Goal: Transaction & Acquisition: Purchase product/service

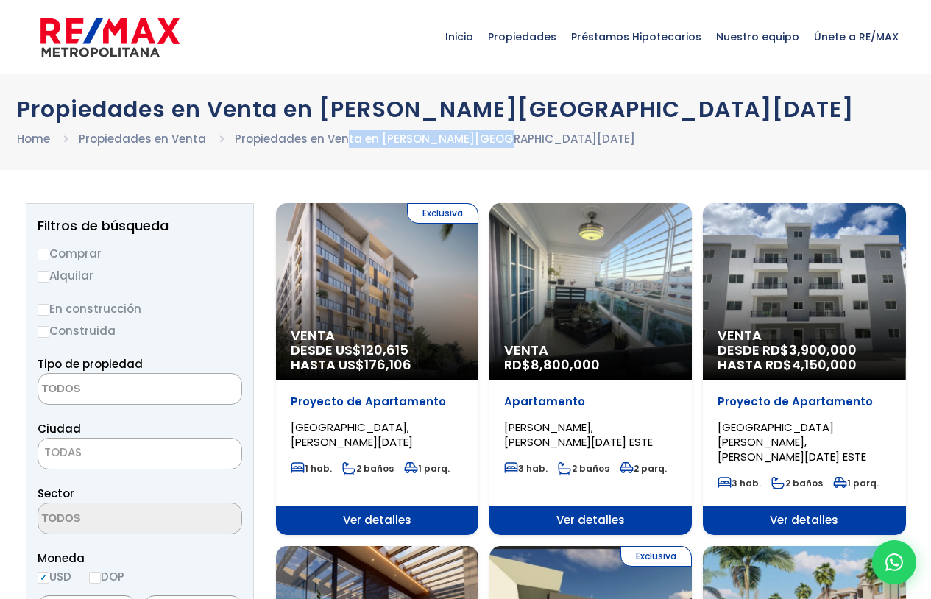
drag, startPoint x: 482, startPoint y: 130, endPoint x: 570, endPoint y: 130, distance: 88.3
click at [570, 130] on ul "Home Propiedades en Venta Propiedades en Venta en Santo Domingo Este" at bounding box center [466, 139] width 898 height 18
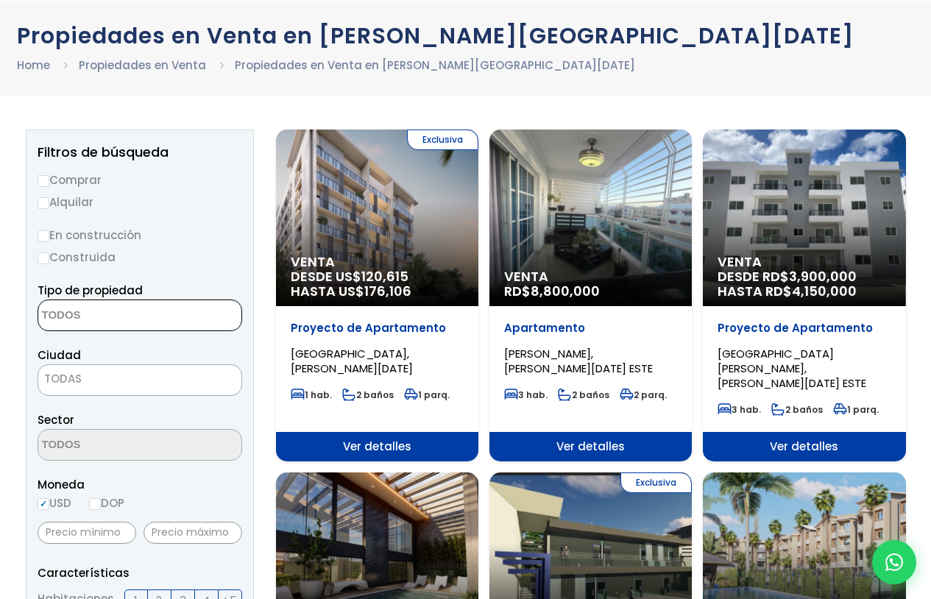
click at [105, 319] on textarea "Search" at bounding box center [109, 316] width 143 height 32
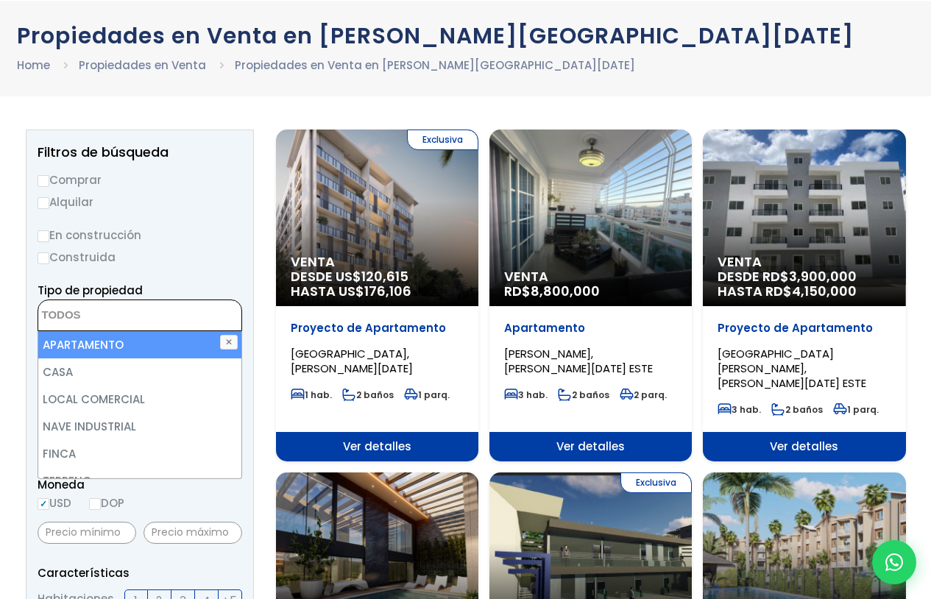
click at [99, 341] on li "APARTAMENTO" at bounding box center [139, 344] width 203 height 27
select select "apartment"
click at [104, 339] on li "APARTAMENTO" at bounding box center [139, 344] width 203 height 27
select select "apartment"
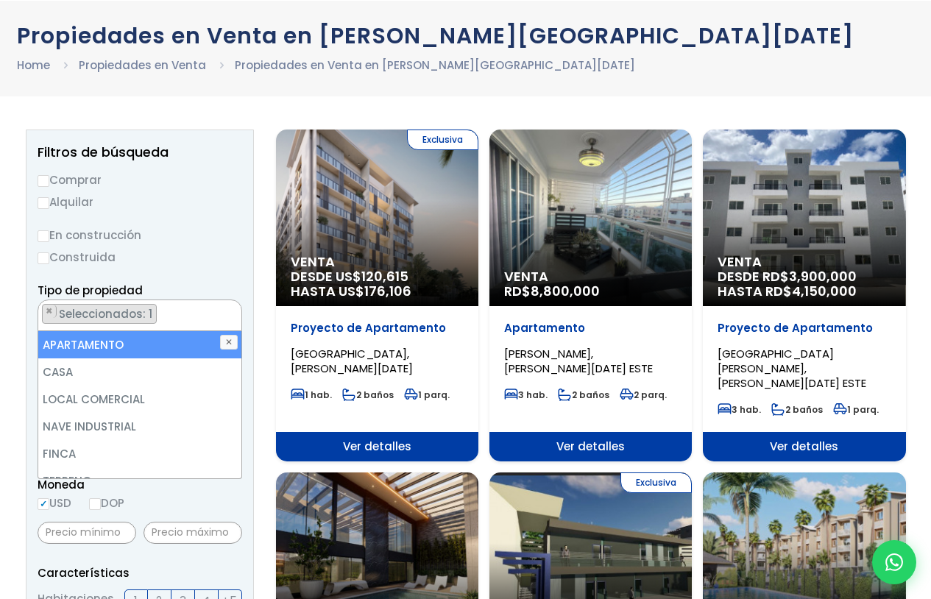
click at [199, 240] on label "En construcción" at bounding box center [140, 235] width 205 height 18
click at [0, 0] on input "En construcción" at bounding box center [0, 0] width 0 height 0
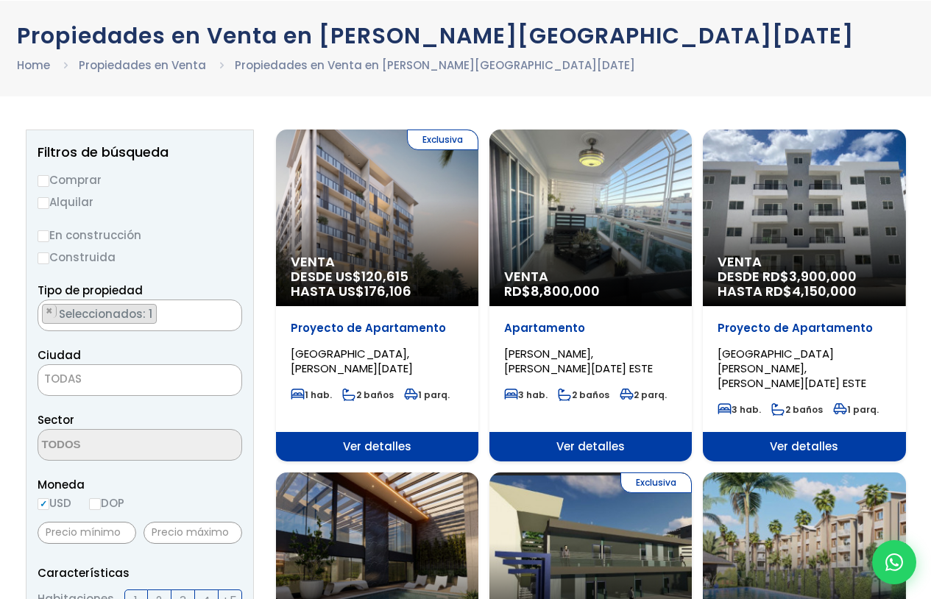
click at [101, 387] on span "TODAS" at bounding box center [139, 379] width 203 height 21
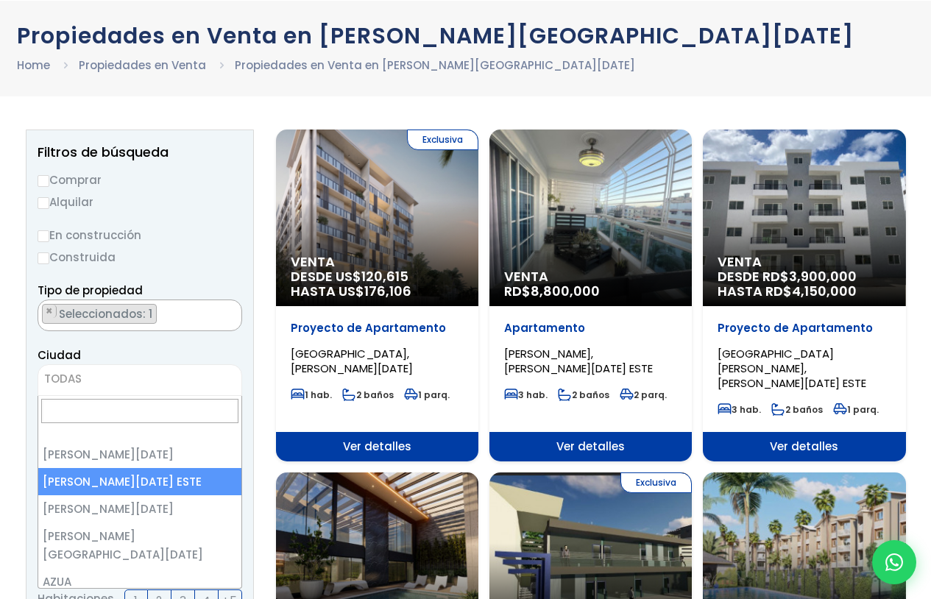
select select "148"
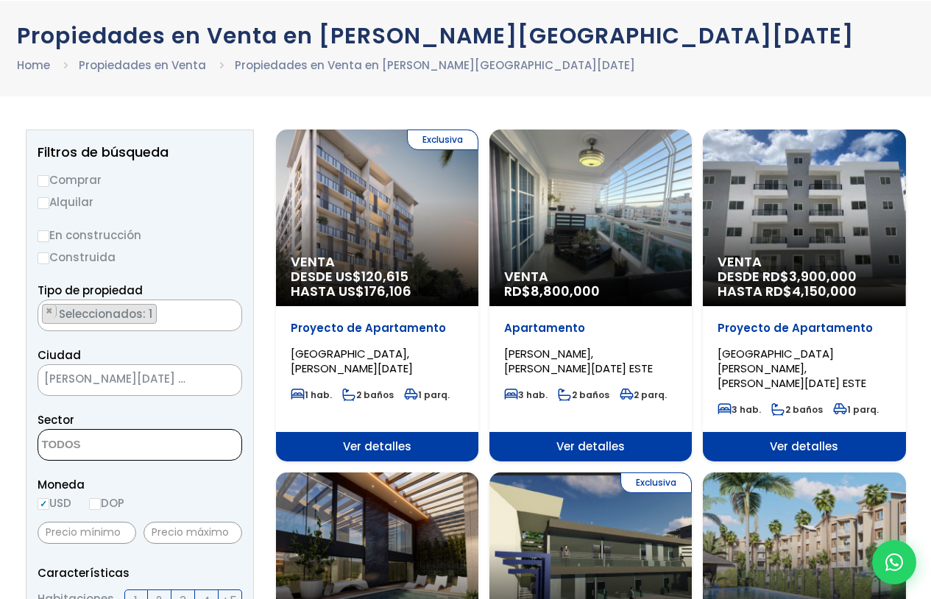
click at [175, 436] on span at bounding box center [140, 445] width 205 height 32
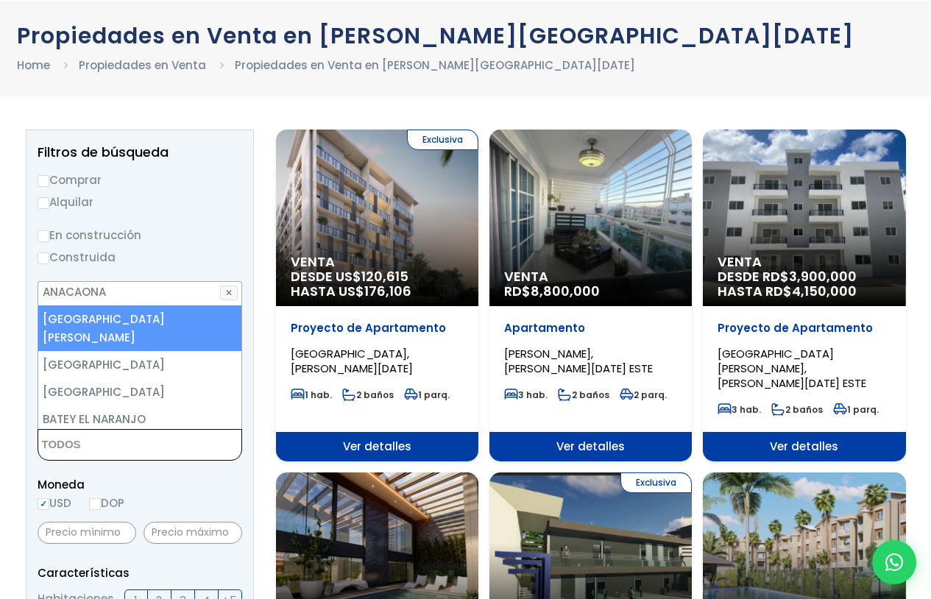
scroll to position [221, 0]
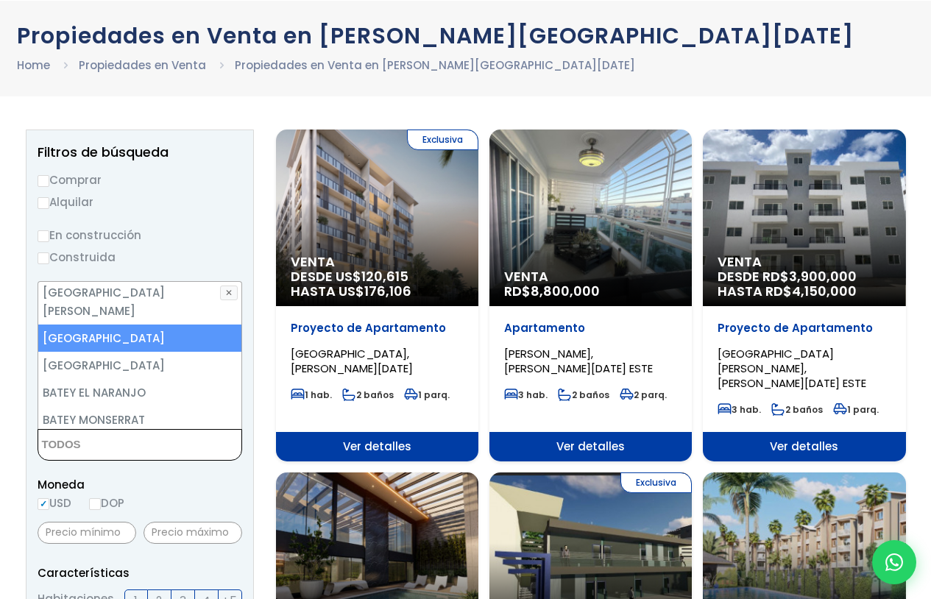
click at [111, 326] on li "AVENIDA ESPAÑA" at bounding box center [139, 338] width 203 height 27
select select "16444"
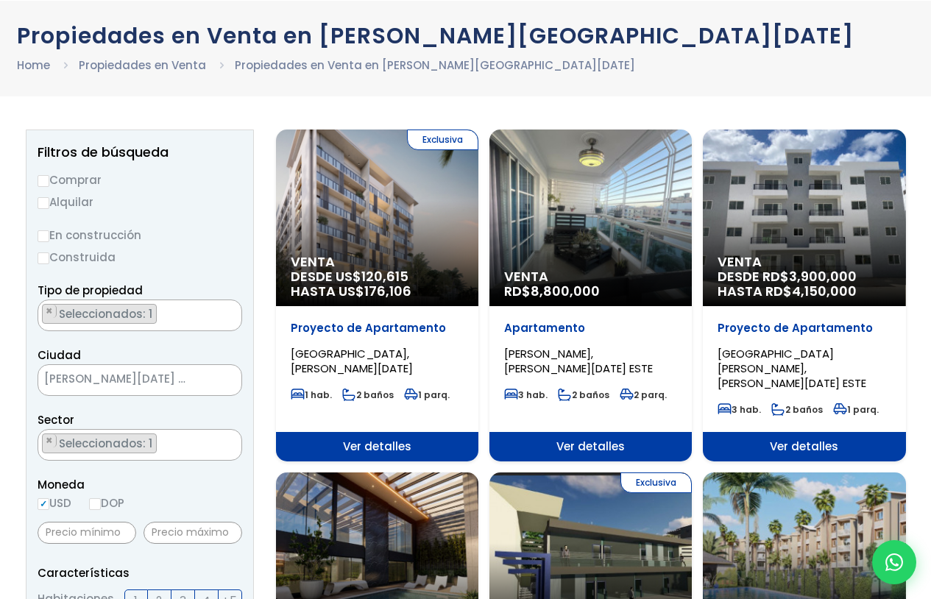
click at [232, 478] on span "Moneda" at bounding box center [140, 484] width 205 height 18
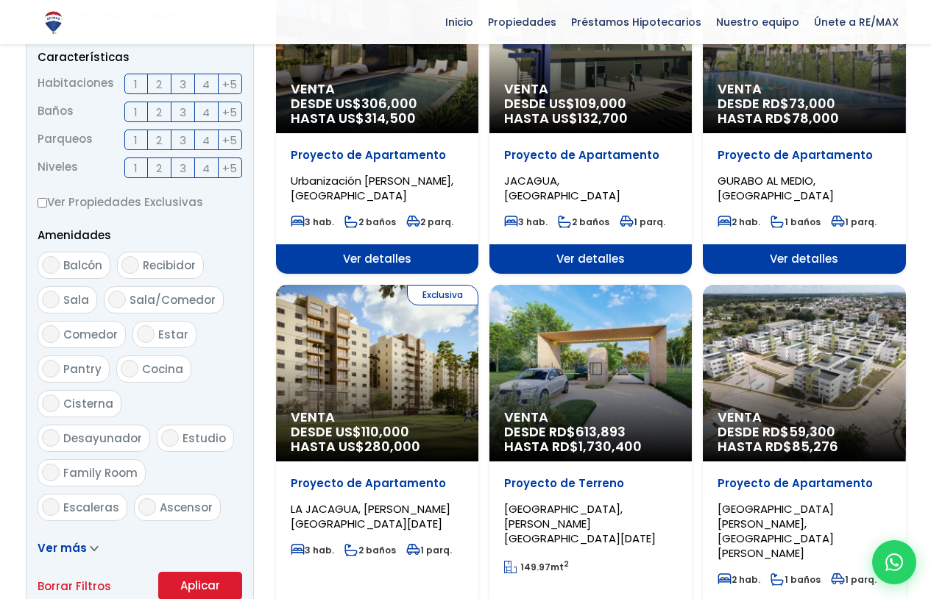
scroll to position [662, 0]
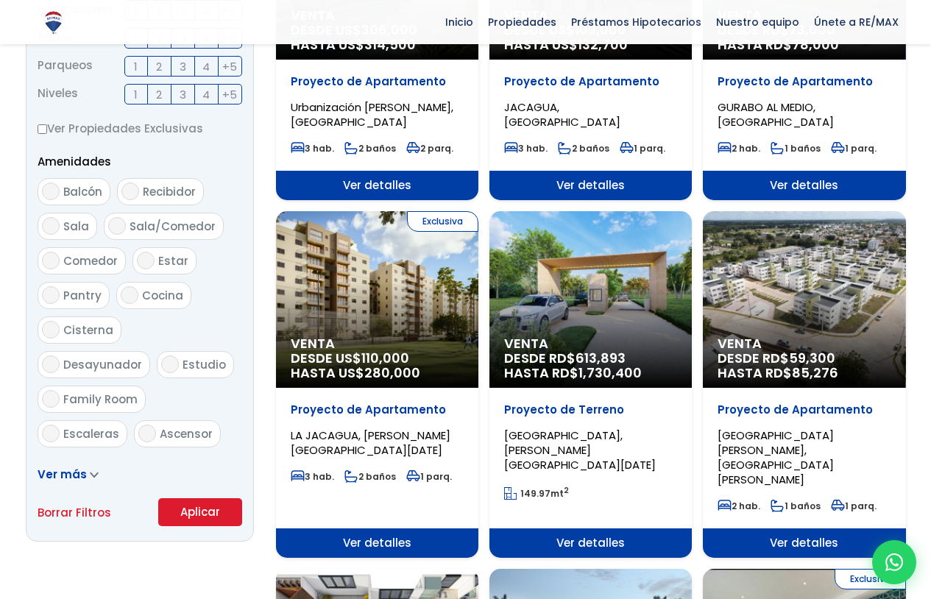
click at [81, 184] on span "Balcón" at bounding box center [82, 191] width 39 height 15
click at [60, 184] on input "Balcón" at bounding box center [51, 192] width 18 height 18
checkbox input "true"
click at [80, 227] on span "Sala" at bounding box center [76, 226] width 26 height 15
click at [60, 227] on input "Sala" at bounding box center [51, 226] width 18 height 18
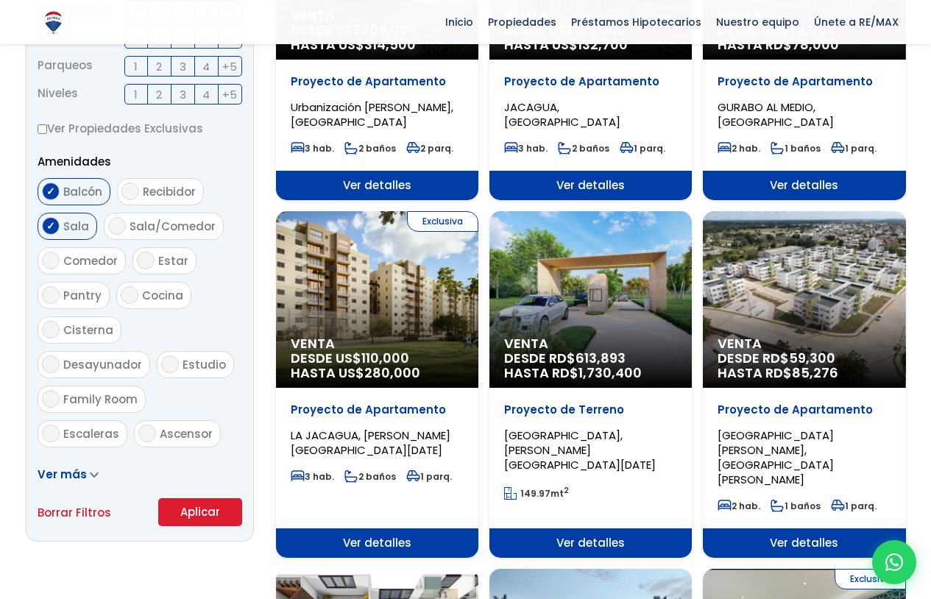
click at [80, 227] on span "Sala" at bounding box center [76, 226] width 26 height 15
click at [60, 227] on input "Sala" at bounding box center [51, 226] width 18 height 18
checkbox input "false"
click at [141, 227] on span "Sala/Comedor" at bounding box center [173, 226] width 86 height 15
click at [126, 227] on input "Sala/Comedor" at bounding box center [117, 226] width 18 height 18
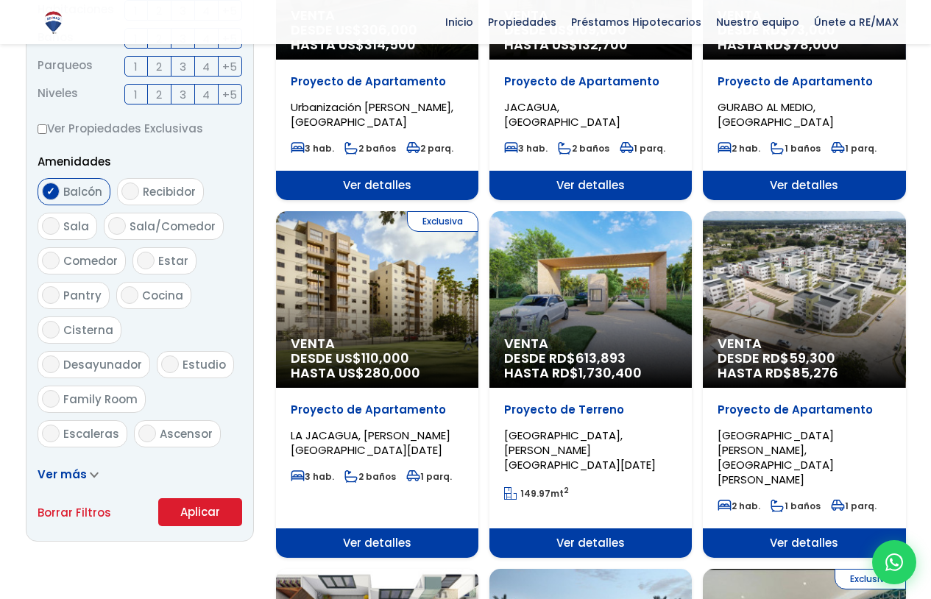
checkbox input "true"
click at [142, 290] on span "Cocina" at bounding box center [162, 295] width 41 height 15
click at [138, 290] on input "Cocina" at bounding box center [130, 295] width 18 height 18
checkbox input "true"
click at [142, 357] on span "Desayunador" at bounding box center [102, 364] width 79 height 15
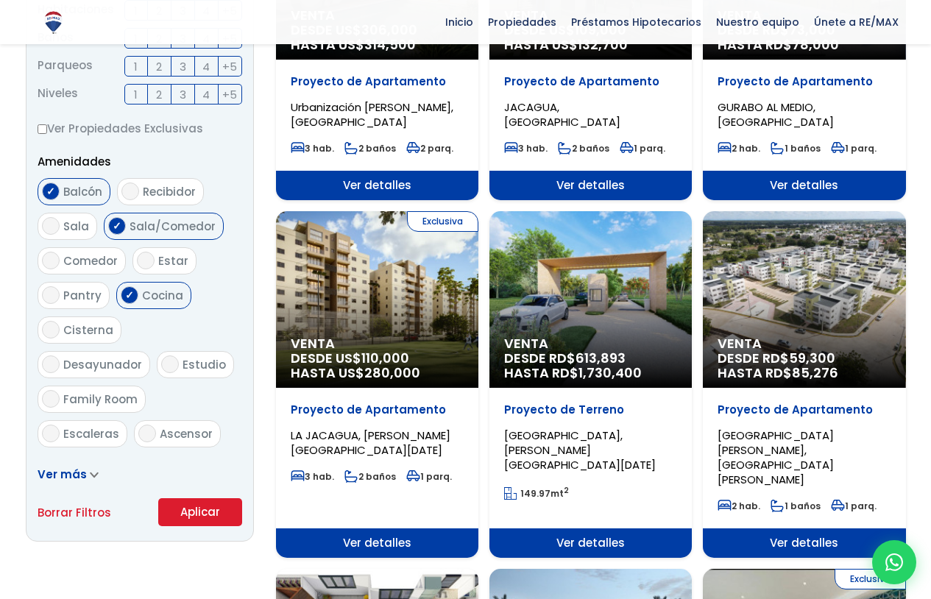
click at [60, 355] on input "Desayunador" at bounding box center [51, 364] width 18 height 18
checkbox input "true"
click at [183, 366] on span "Estudio" at bounding box center [204, 364] width 43 height 15
click at [161, 366] on input "Estudio" at bounding box center [170, 364] width 18 height 18
checkbox input "true"
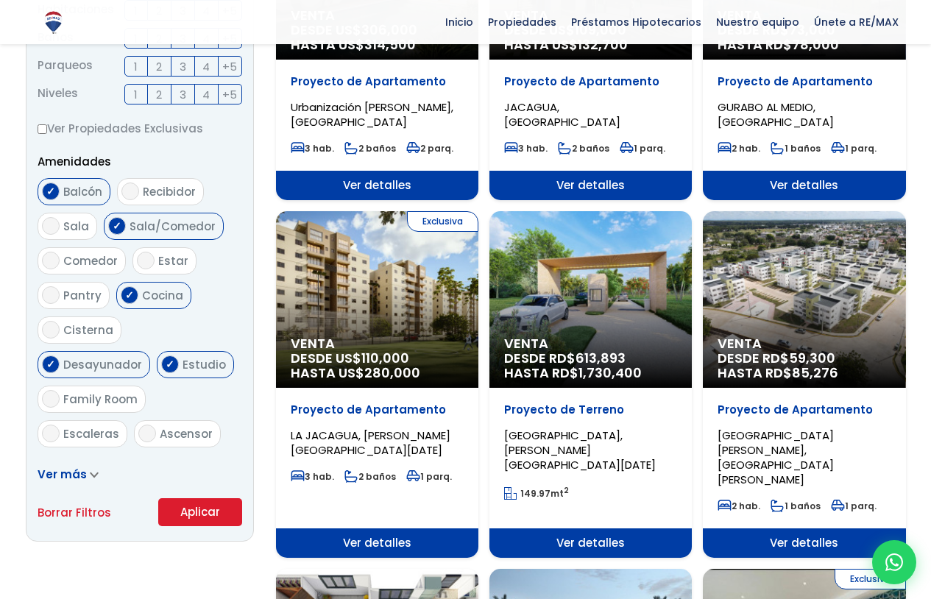
click at [94, 426] on span "Escaleras" at bounding box center [91, 433] width 56 height 15
click at [60, 425] on input "Escaleras" at bounding box center [51, 434] width 18 height 18
click at [103, 426] on span "Escaleras" at bounding box center [91, 433] width 56 height 15
click at [60, 425] on input "Escaleras" at bounding box center [51, 434] width 18 height 18
checkbox input "false"
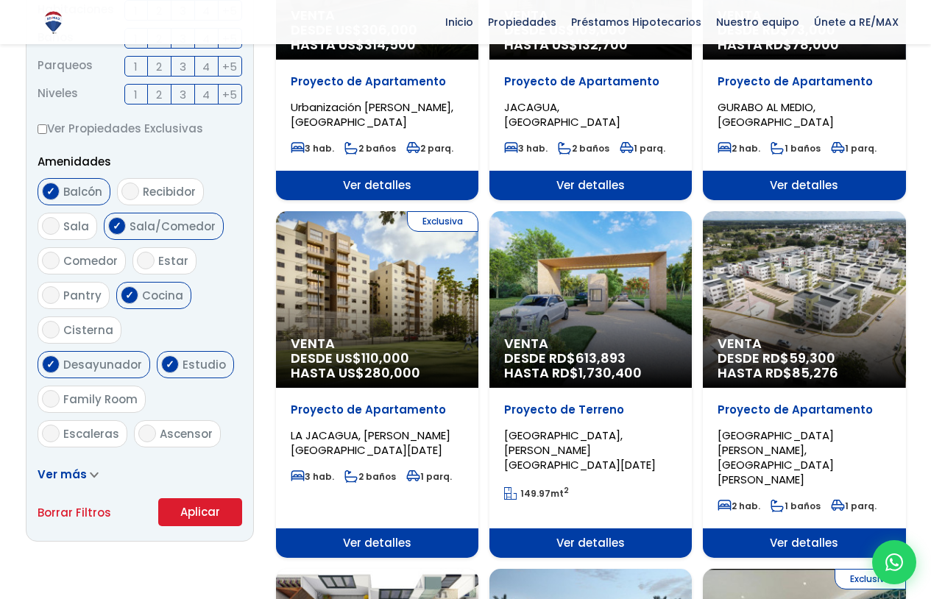
click at [217, 507] on button "Aplicar" at bounding box center [200, 512] width 84 height 28
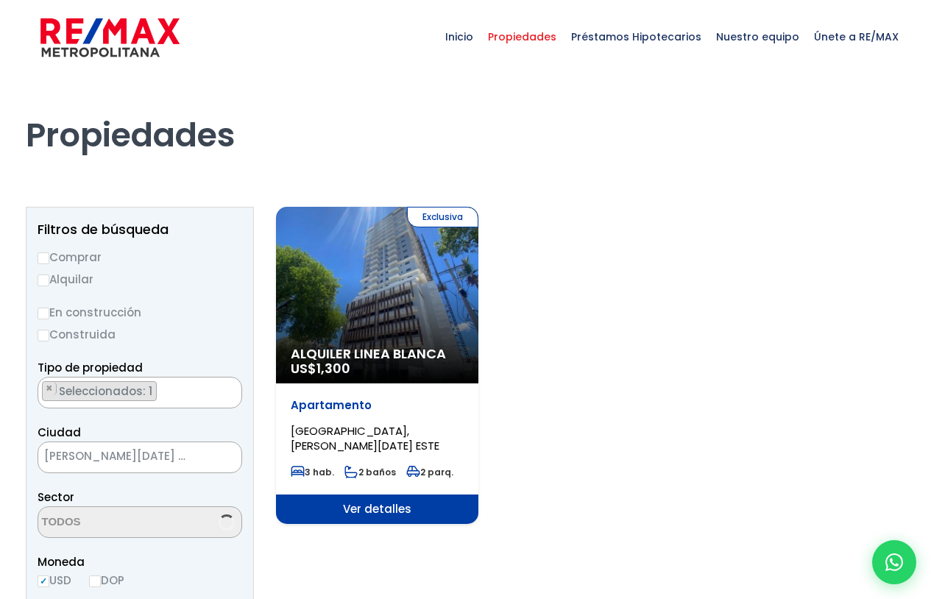
select select "16444"
click at [190, 455] on span "SANTO DOMINGO ESTE" at bounding box center [121, 456] width 166 height 21
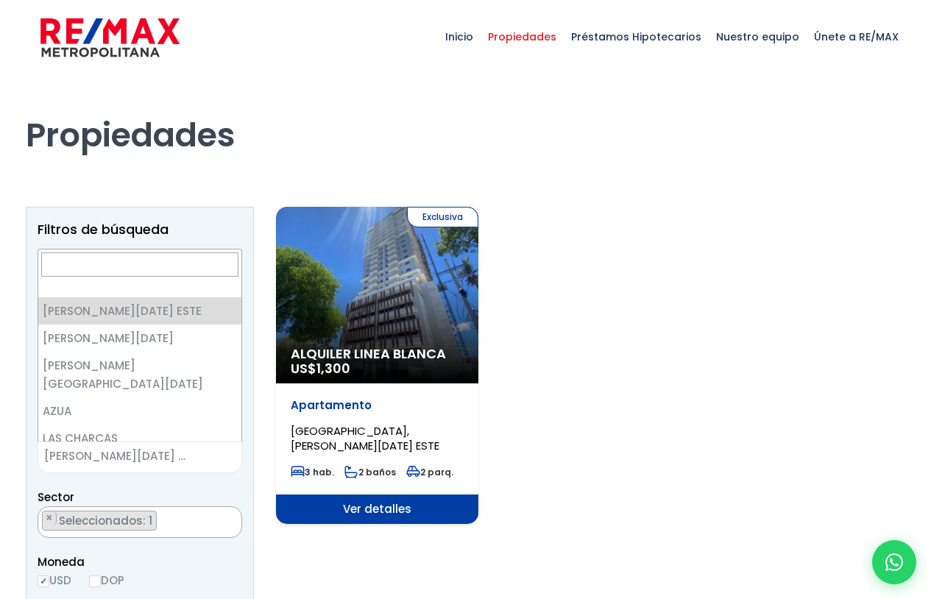
scroll to position [0, 0]
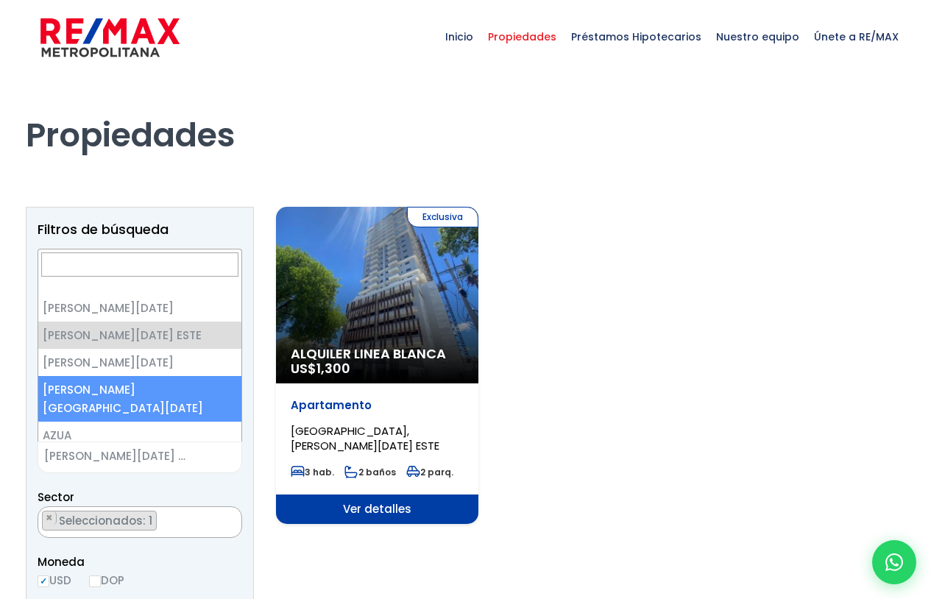
select select "150"
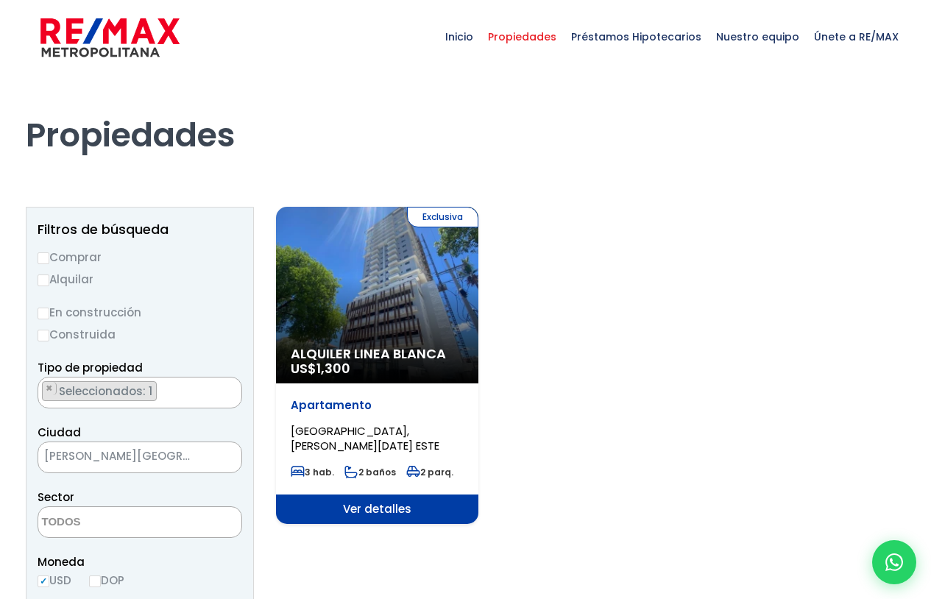
click at [44, 255] on input "Comprar" at bounding box center [44, 258] width 12 height 12
radio input "true"
click at [44, 334] on input "Construida" at bounding box center [44, 336] width 12 height 12
radio input "true"
click at [48, 309] on input "En construcción" at bounding box center [44, 314] width 12 height 12
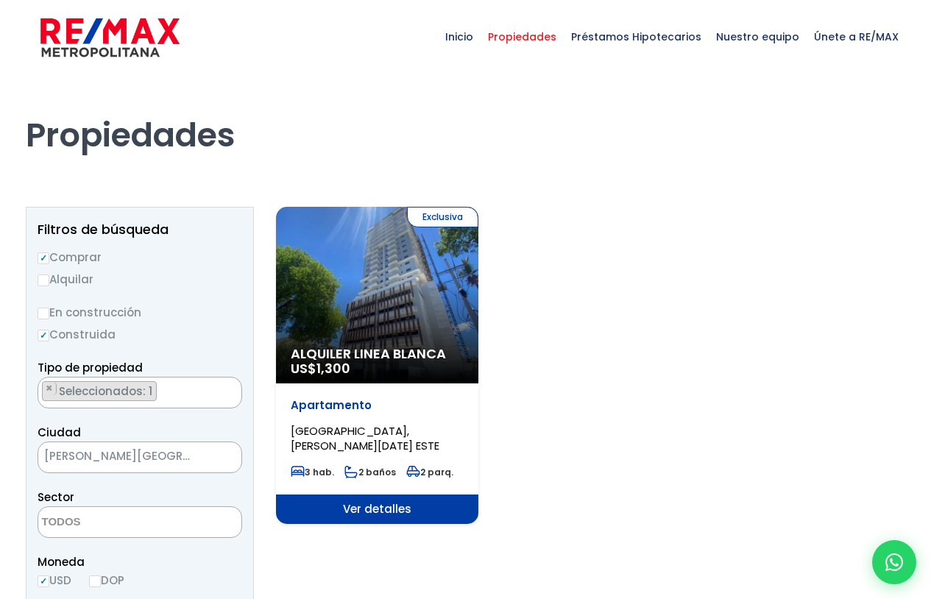
radio input "true"
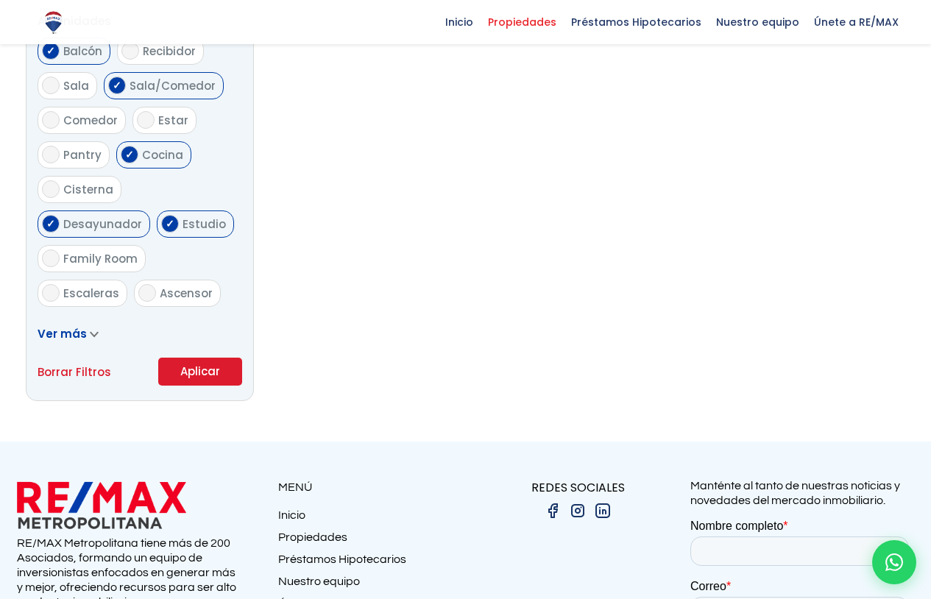
scroll to position [809, 0]
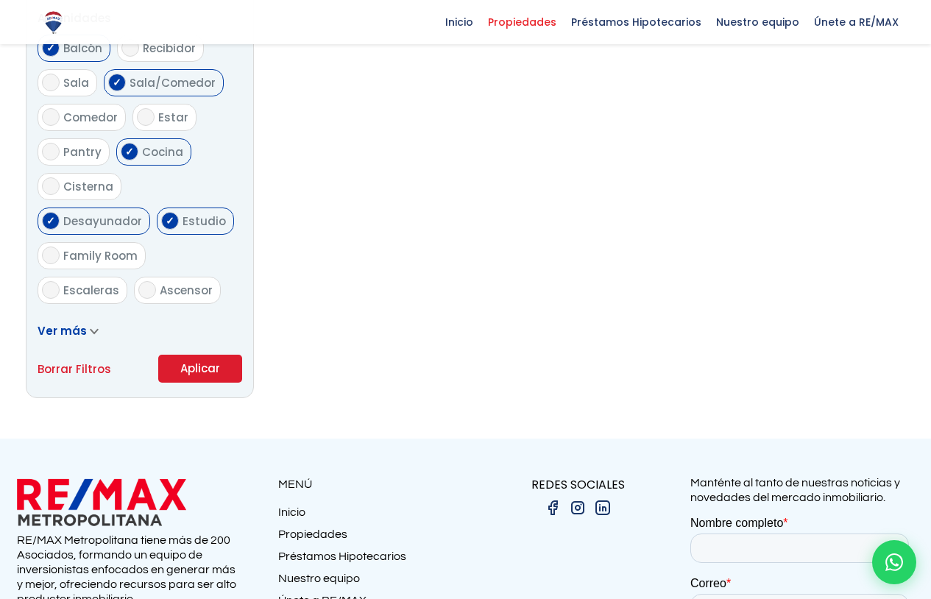
click at [213, 361] on button "Aplicar" at bounding box center [200, 369] width 84 height 28
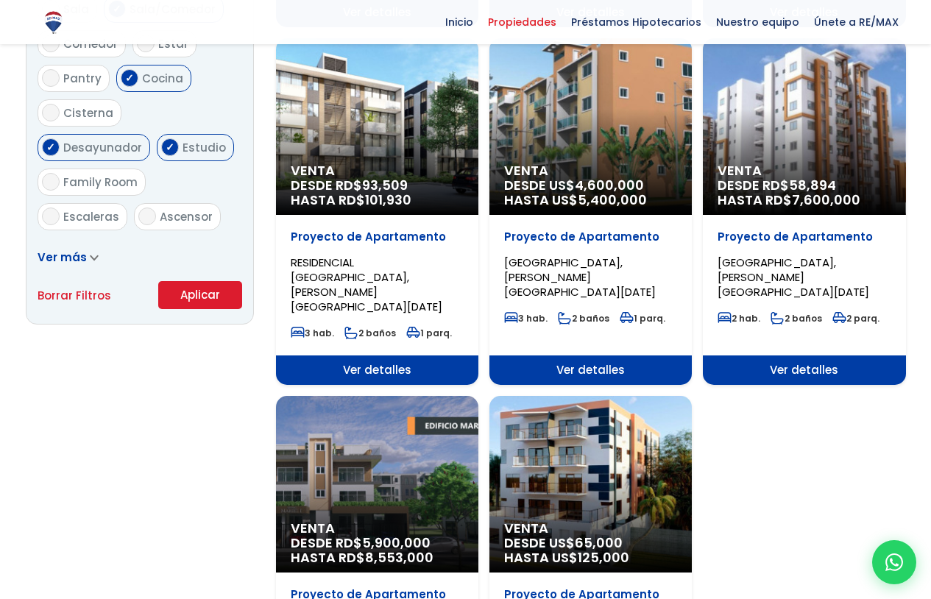
scroll to position [957, 0]
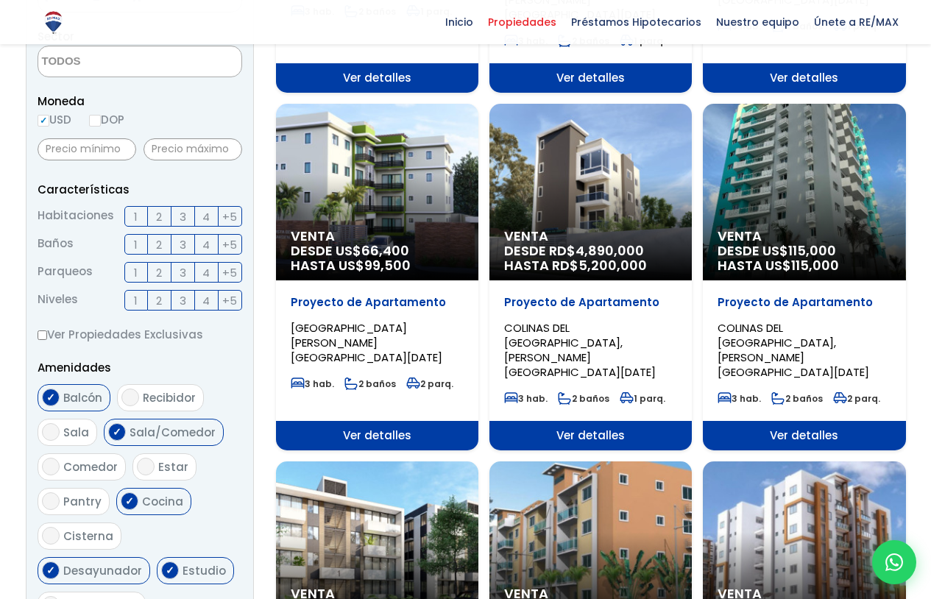
scroll to position [451, 0]
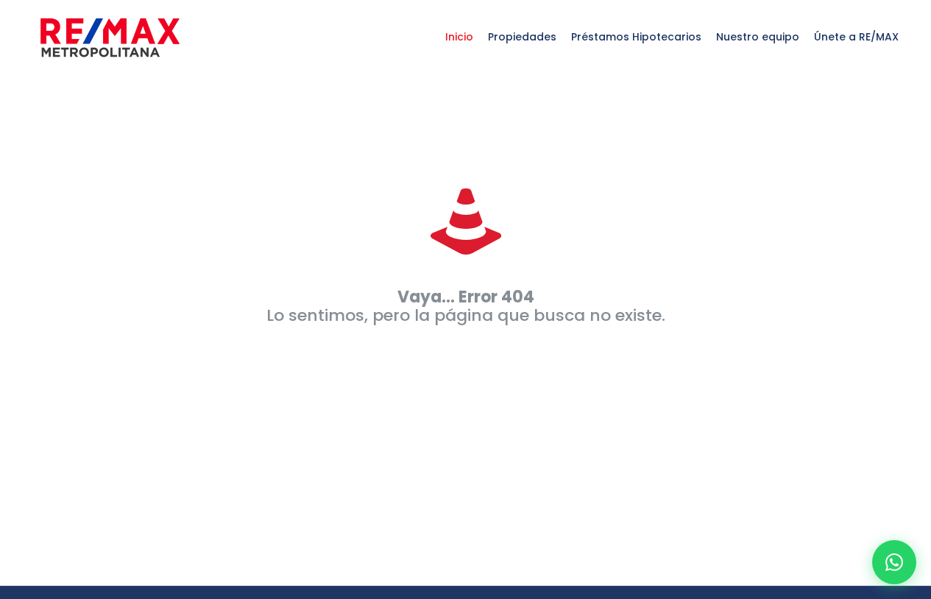
click at [472, 35] on span "Inicio" at bounding box center [459, 37] width 43 height 44
click at [548, 39] on span "Propiedades" at bounding box center [522, 37] width 83 height 44
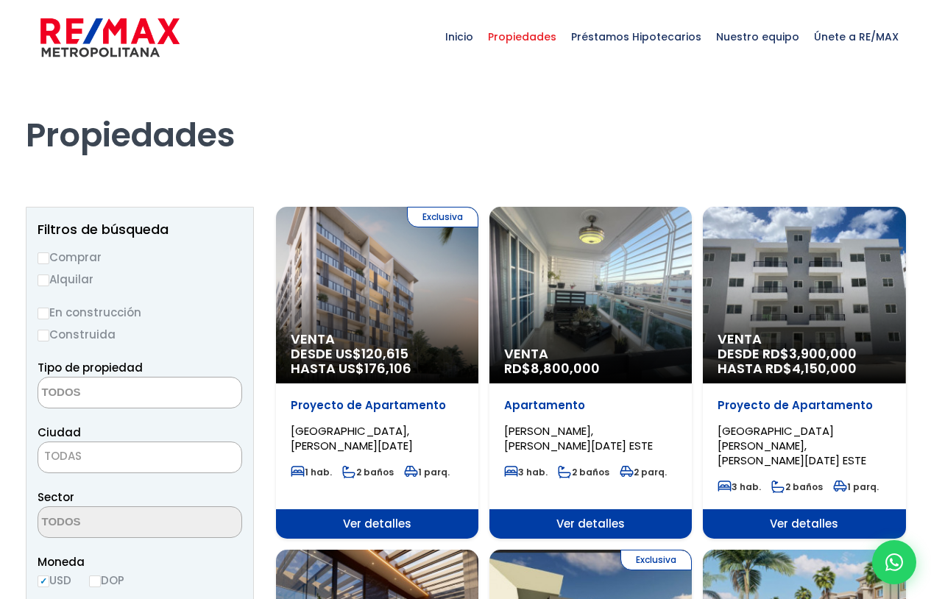
select select
click at [406, 319] on div "Exclusiva Venta DESDE US$ 120,615 HASTA US$ 176,106" at bounding box center [377, 295] width 202 height 177
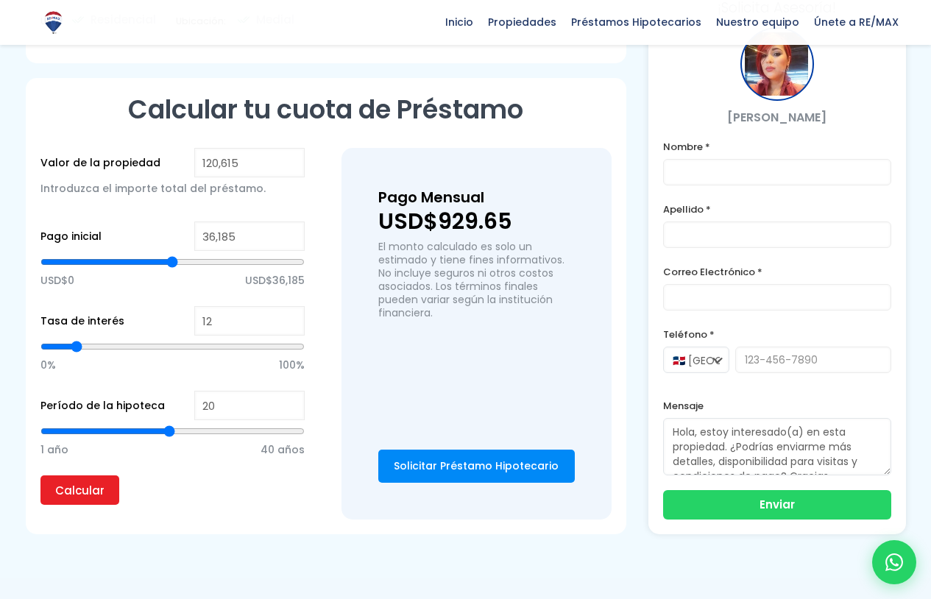
scroll to position [883, 0]
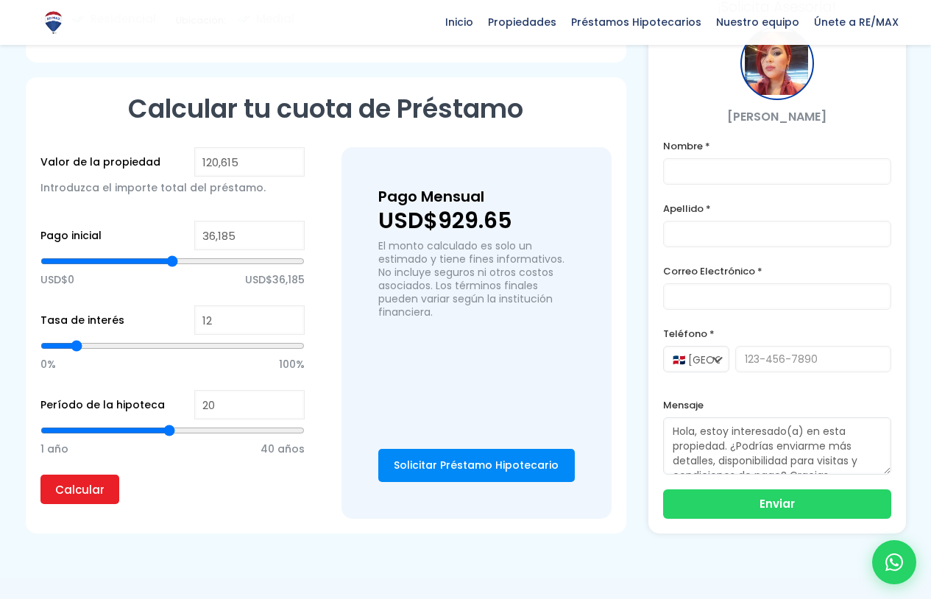
type input "13"
type input "14"
type input "15"
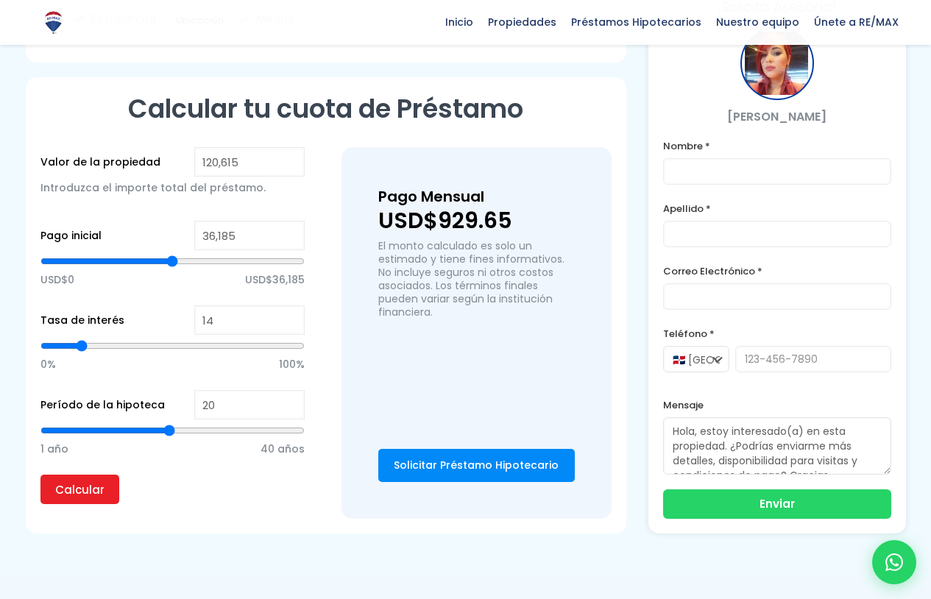
type input "15"
type input "16"
type input "18"
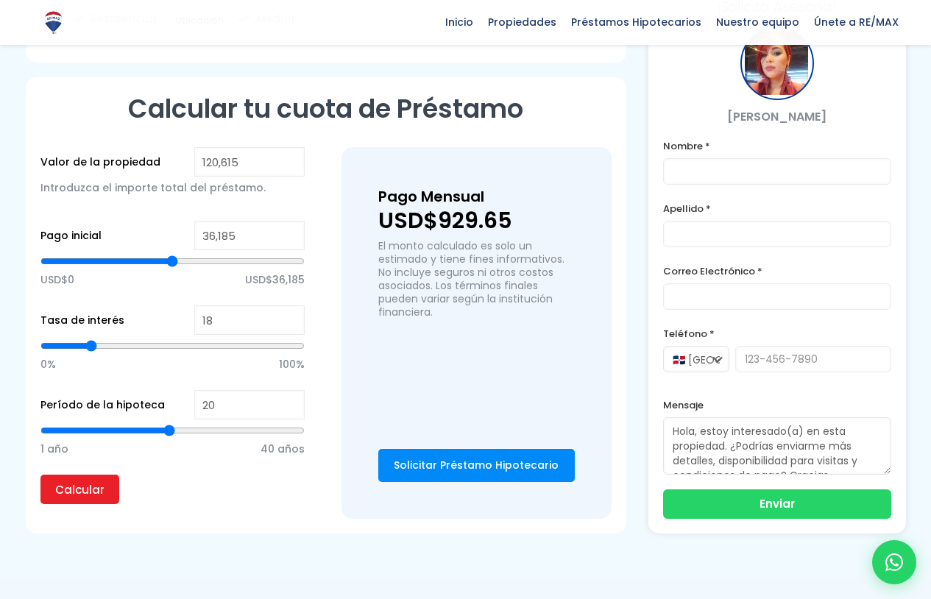
type input "19"
type input "21"
type input "22"
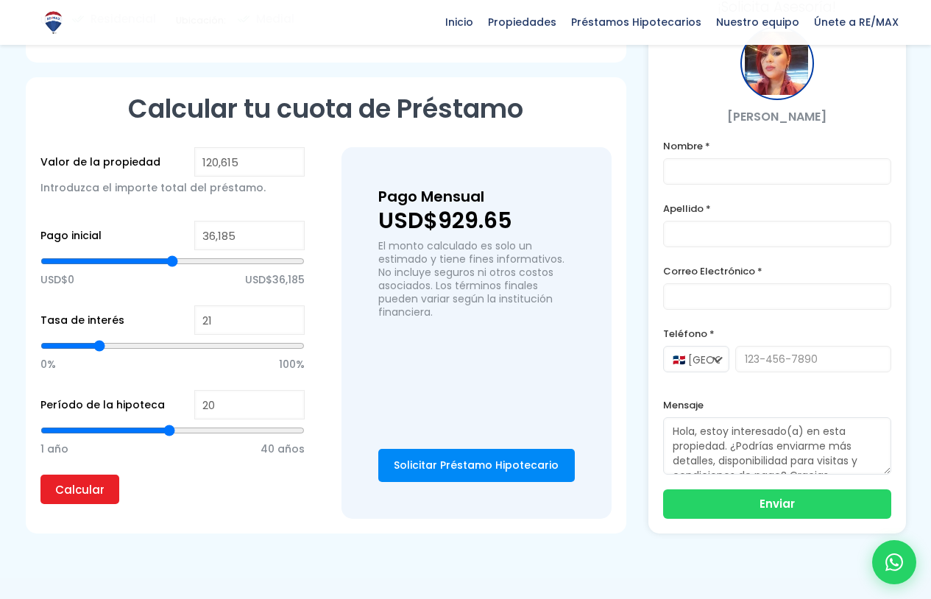
type input "22"
type input "23"
type input "24"
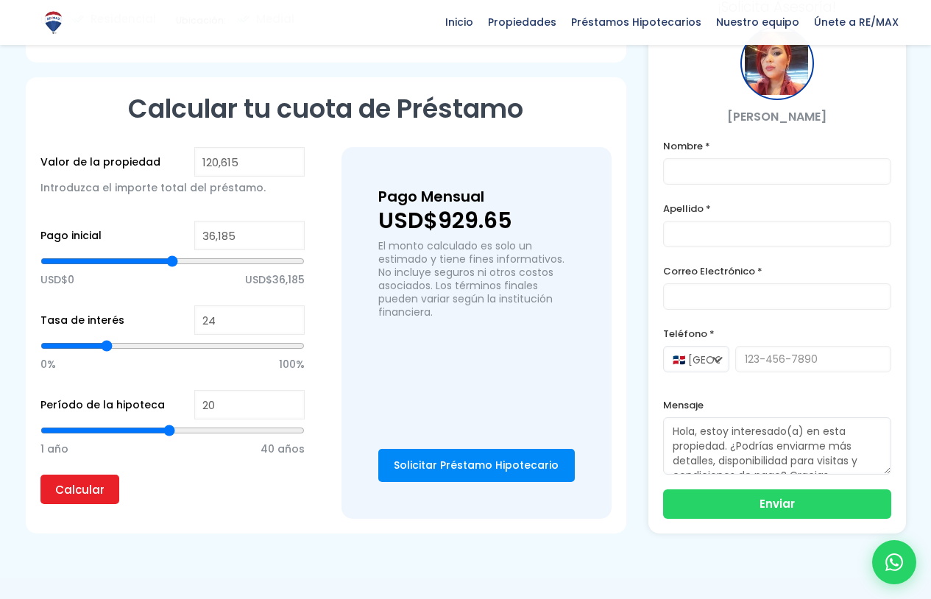
type input "25"
type input "26"
type input "27"
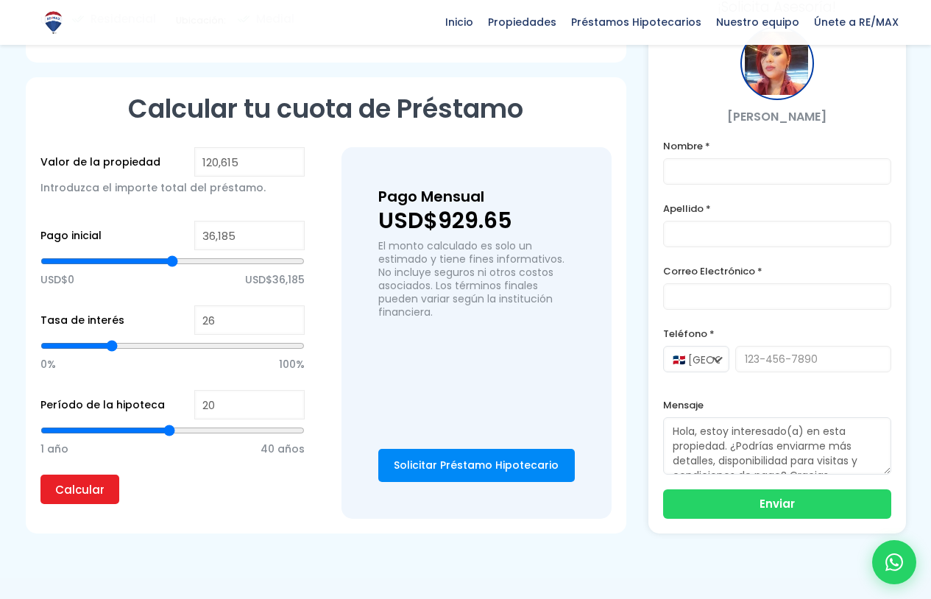
type input "27"
type input "28"
type input "29"
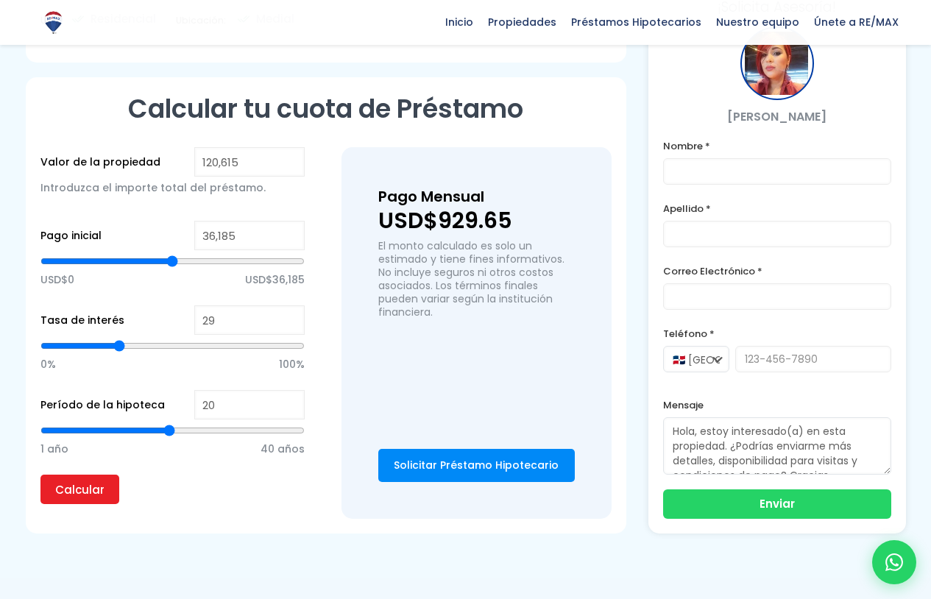
type input "30"
type input "32"
type input "33"
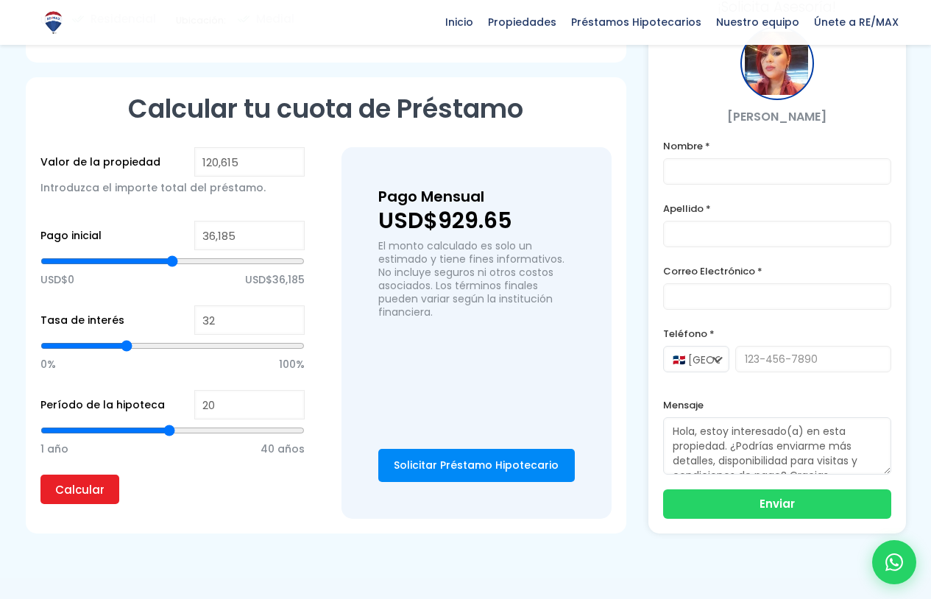
type input "33"
type input "34"
type input "35"
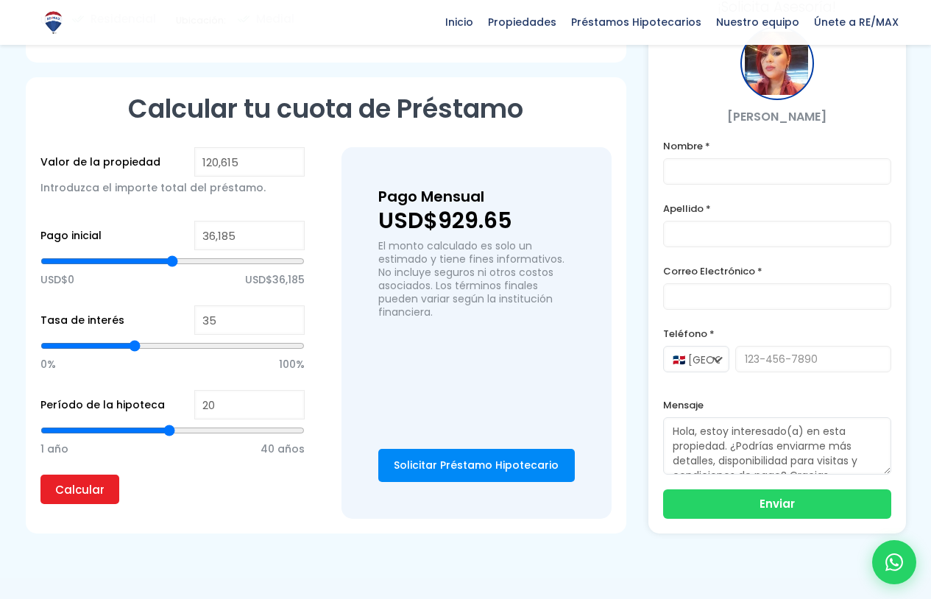
type input "36"
type input "37"
type input "38"
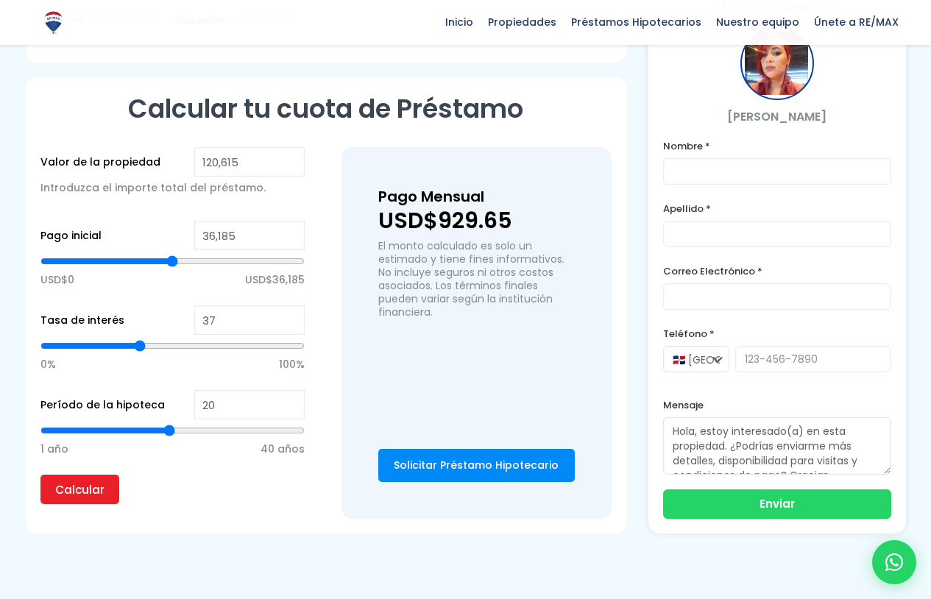
type input "38"
type input "39"
type input "40"
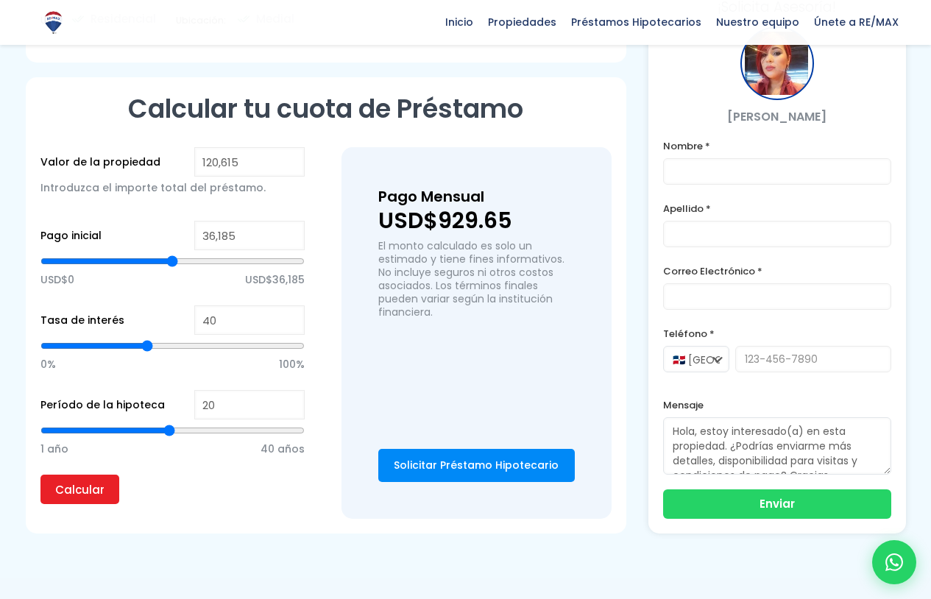
type input "41"
type input "43"
type input "44"
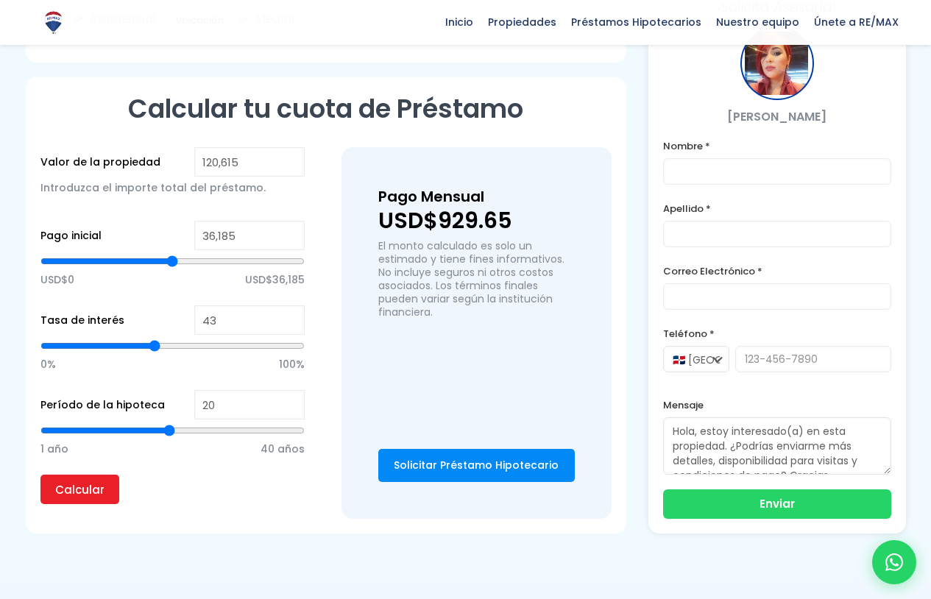
type input "44"
type input "45"
type input "46"
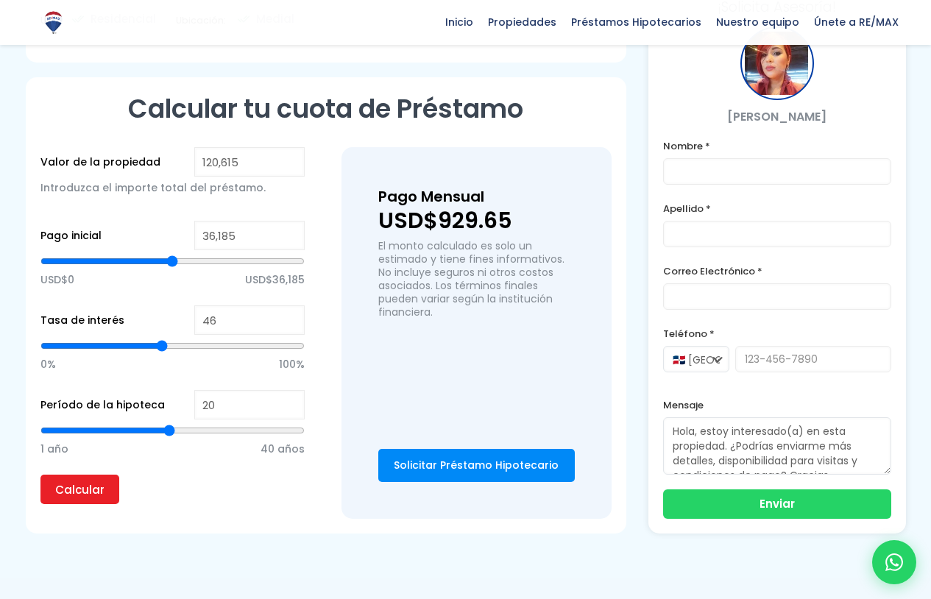
type input "48"
type input "49"
type input "51"
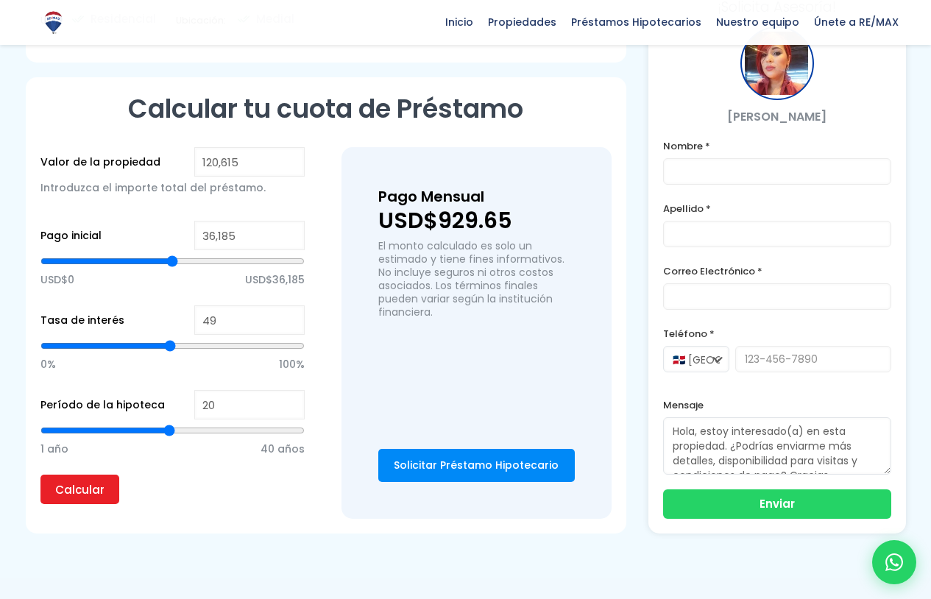
type input "51"
type input "52"
type input "53"
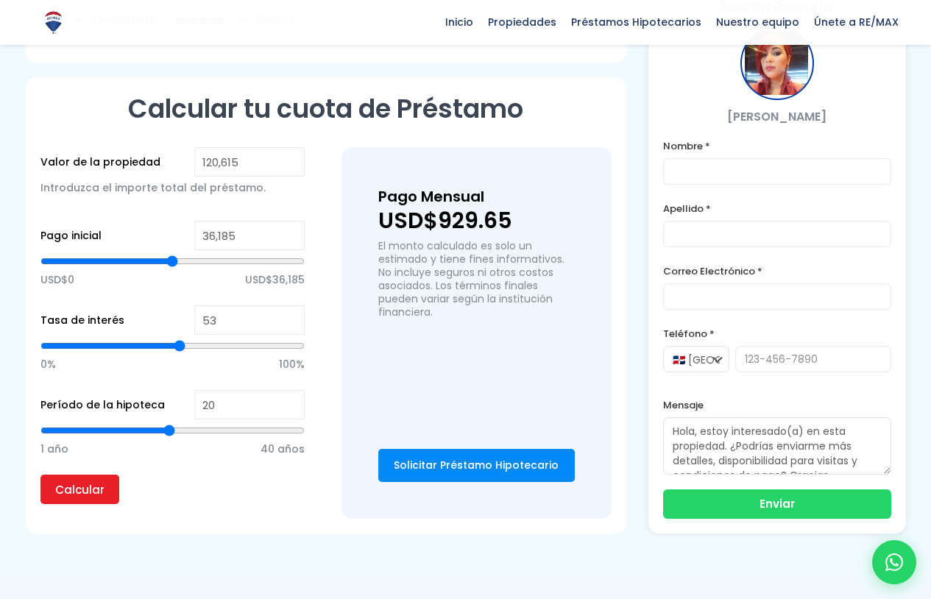
type input "54"
type input "55"
type input "56"
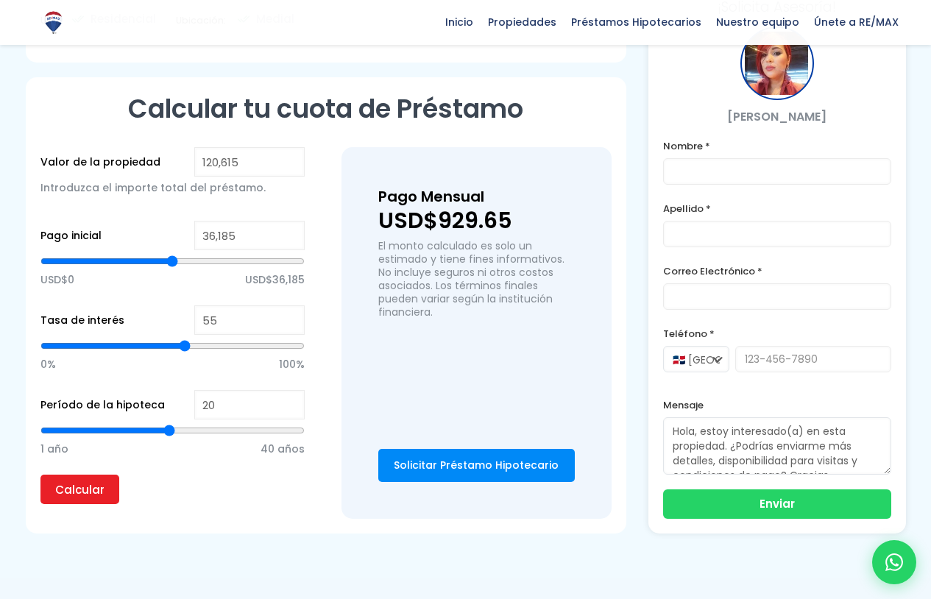
type input "56"
type input "57"
type input "58"
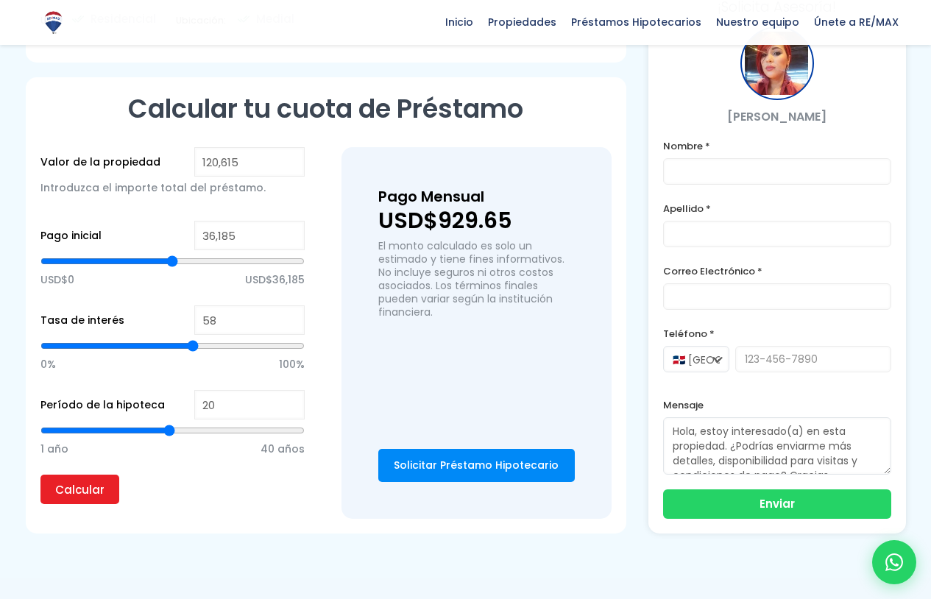
type input "59"
type input "60"
type input "61"
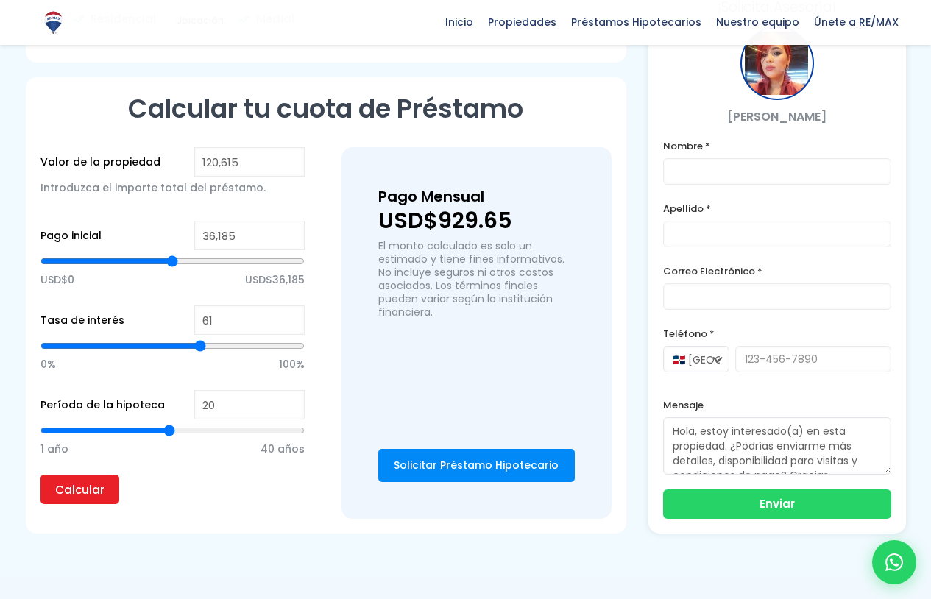
drag, startPoint x: 85, startPoint y: 349, endPoint x: 200, endPoint y: 364, distance: 116.5
type input "61"
click at [200, 353] on input "range" at bounding box center [172, 346] width 264 height 15
type input "60"
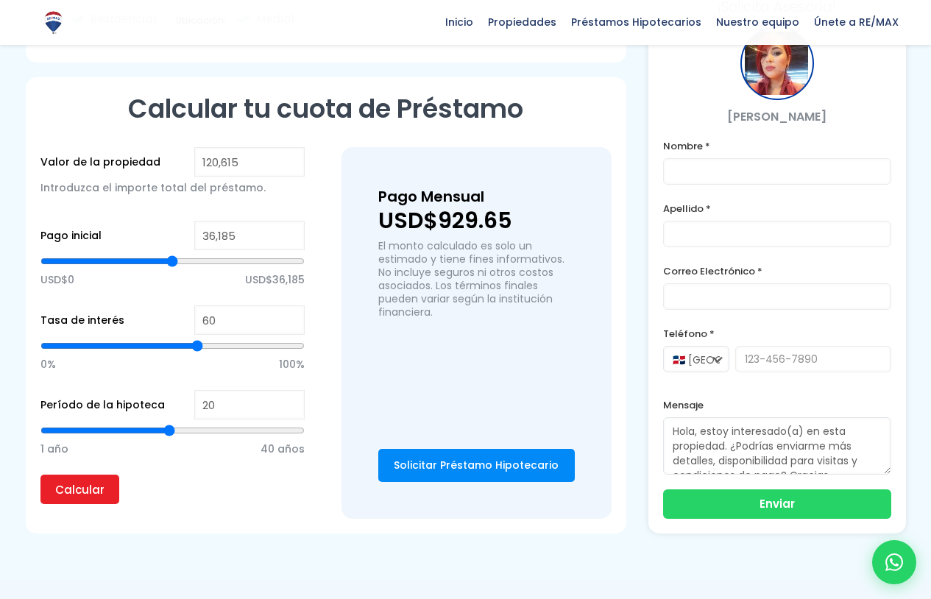
type input "58"
type input "55"
type input "51"
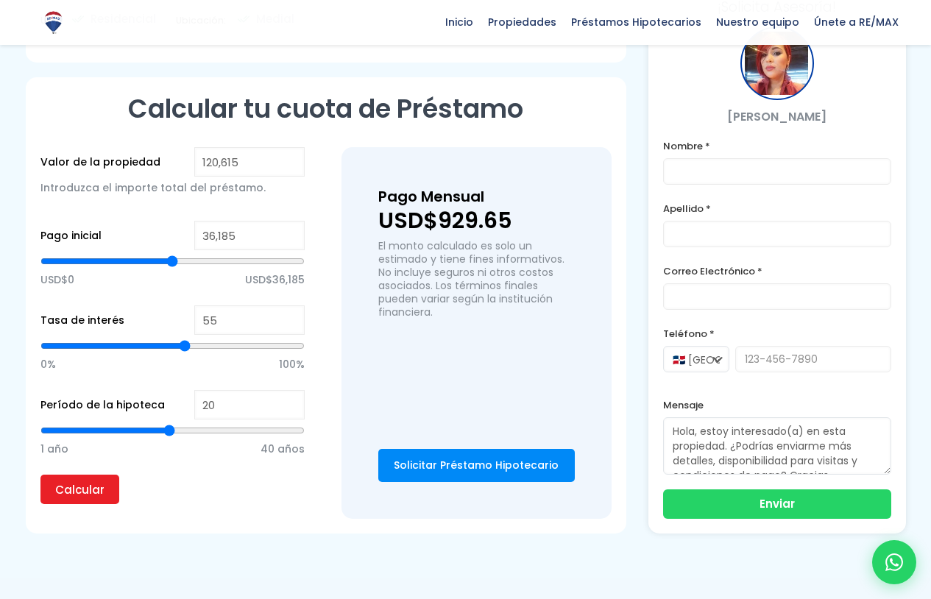
type input "51"
type input "47"
type input "43"
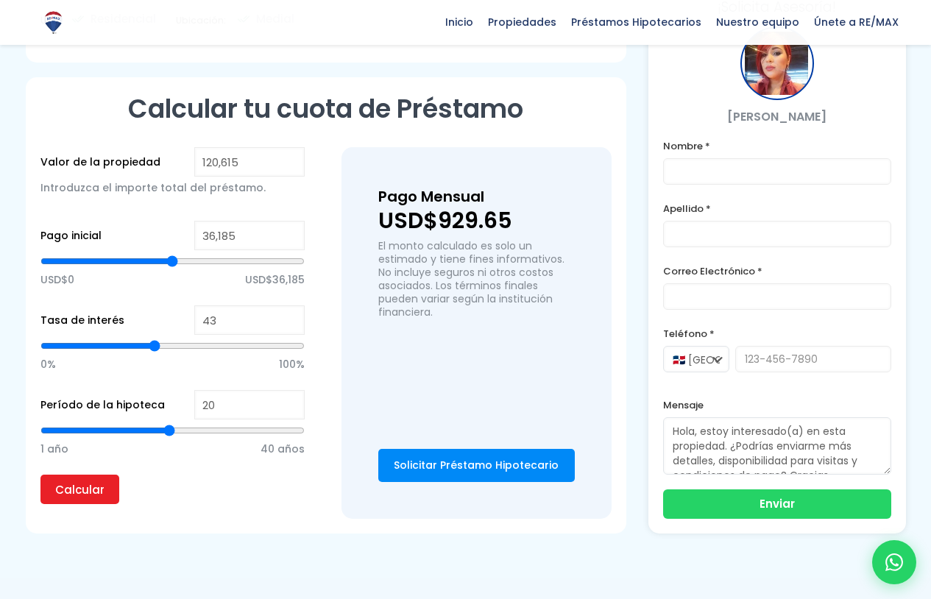
type input "37"
type input "33"
type input "29"
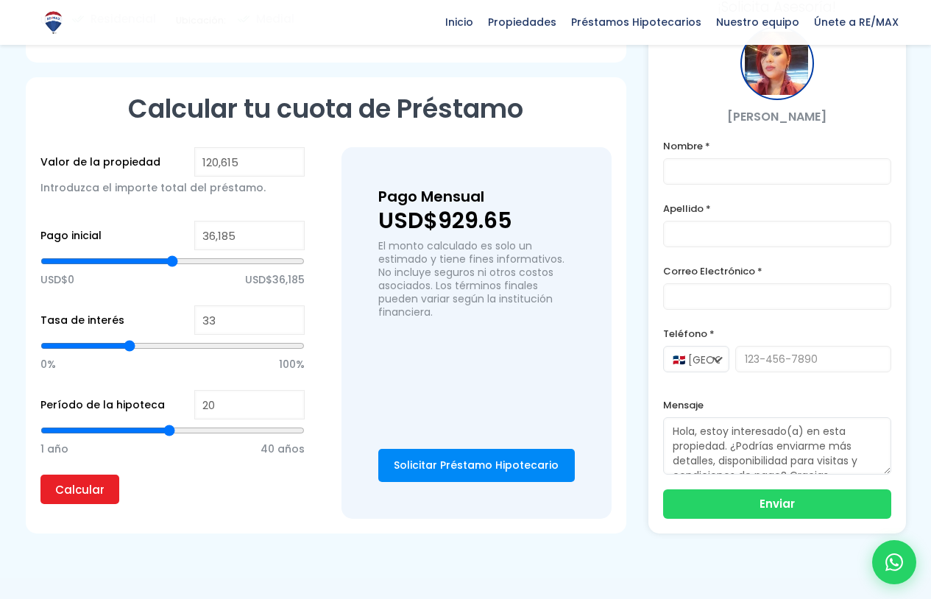
type input "29"
type input "24"
type input "20"
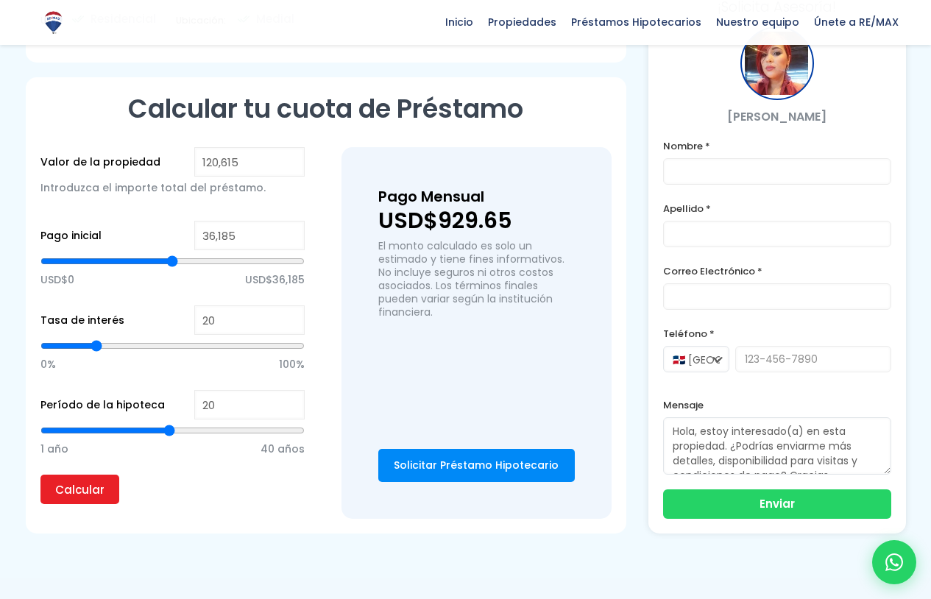
type input "16"
type input "14"
type input "13"
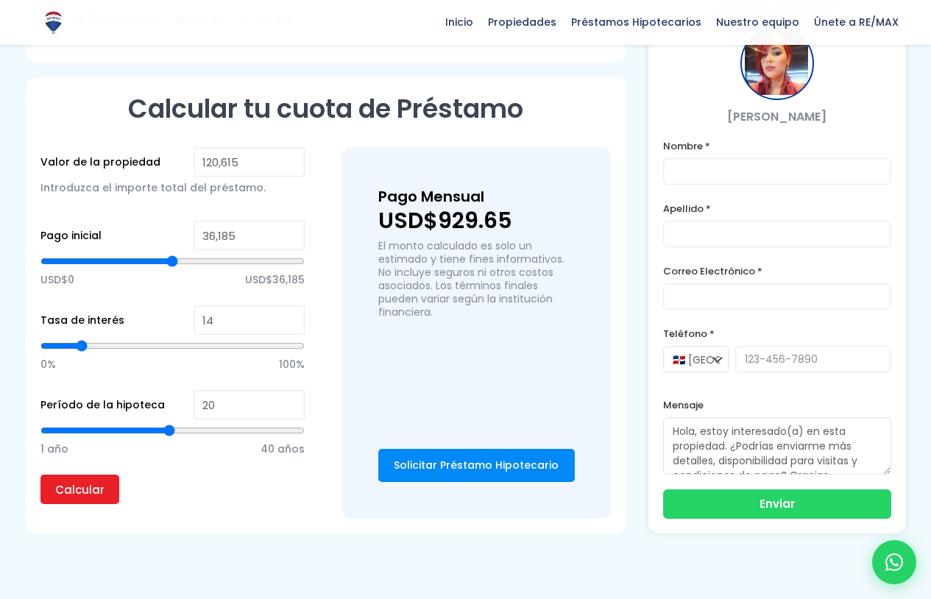
type input "13"
type input "12"
type input "11"
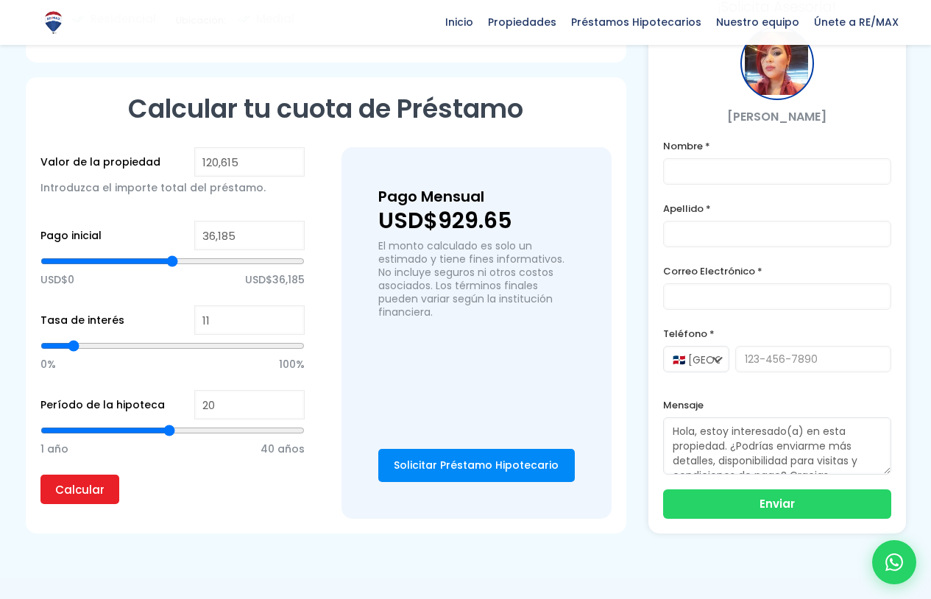
type input "12"
type input "13"
type input "14"
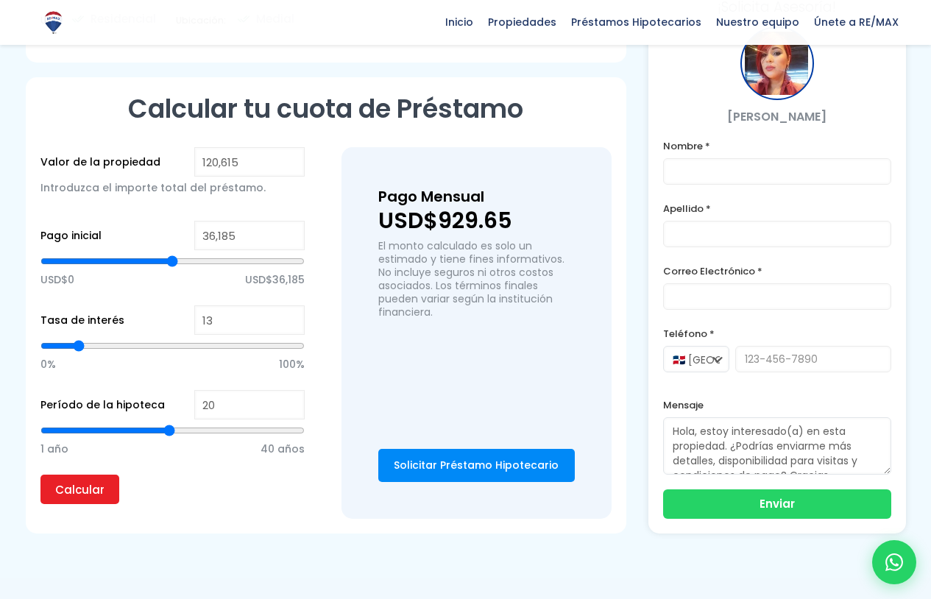
type input "14"
type input "15"
type input "14"
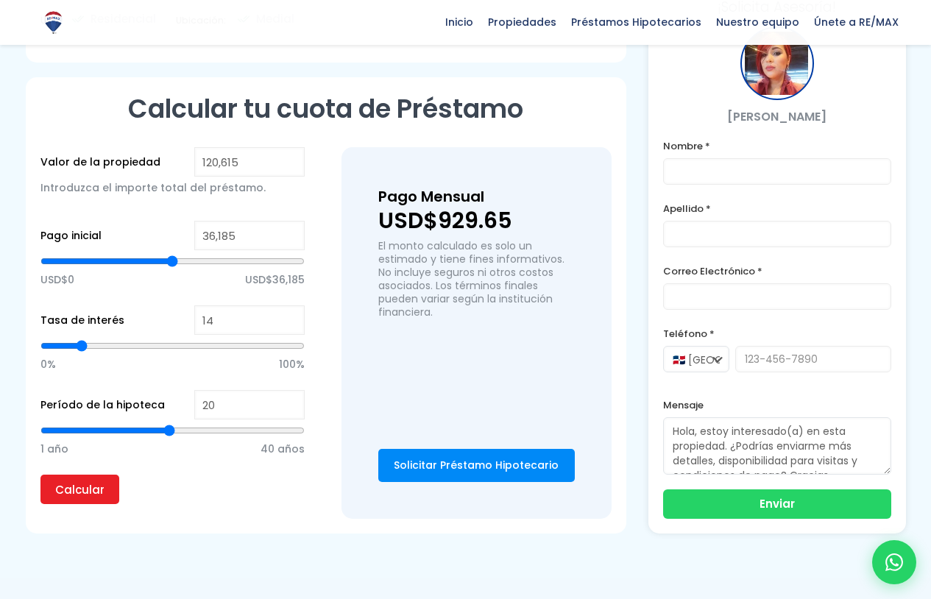
type input "13"
type input "14"
type input "13"
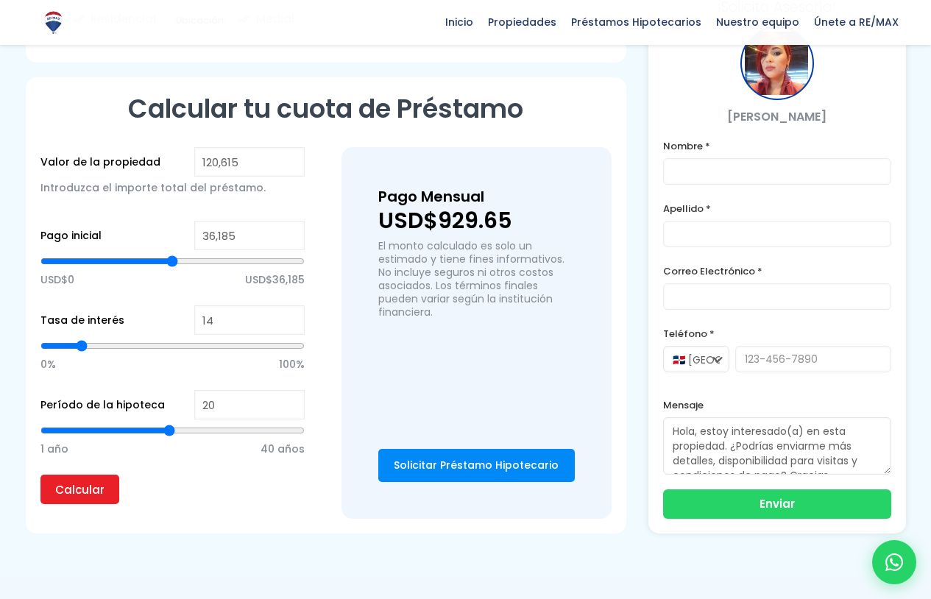
type input "13"
type input "12"
type input "11"
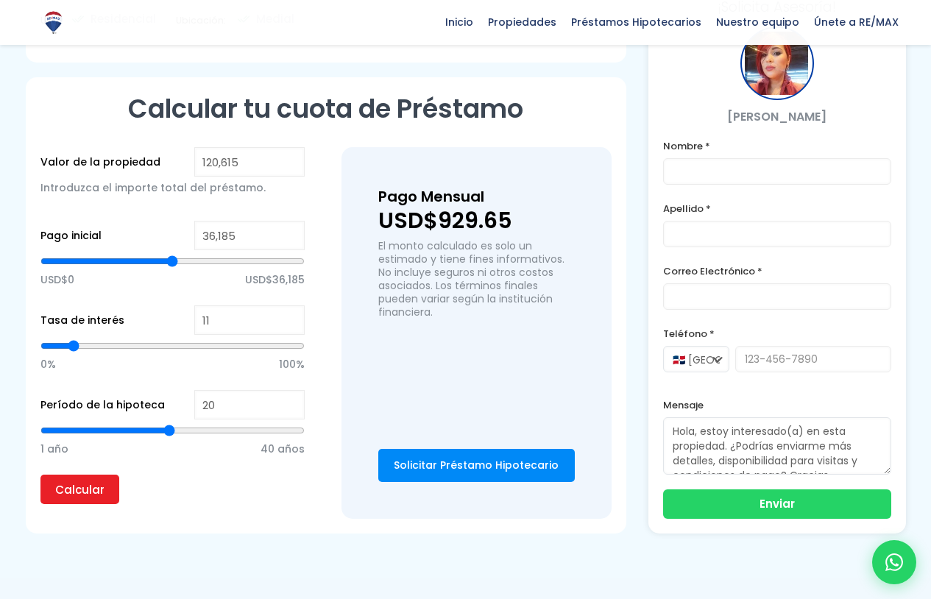
type input "12"
type input "13"
type input "12"
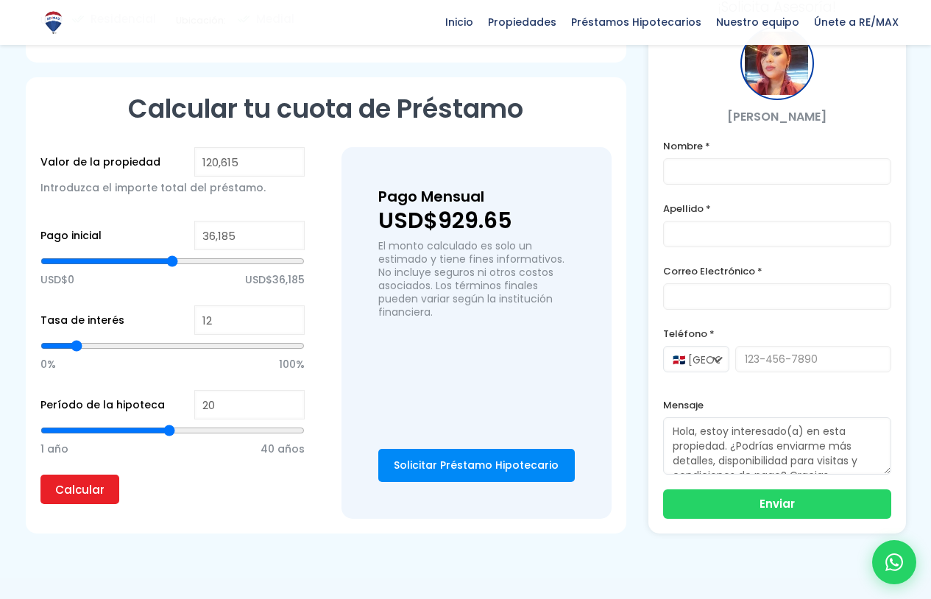
drag, startPoint x: 184, startPoint y: 347, endPoint x: 77, endPoint y: 358, distance: 108.0
type input "12"
click at [77, 353] on input "range" at bounding box center [172, 346] width 264 height 15
type input "58,147"
type input "58147"
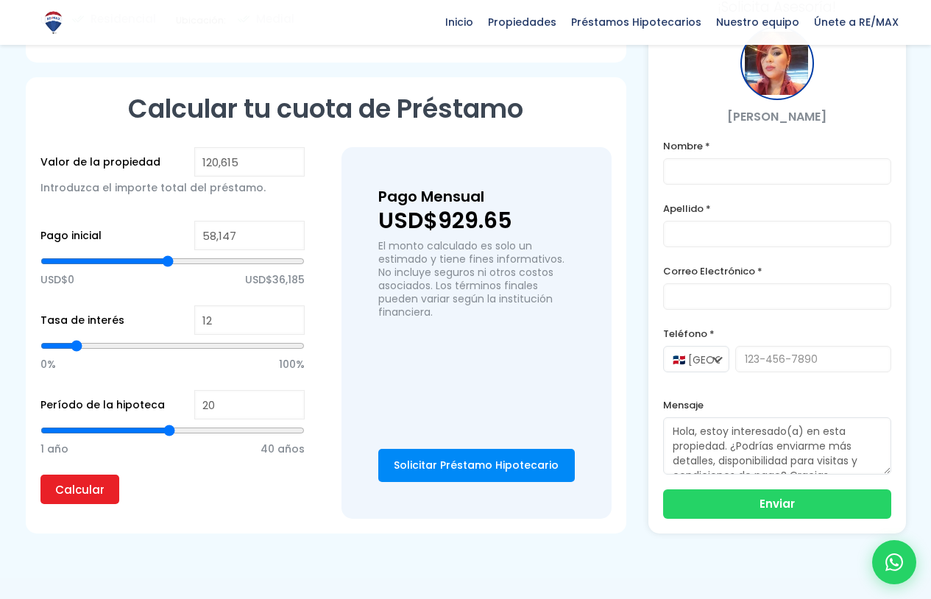
type input "56,391"
type input "56391"
type input "53,931"
type input "53931"
type input "50,769"
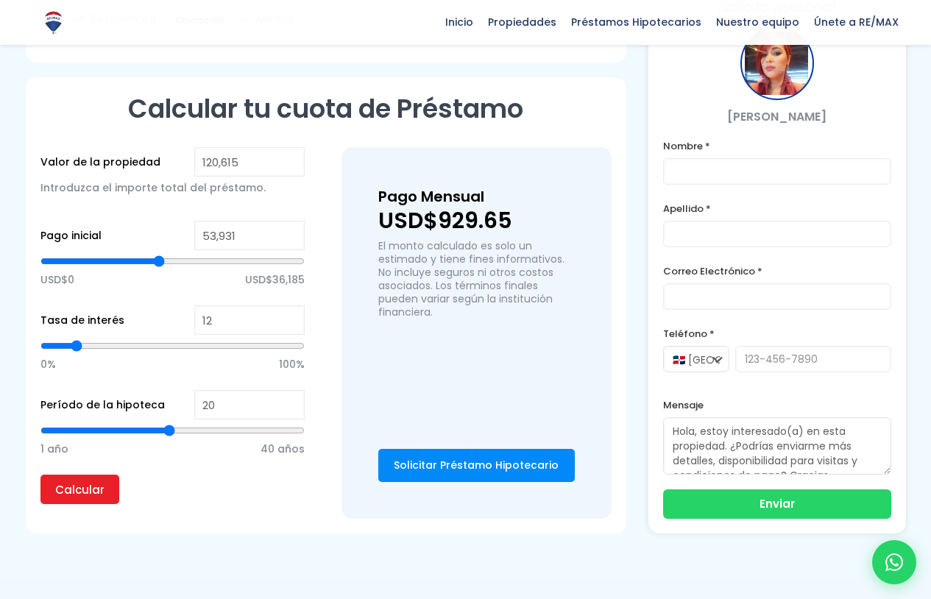
type input "50769"
type input "44,094"
type input "44094"
type input "40,931"
type input "40931"
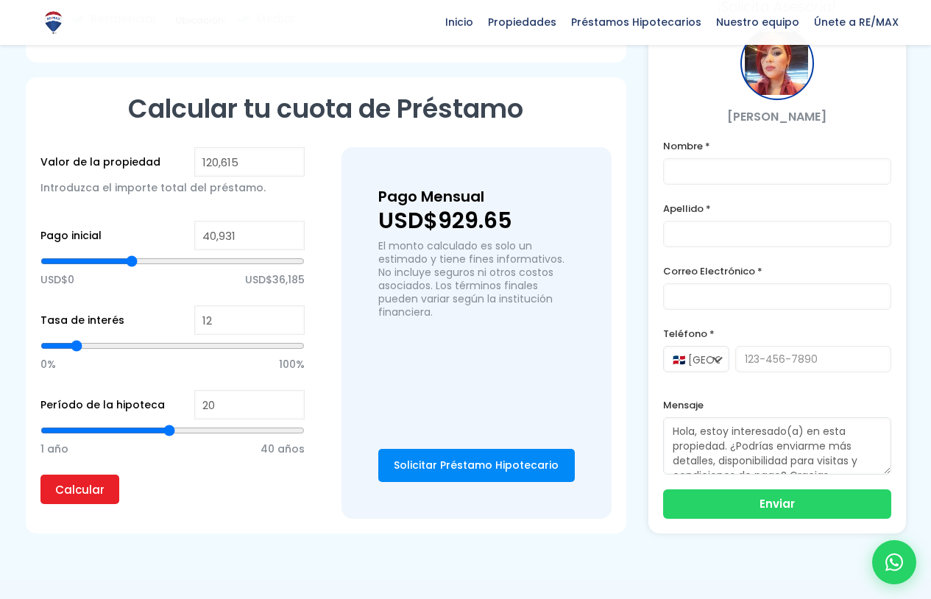
type input "37,418"
type input "37418"
type input "36,013"
type input "36013"
type input "34,959"
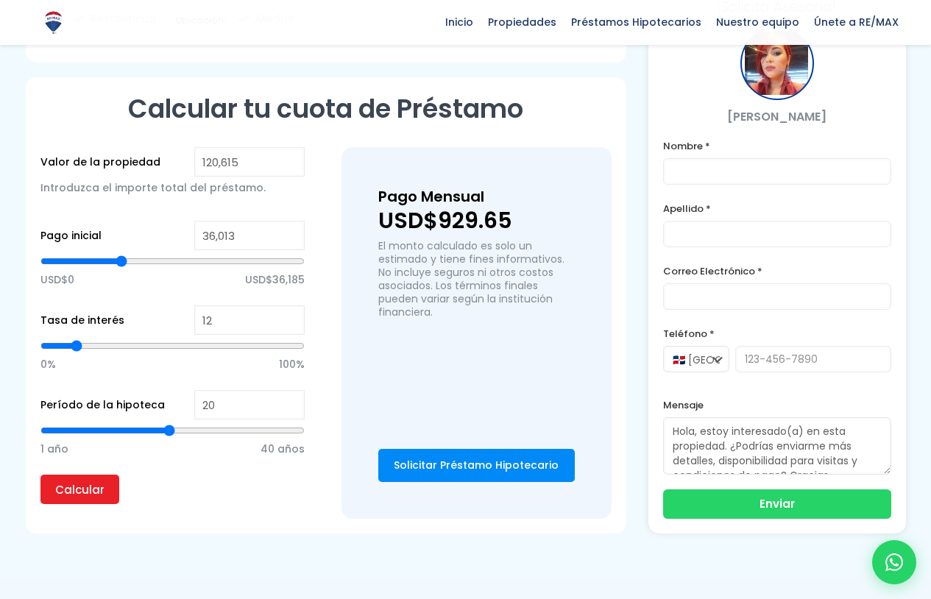
type input "34959"
type input "34,607"
type input "34607"
type input "33,553"
type input "33553"
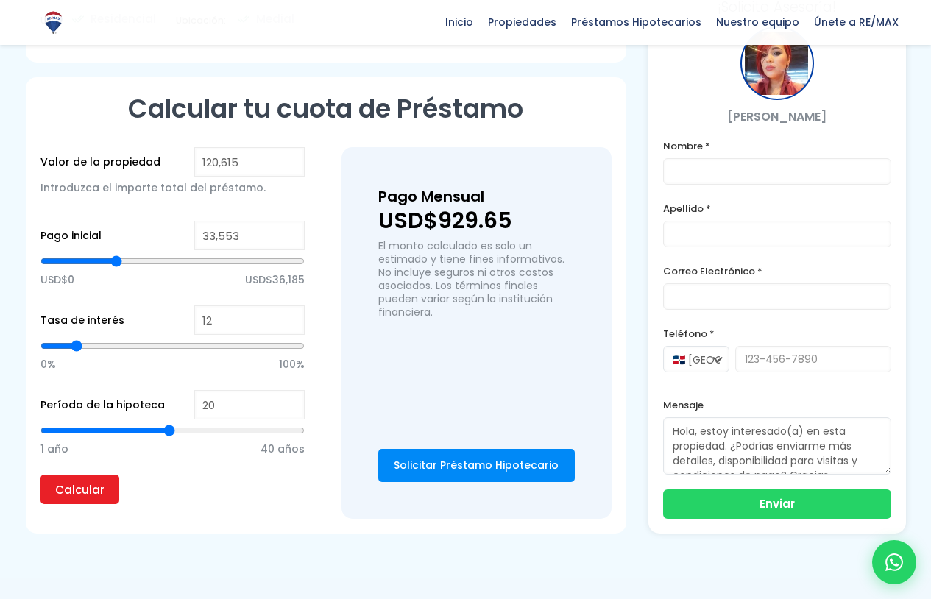
type input "31,445"
type input "31445"
type input "29,337"
type input "29337"
type input "26,878"
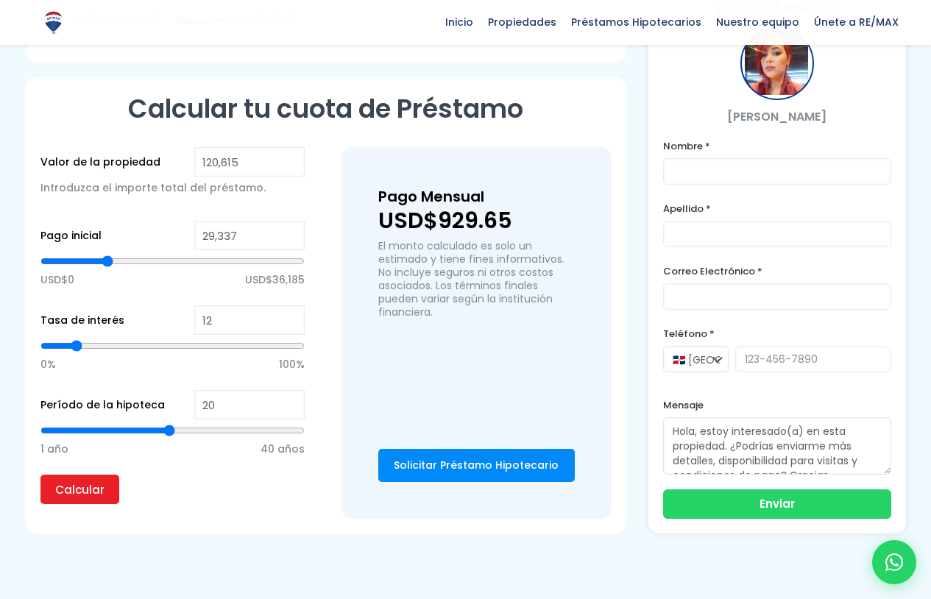
type input "26878"
type input "25,121"
type input "25121"
type input "24,770"
type input "24770"
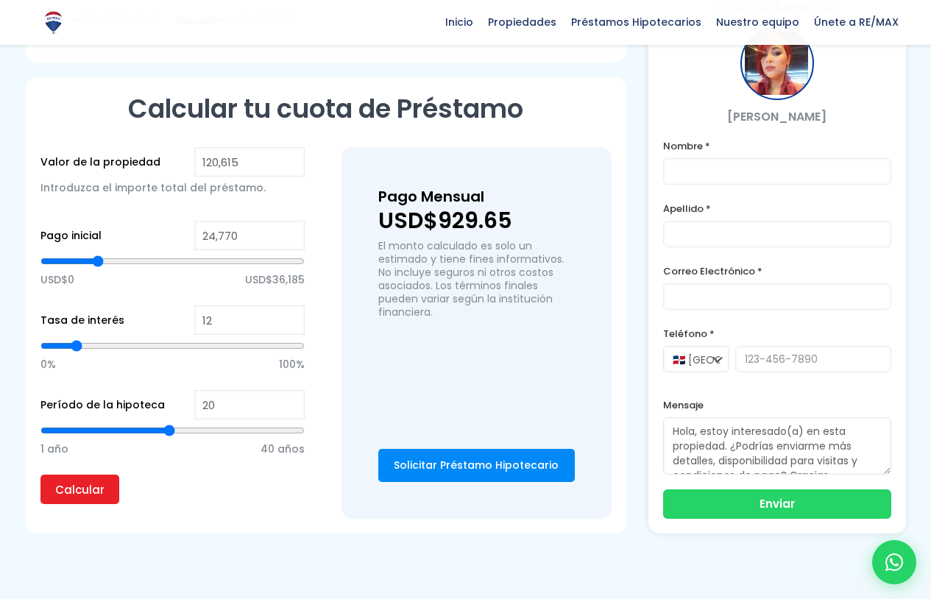
type input "24,418"
type input "24418"
type input "22,662"
type input "22662"
type input "18,797"
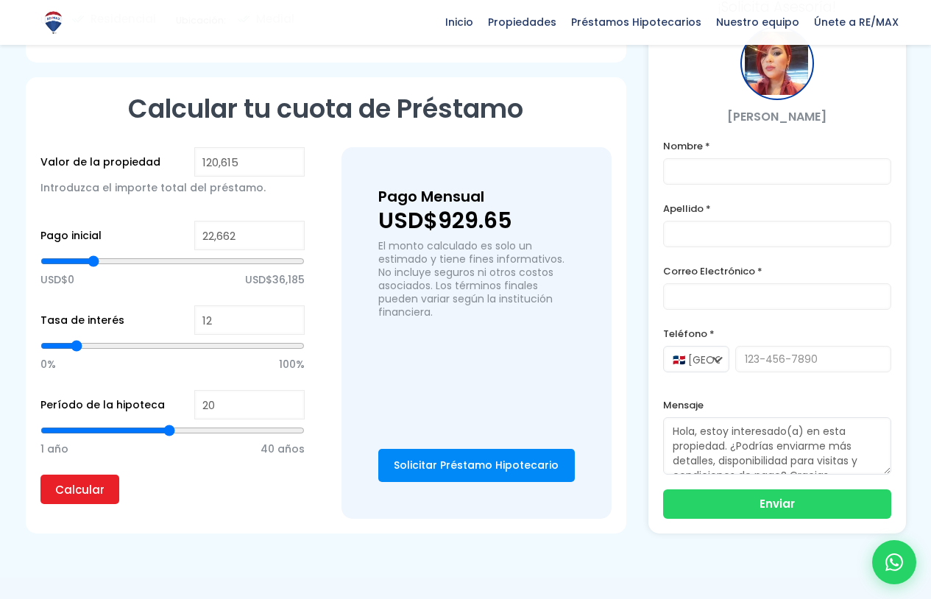
type input "18797"
type input "17,040"
type input "17040"
type input "15,635"
type input "15635"
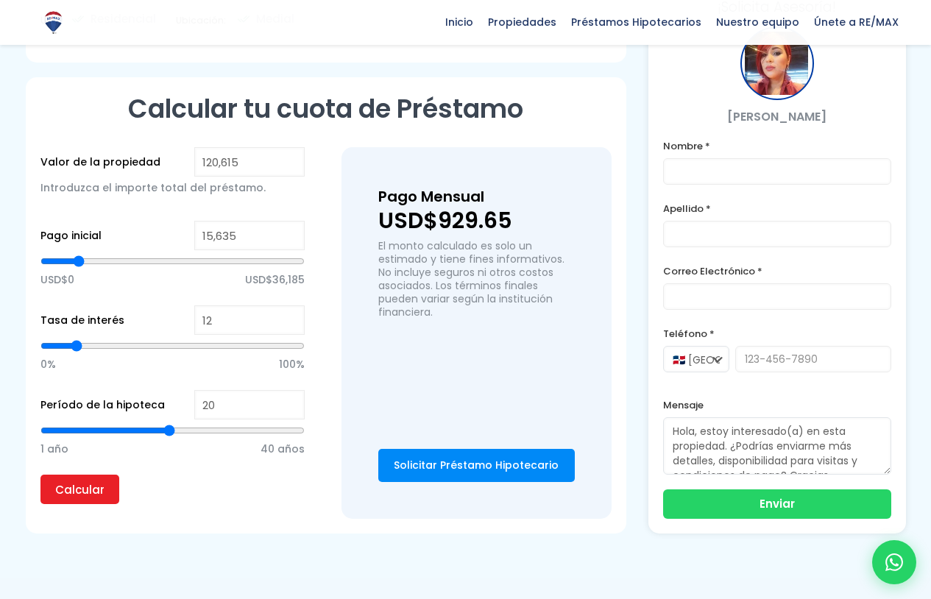
type input "14,581"
type input "14581"
type input "14,229"
type input "14229"
type input "13,878"
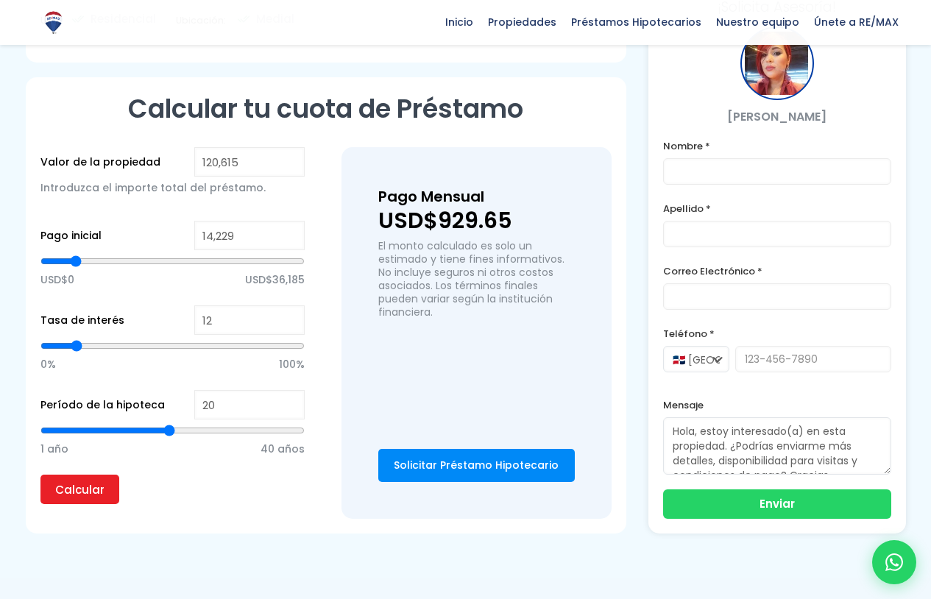
type input "13878"
type input "11,770"
type input "11770"
type input "10,365"
type input "10365"
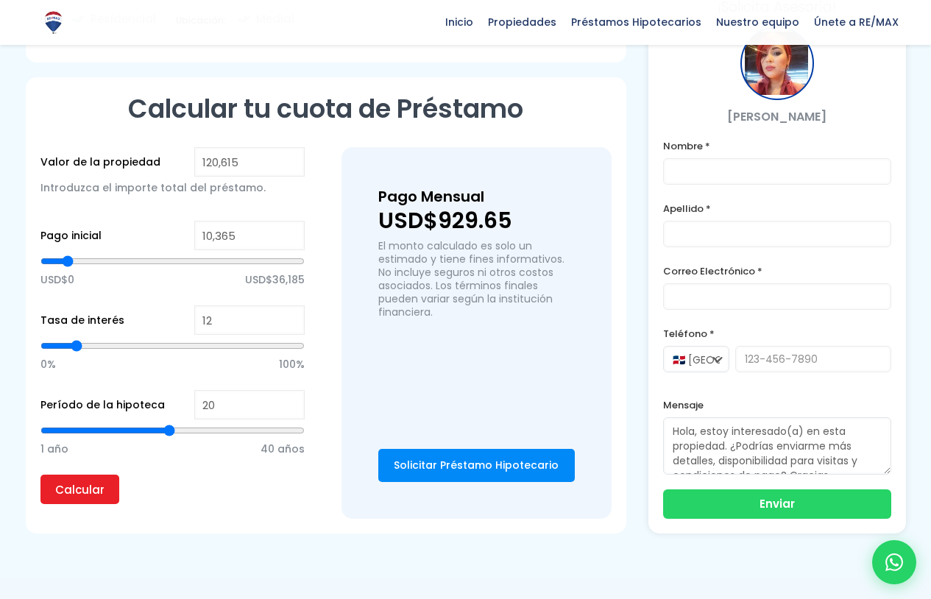
type input "7,905"
type input "7905"
type input "5,446"
type input "5446"
drag, startPoint x: 172, startPoint y: 261, endPoint x: 67, endPoint y: 276, distance: 106.3
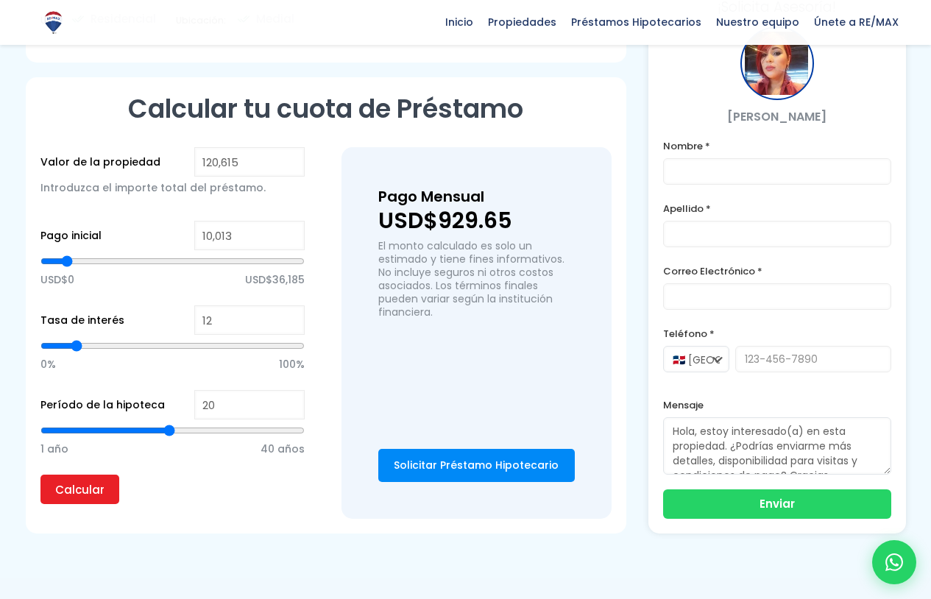
click at [67, 269] on input "range" at bounding box center [172, 261] width 264 height 15
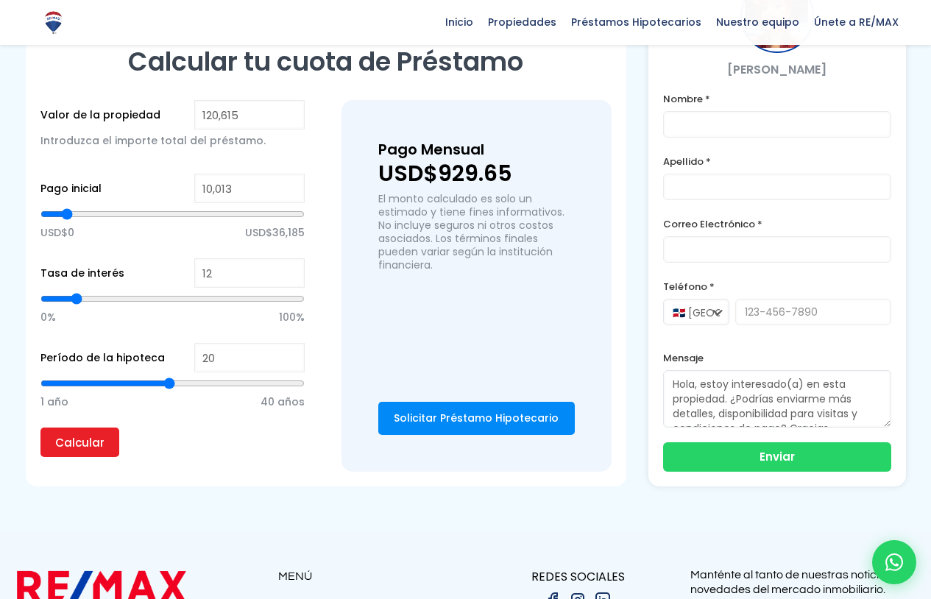
scroll to position [957, 0]
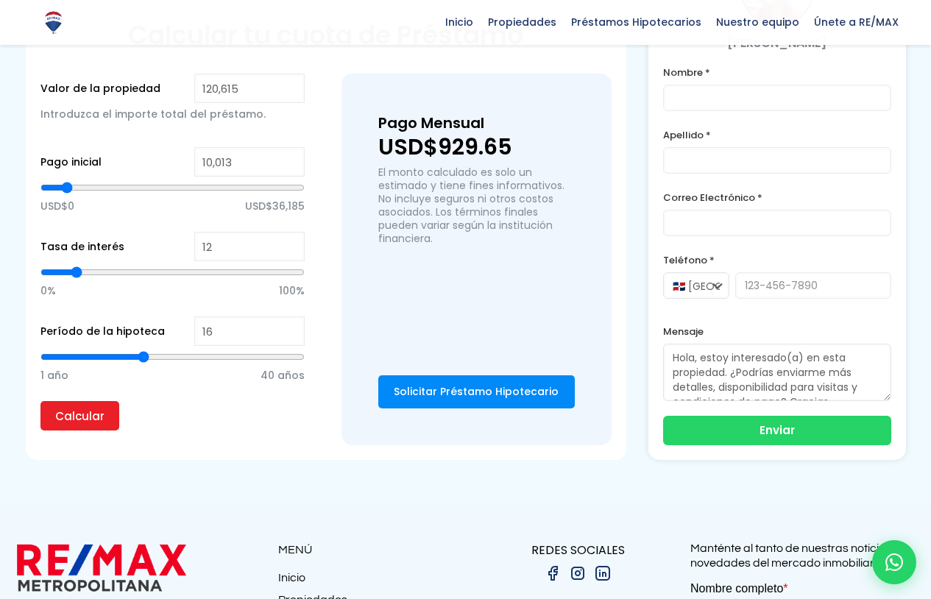
drag, startPoint x: 167, startPoint y: 352, endPoint x: 146, endPoint y: 357, distance: 22.0
click at [146, 357] on input "range" at bounding box center [172, 357] width 264 height 15
drag, startPoint x: 146, startPoint y: 357, endPoint x: 203, endPoint y: 358, distance: 57.4
click at [203, 358] on input "range" at bounding box center [172, 357] width 264 height 15
click at [91, 405] on input "Calcular" at bounding box center [79, 415] width 79 height 29
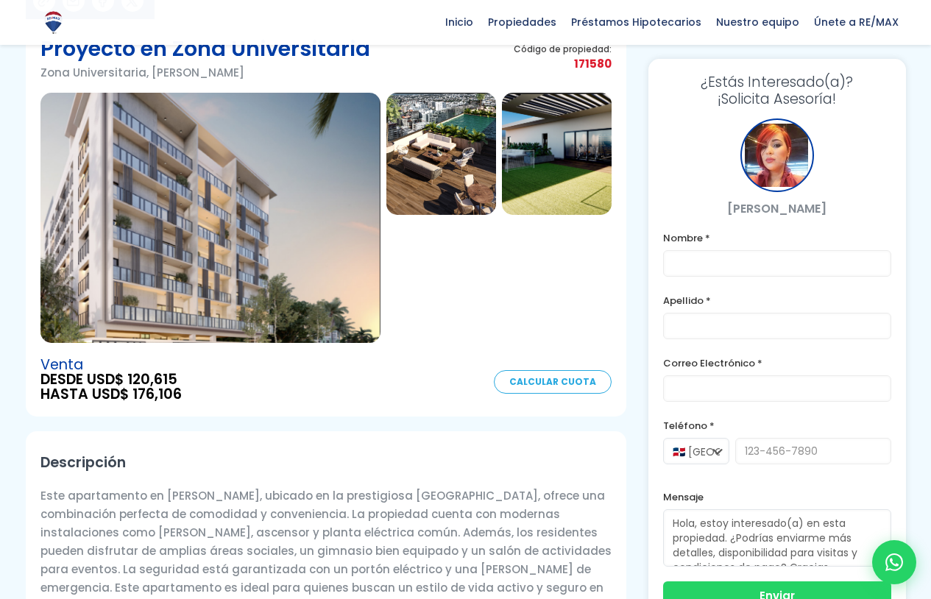
scroll to position [98, 0]
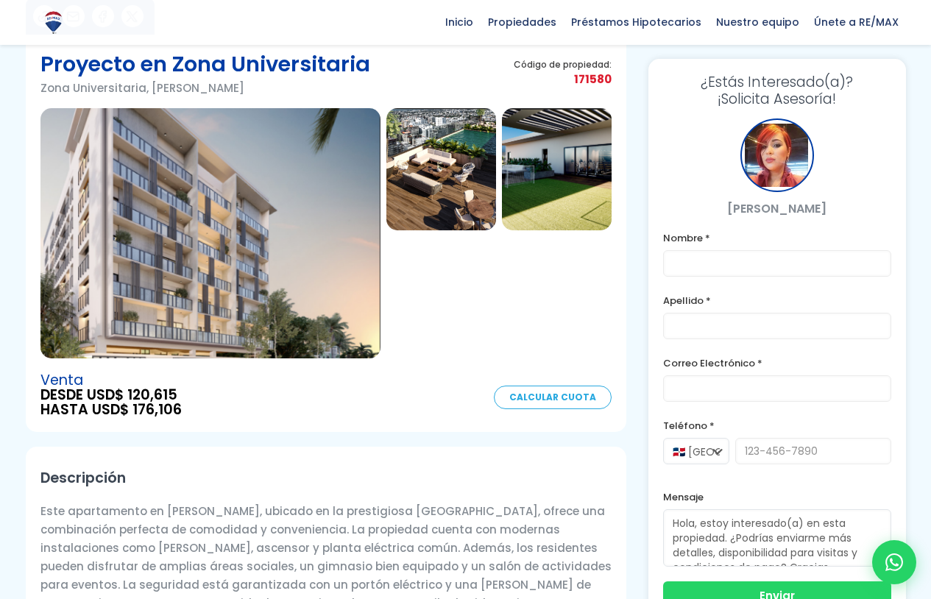
click at [444, 182] on img at bounding box center [441, 169] width 110 height 122
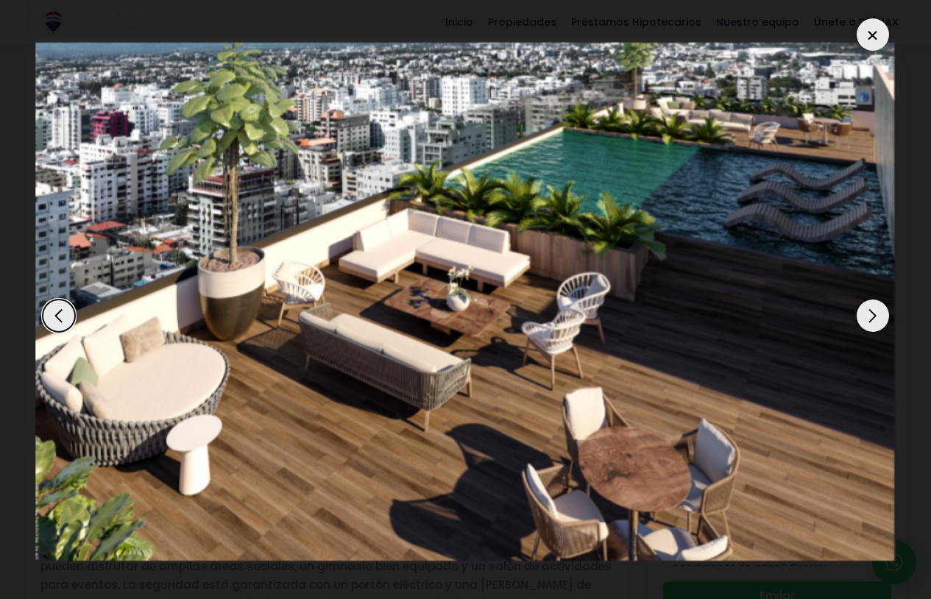
click at [870, 311] on div "Next slide" at bounding box center [873, 316] width 32 height 32
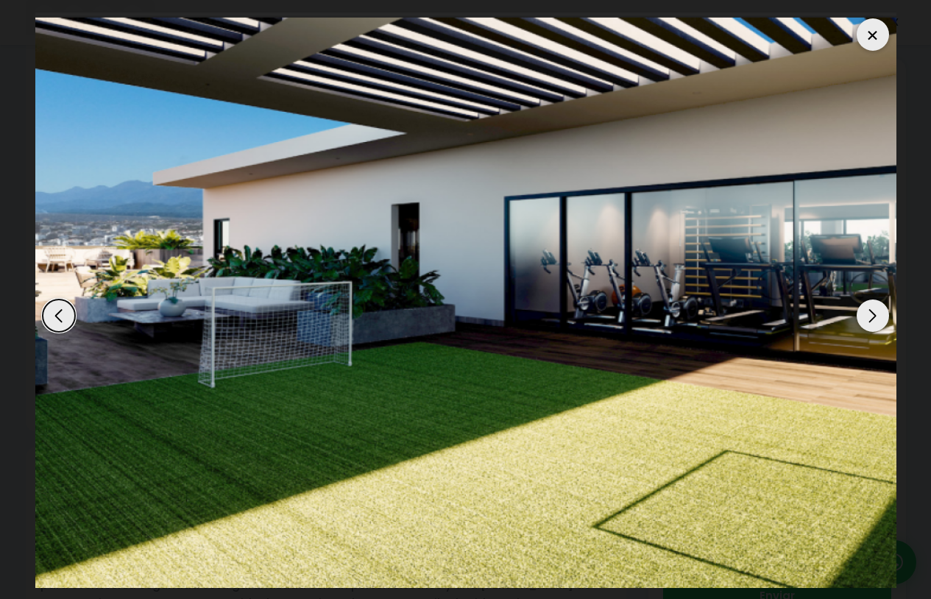
click at [870, 311] on div "Next slide" at bounding box center [873, 316] width 32 height 32
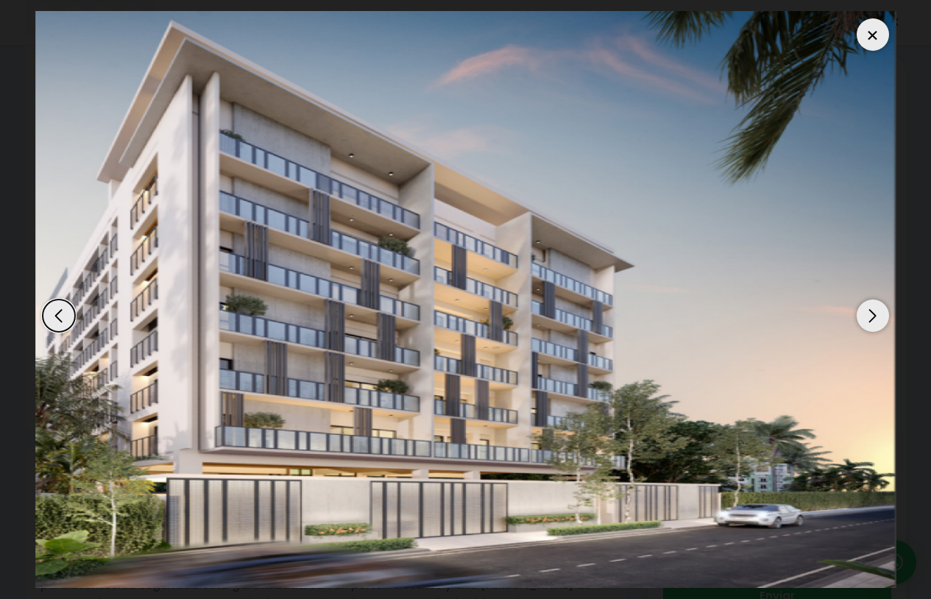
click at [874, 40] on div at bounding box center [873, 34] width 32 height 32
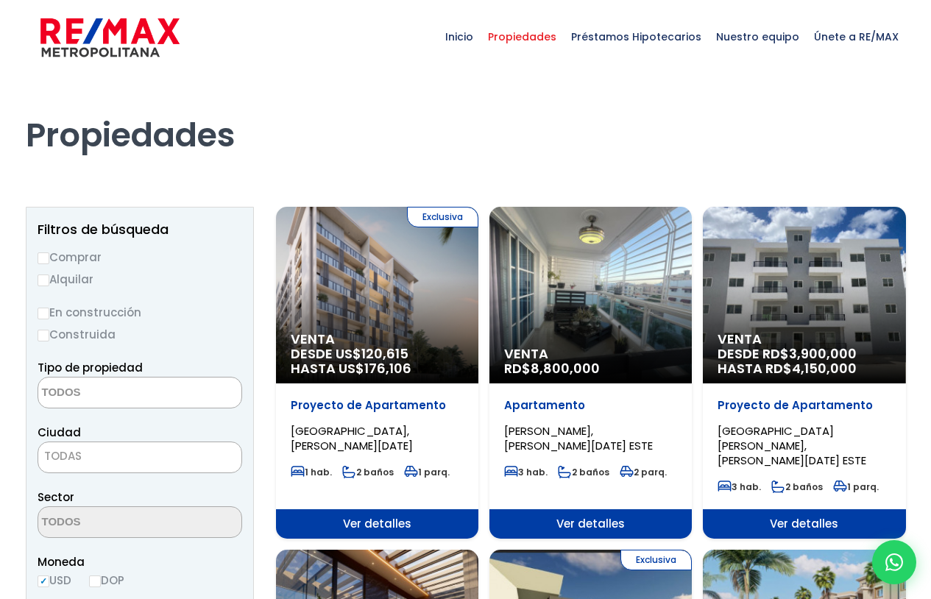
select select
click at [478, 300] on div "Venta RD$ 8,800,000" at bounding box center [377, 295] width 202 height 177
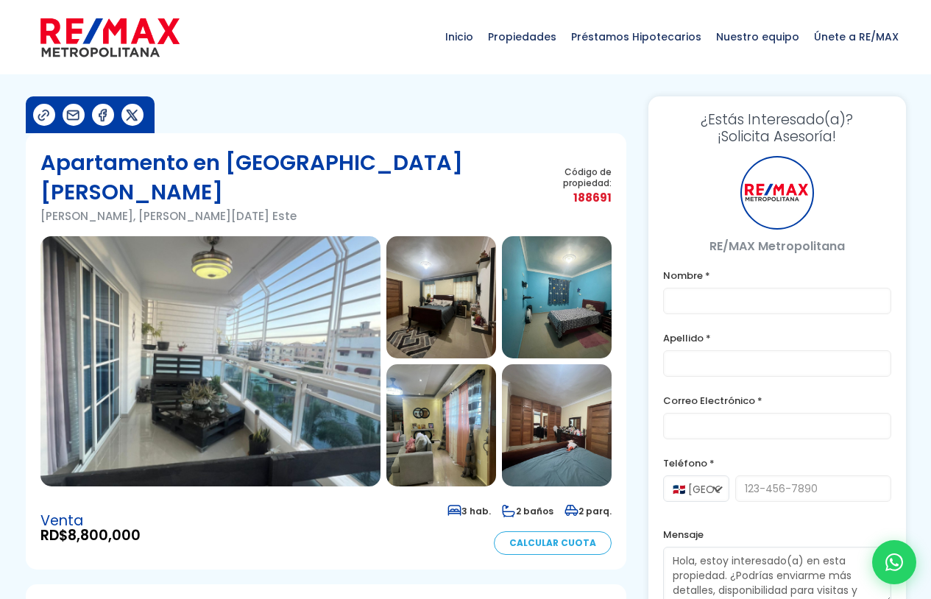
click at [278, 330] on img at bounding box center [210, 361] width 340 height 250
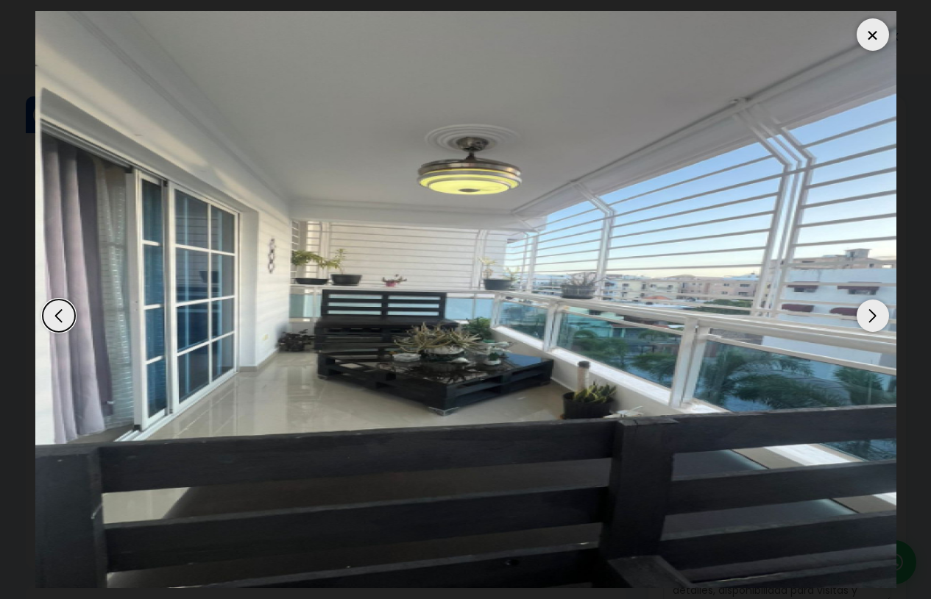
click at [879, 308] on div "Next slide" at bounding box center [873, 316] width 32 height 32
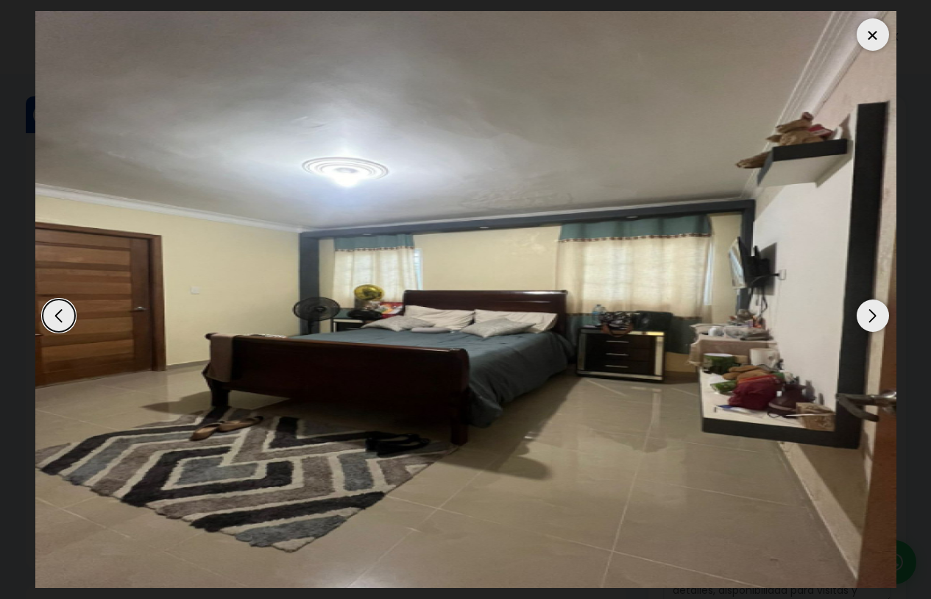
click at [879, 308] on div "Next slide" at bounding box center [873, 316] width 32 height 32
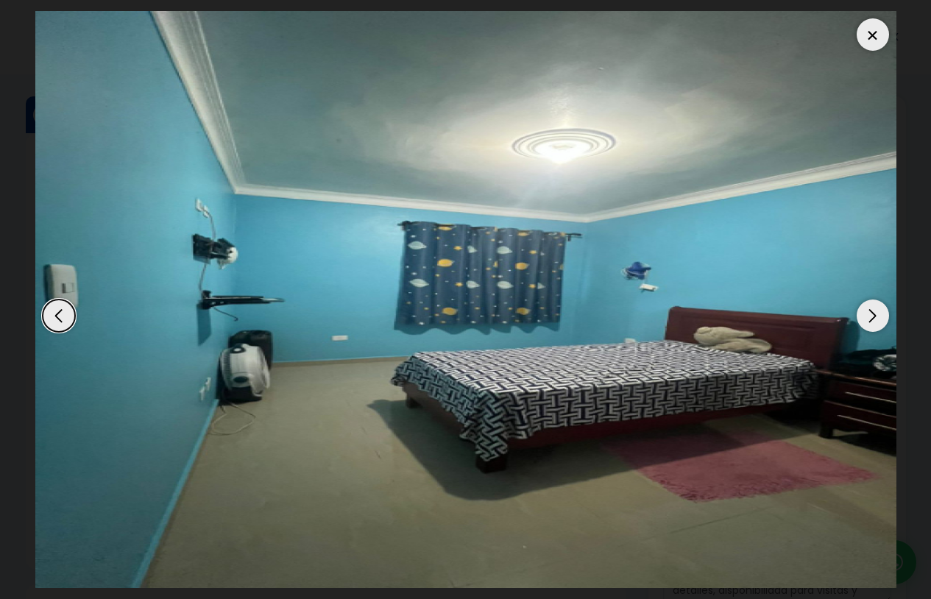
click at [879, 308] on div "Next slide" at bounding box center [873, 316] width 32 height 32
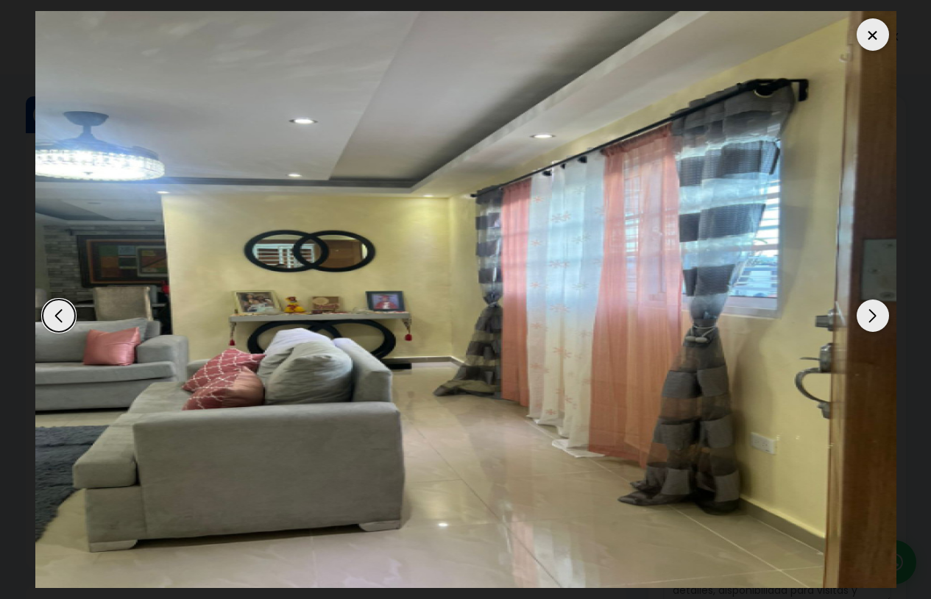
click at [879, 308] on div "Next slide" at bounding box center [873, 316] width 32 height 32
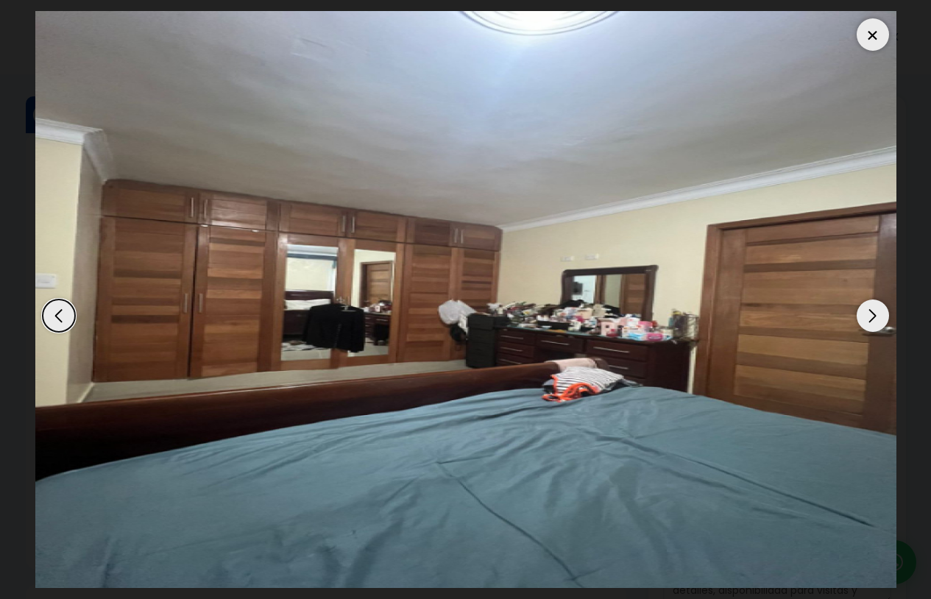
click at [879, 308] on div "Next slide" at bounding box center [873, 316] width 32 height 32
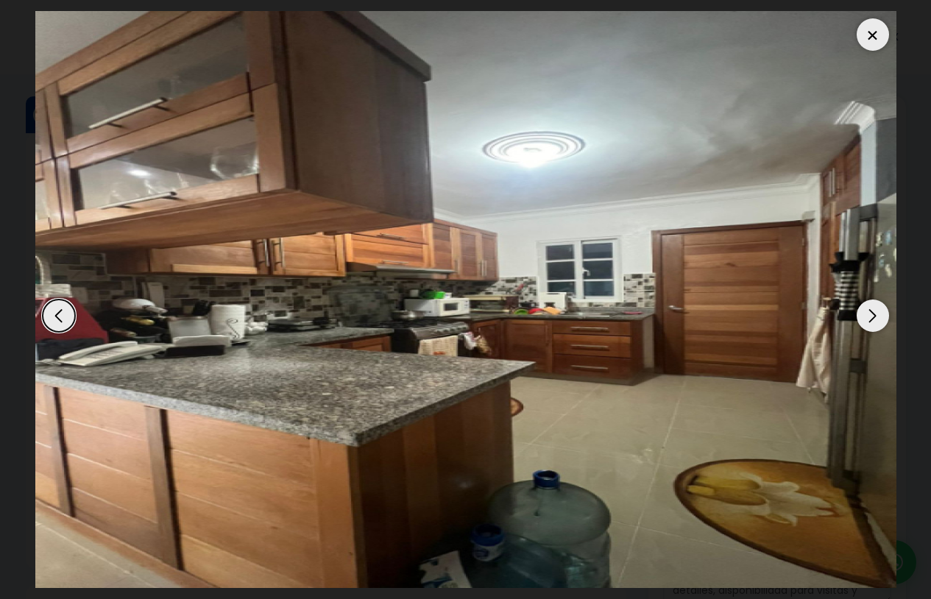
click at [873, 322] on div "Next slide" at bounding box center [873, 316] width 32 height 32
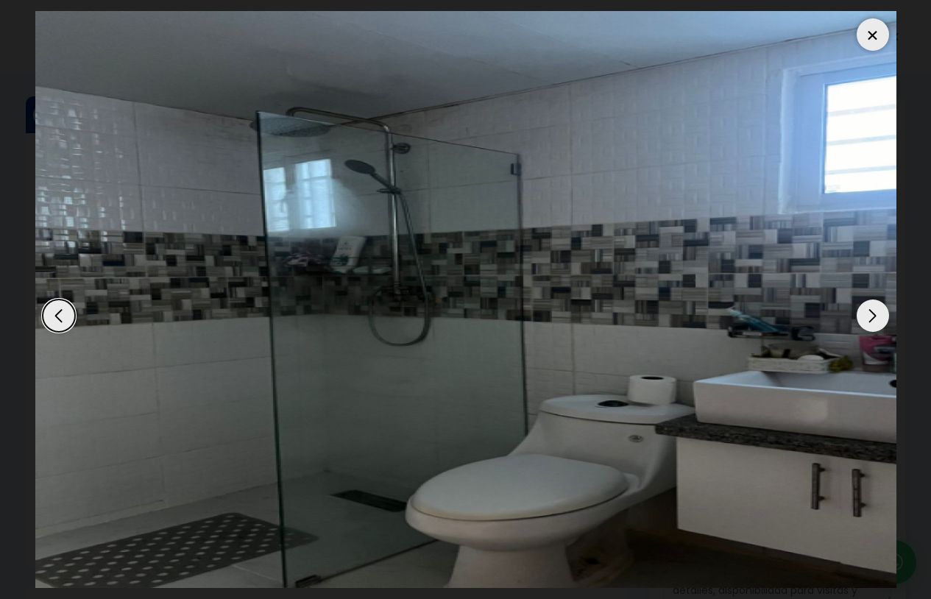
click at [873, 322] on div "Next slide" at bounding box center [873, 316] width 32 height 32
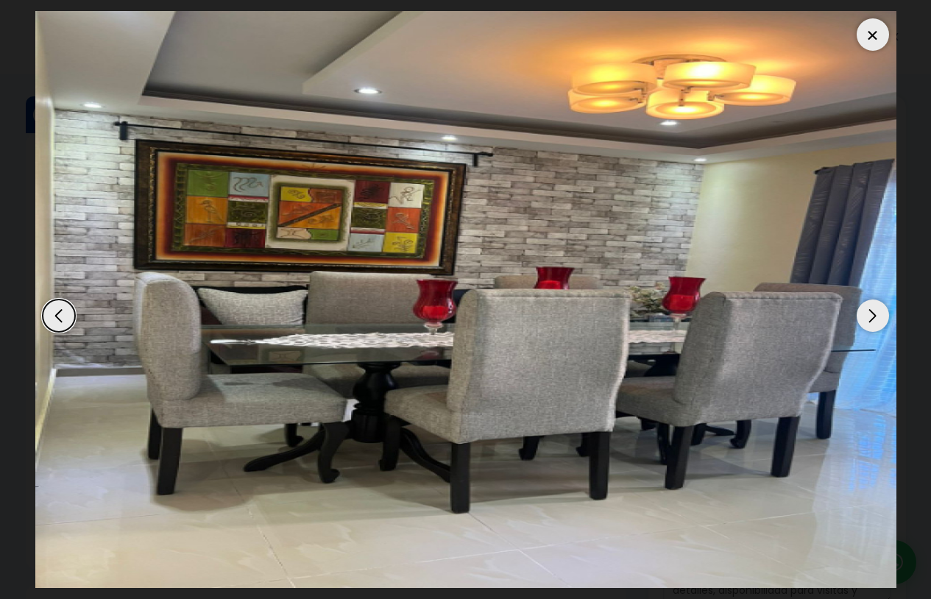
click at [873, 322] on div "Next slide" at bounding box center [873, 316] width 32 height 32
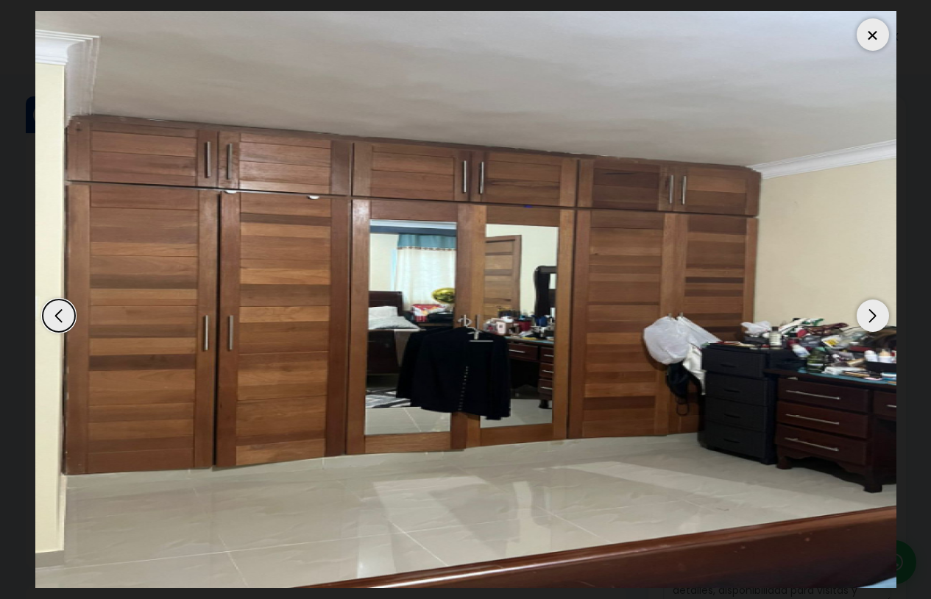
click at [873, 322] on div "Next slide" at bounding box center [873, 316] width 32 height 32
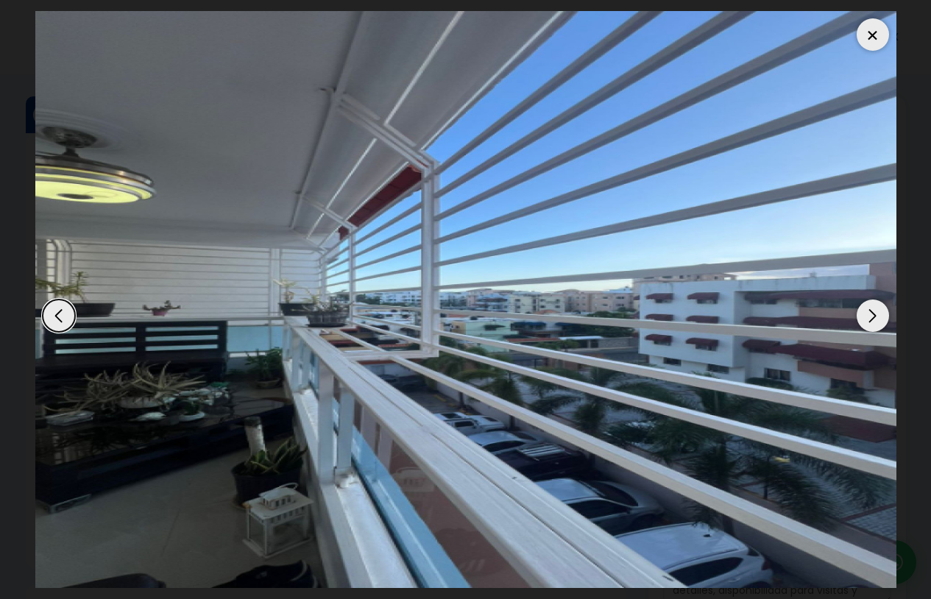
click at [873, 322] on div "Next slide" at bounding box center [873, 316] width 32 height 32
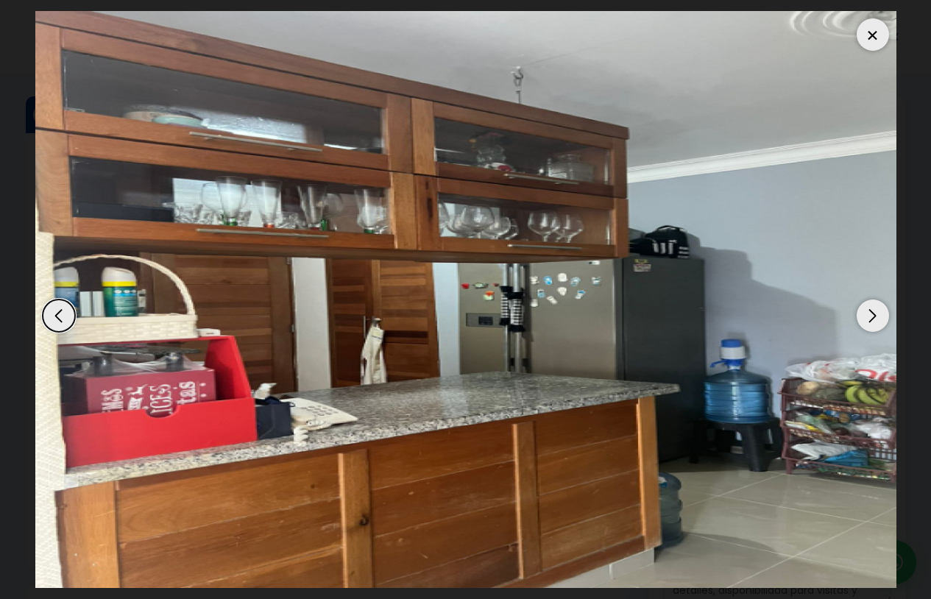
click at [875, 319] on div "Next slide" at bounding box center [873, 316] width 32 height 32
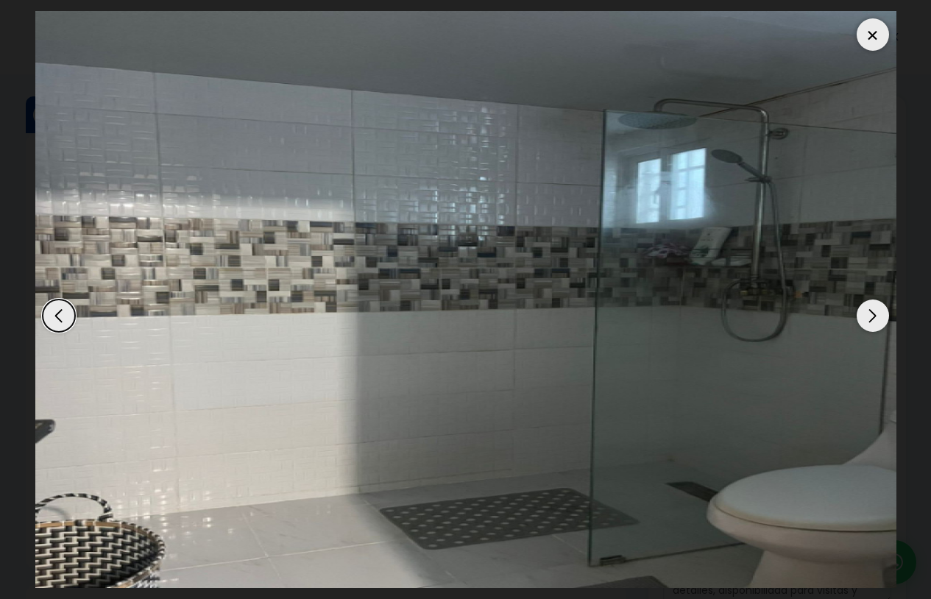
click at [875, 319] on div "Next slide" at bounding box center [873, 316] width 32 height 32
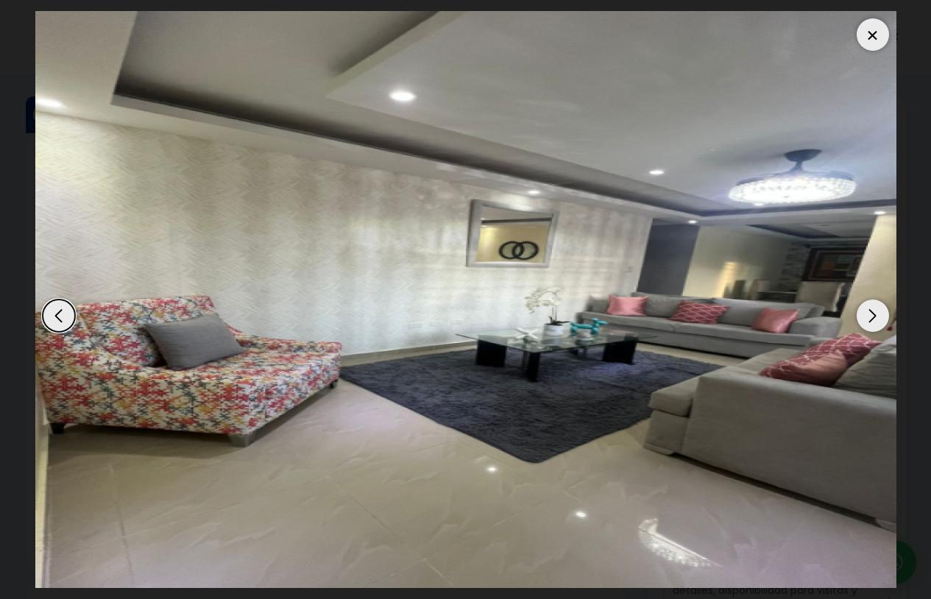
click at [871, 35] on div at bounding box center [873, 34] width 32 height 32
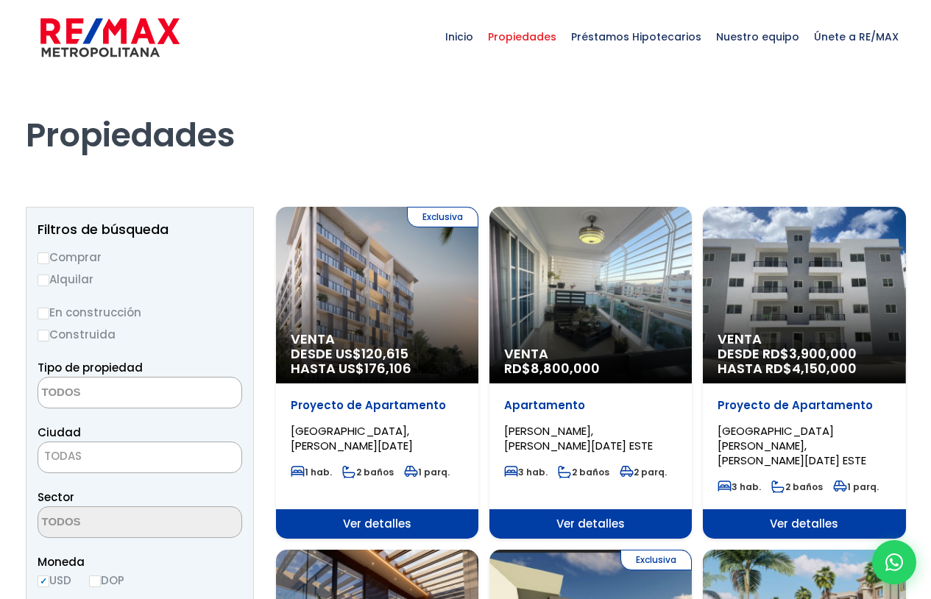
select select
click at [849, 127] on h1 "Propiedades" at bounding box center [466, 114] width 880 height 81
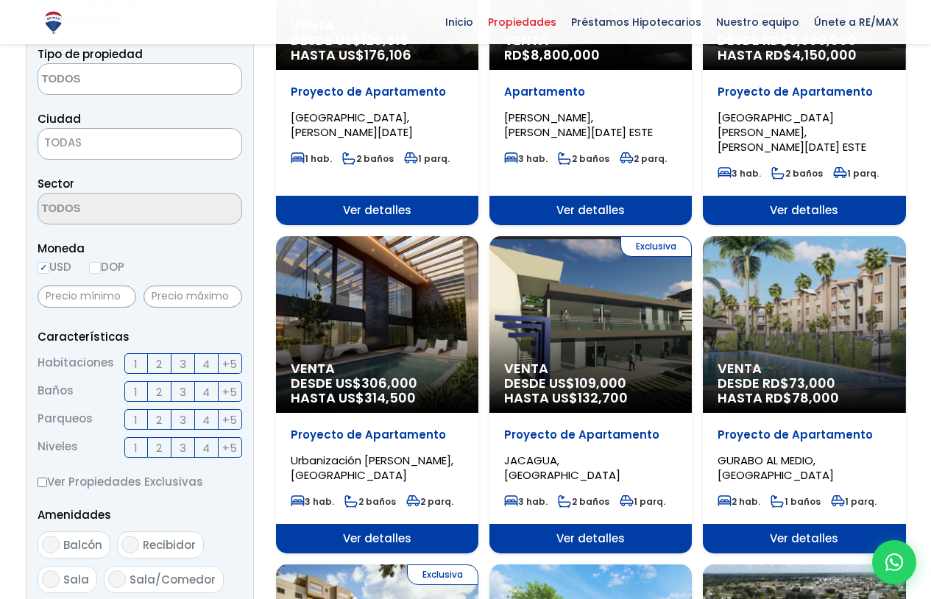
scroll to position [147, 0]
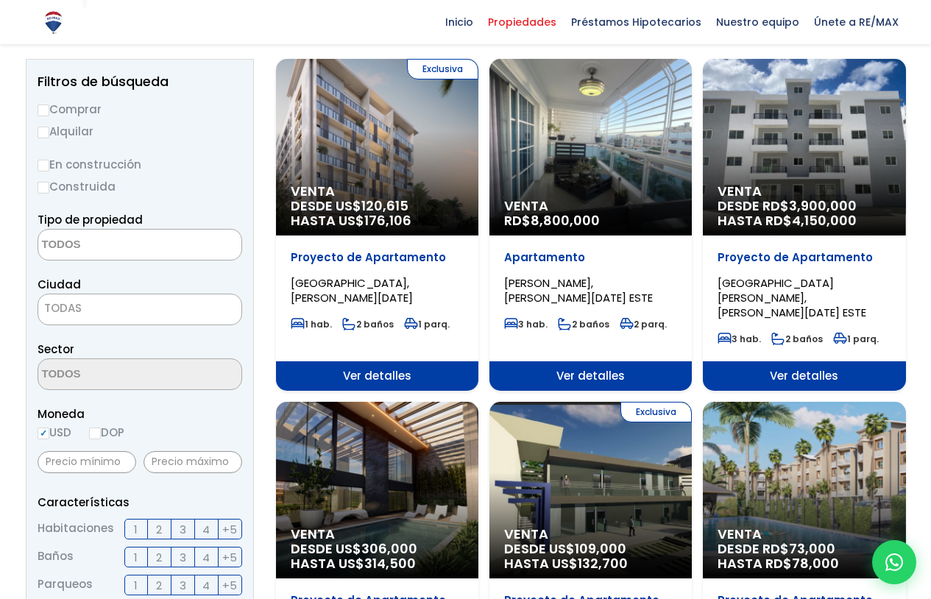
click at [478, 146] on div "Venta DESDE RD$ 3,900,000 HASTA RD$ 4,150,000" at bounding box center [377, 147] width 202 height 177
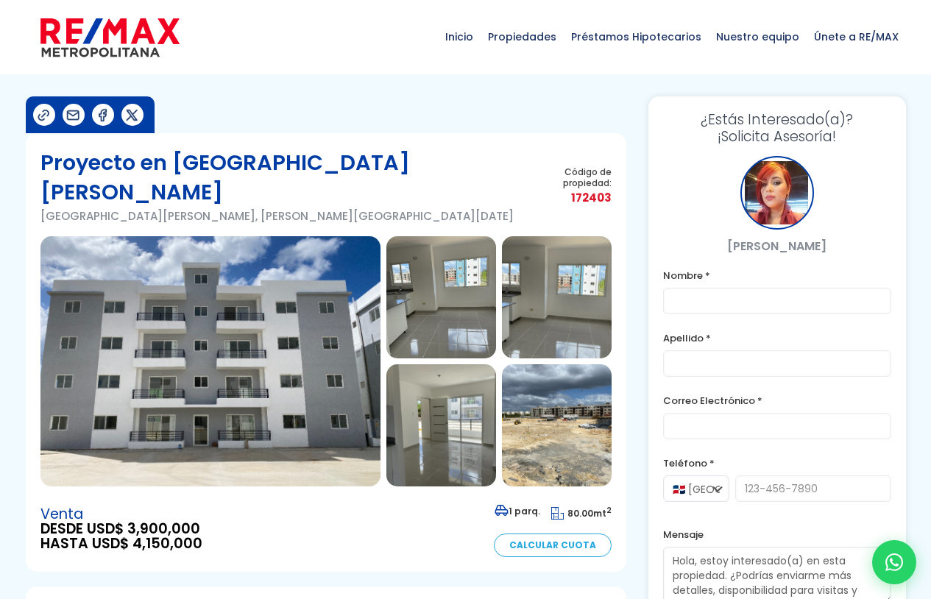
click at [206, 412] on img at bounding box center [210, 361] width 340 height 250
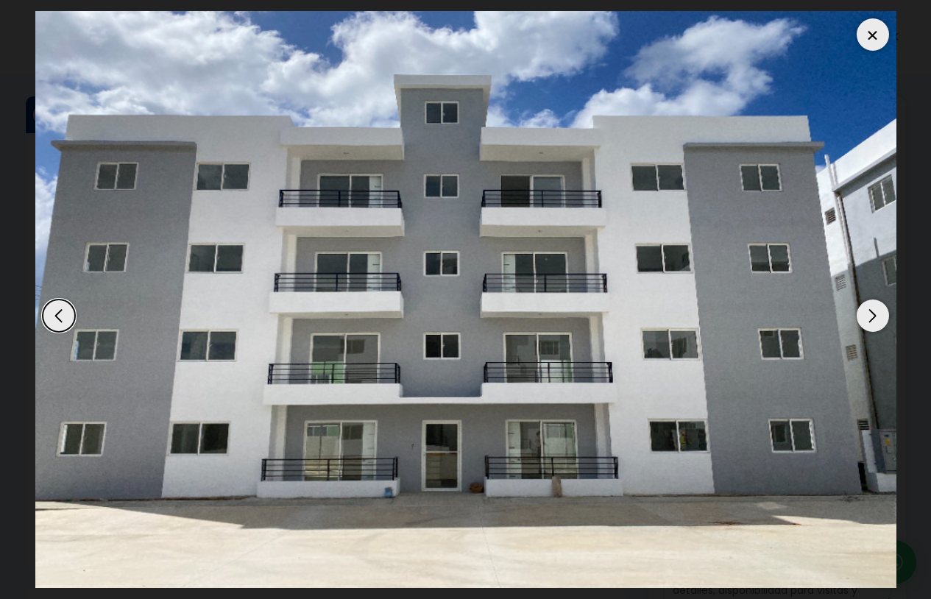
click at [877, 319] on div "Next slide" at bounding box center [873, 316] width 32 height 32
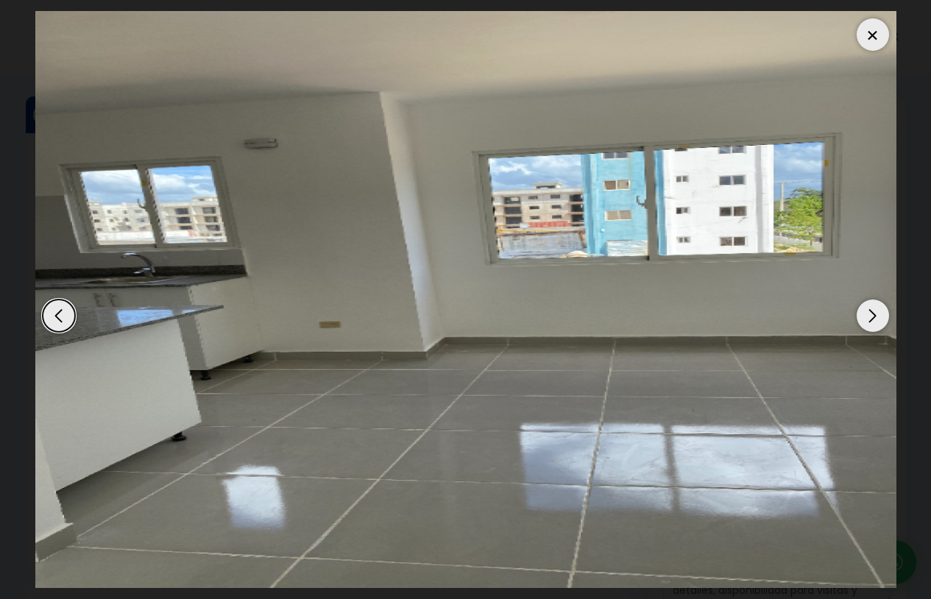
click at [877, 319] on div "Next slide" at bounding box center [873, 316] width 32 height 32
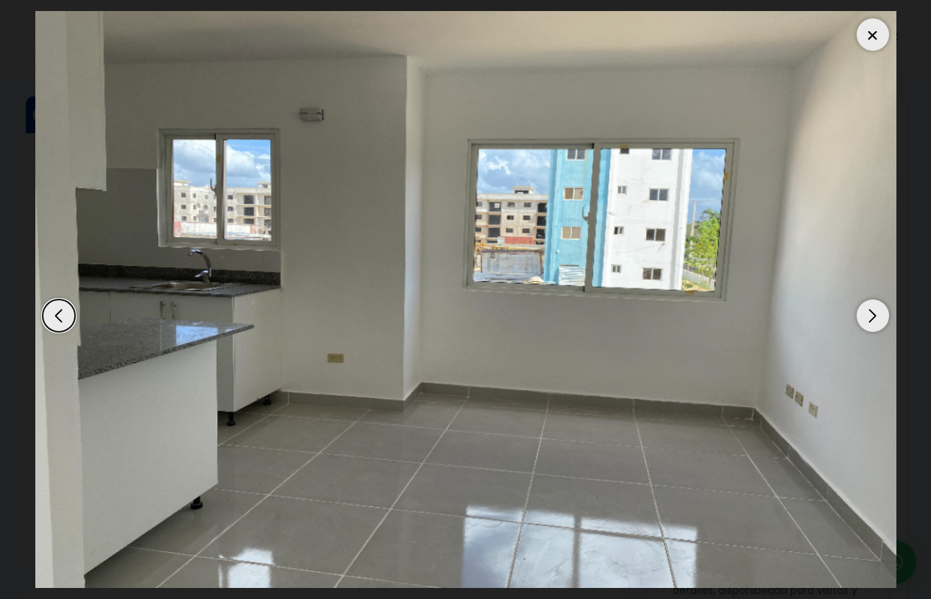
click at [877, 319] on div "Next slide" at bounding box center [873, 316] width 32 height 32
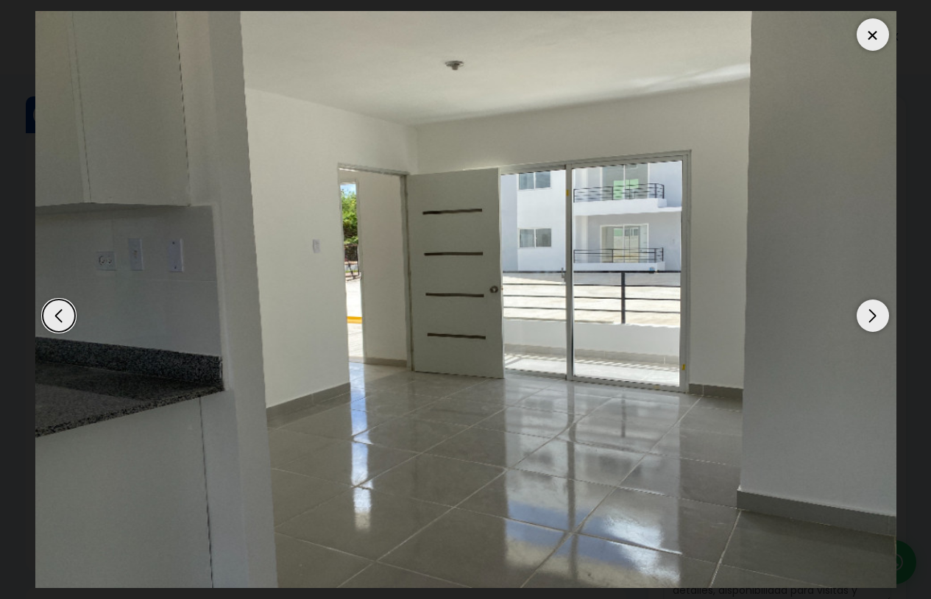
click at [877, 319] on div "Next slide" at bounding box center [873, 316] width 32 height 32
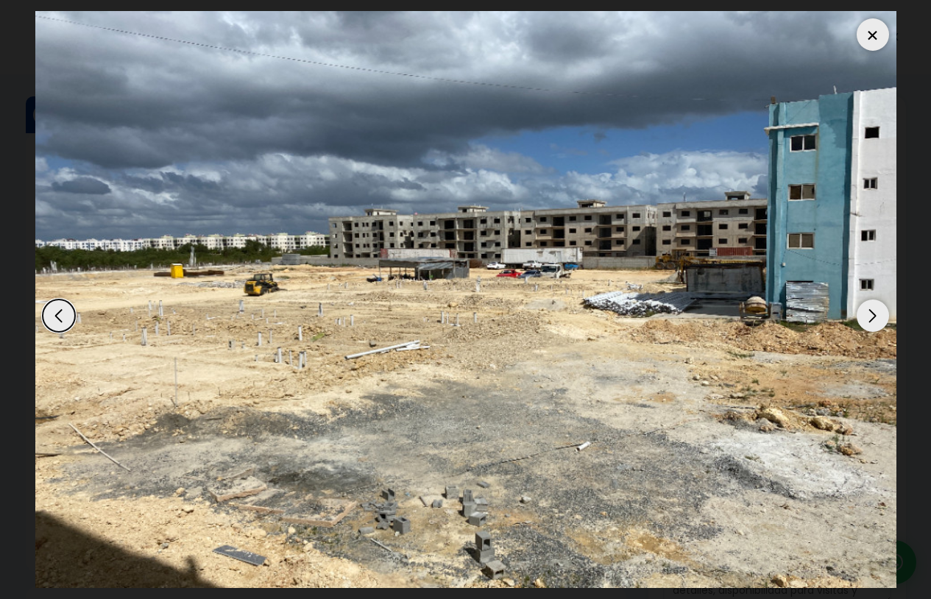
click at [877, 319] on div "Next slide" at bounding box center [873, 316] width 32 height 32
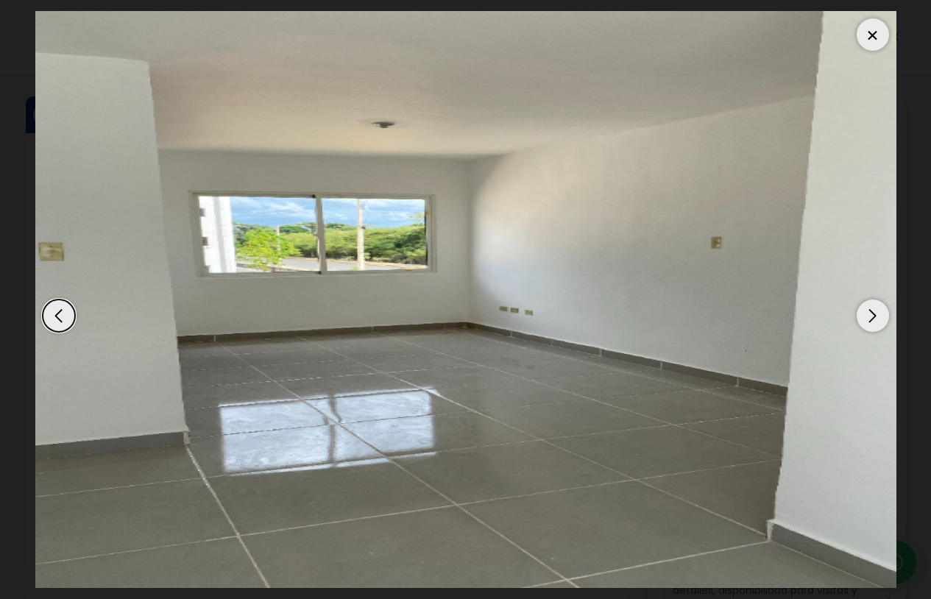
click at [877, 319] on div "Next slide" at bounding box center [873, 316] width 32 height 32
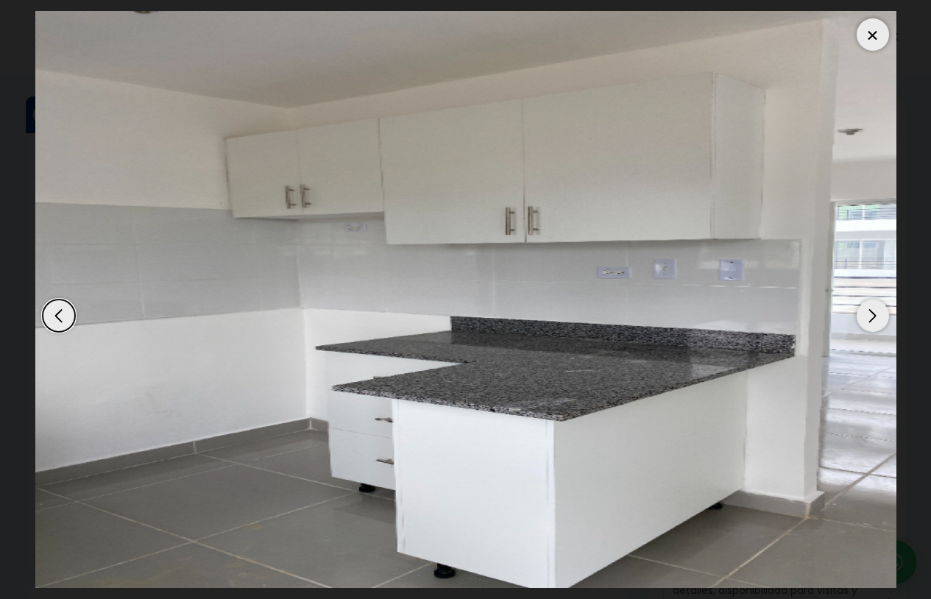
click at [877, 319] on div "Next slide" at bounding box center [873, 316] width 32 height 32
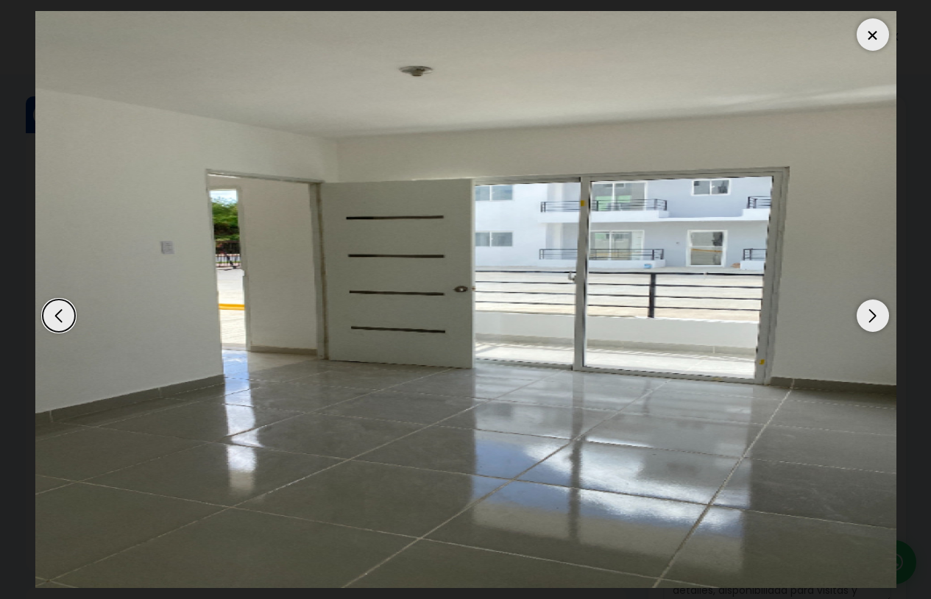
click at [877, 319] on div "Next slide" at bounding box center [873, 316] width 32 height 32
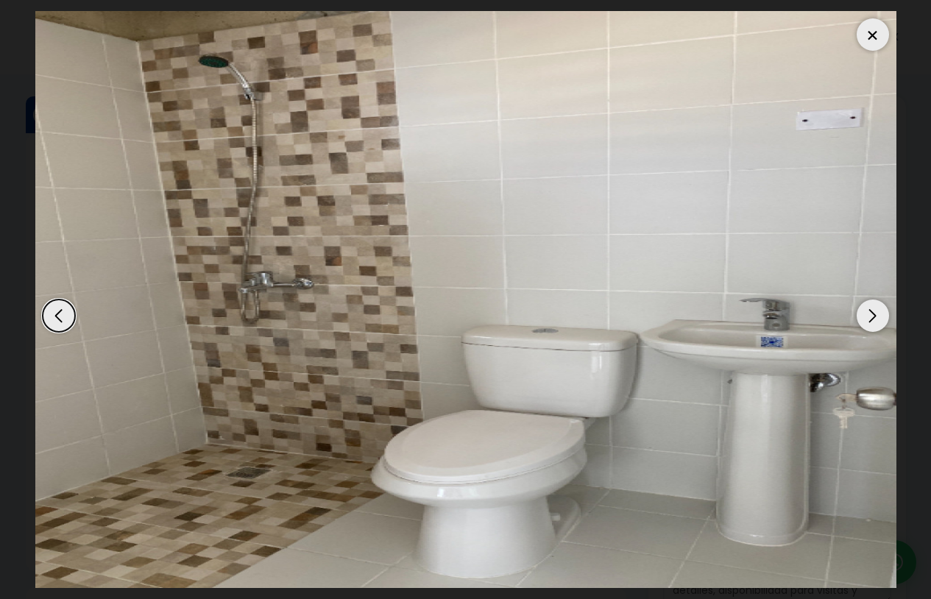
click at [877, 319] on div "Next slide" at bounding box center [873, 316] width 32 height 32
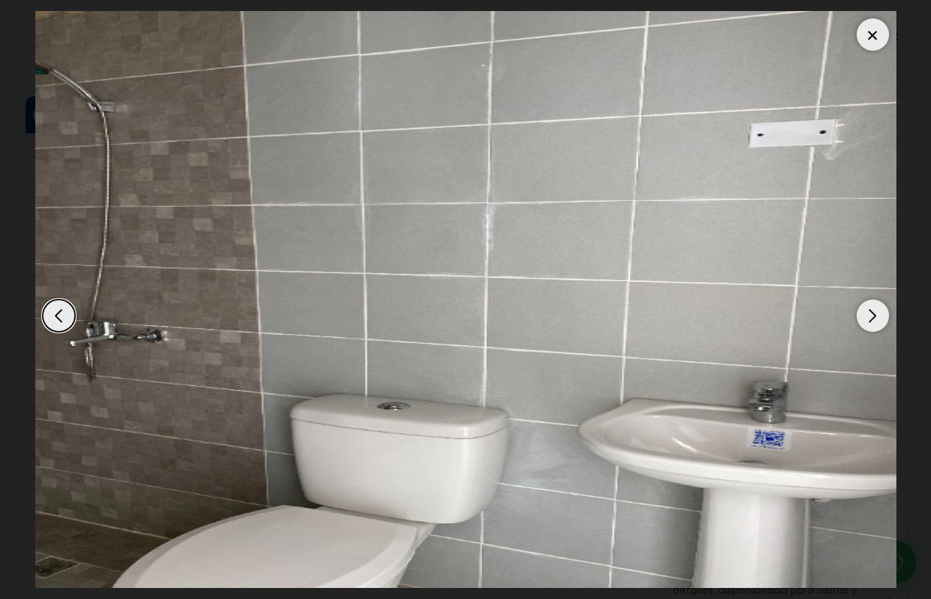
click at [877, 319] on div "Next slide" at bounding box center [873, 316] width 32 height 32
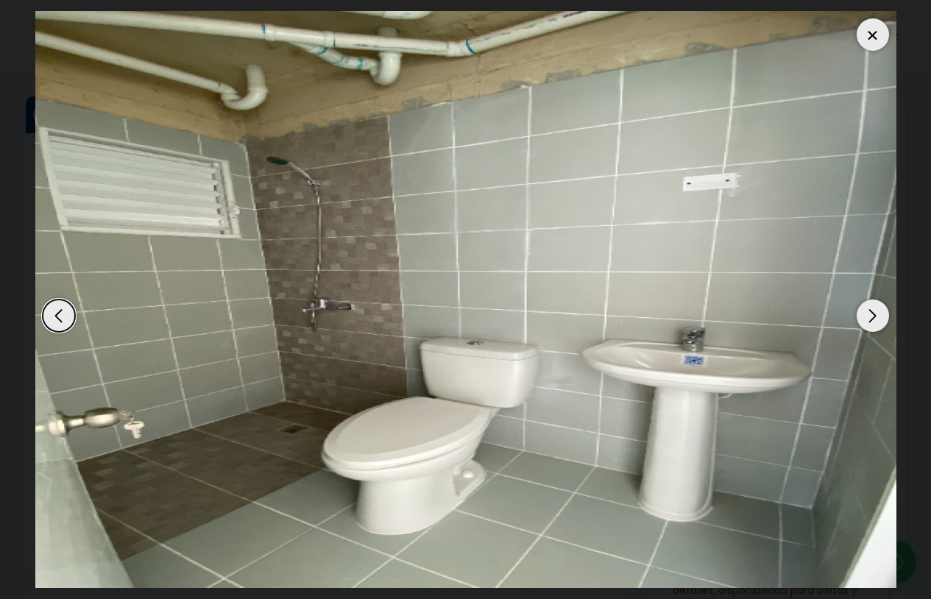
click at [877, 319] on div "Next slide" at bounding box center [873, 316] width 32 height 32
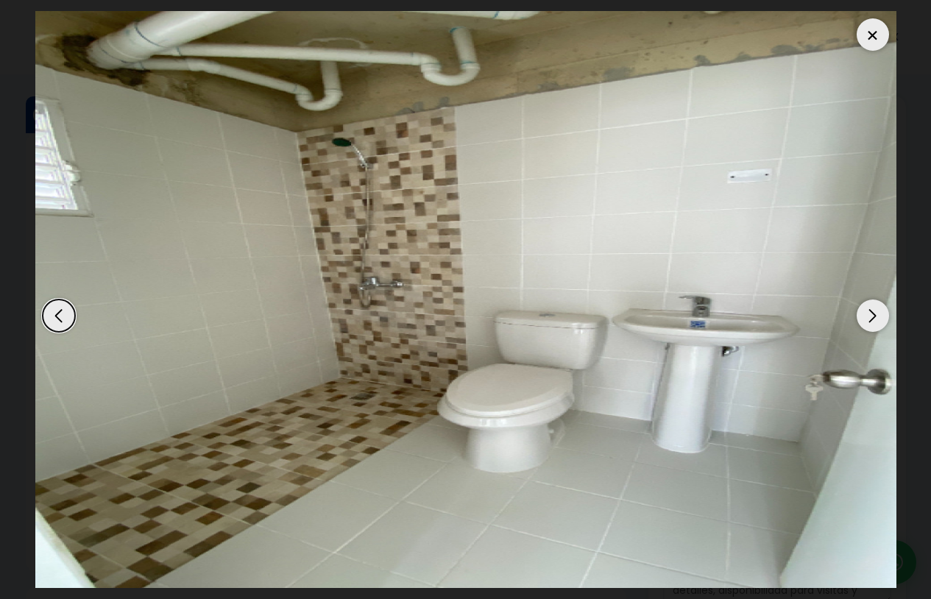
click at [877, 319] on div "Next slide" at bounding box center [873, 316] width 32 height 32
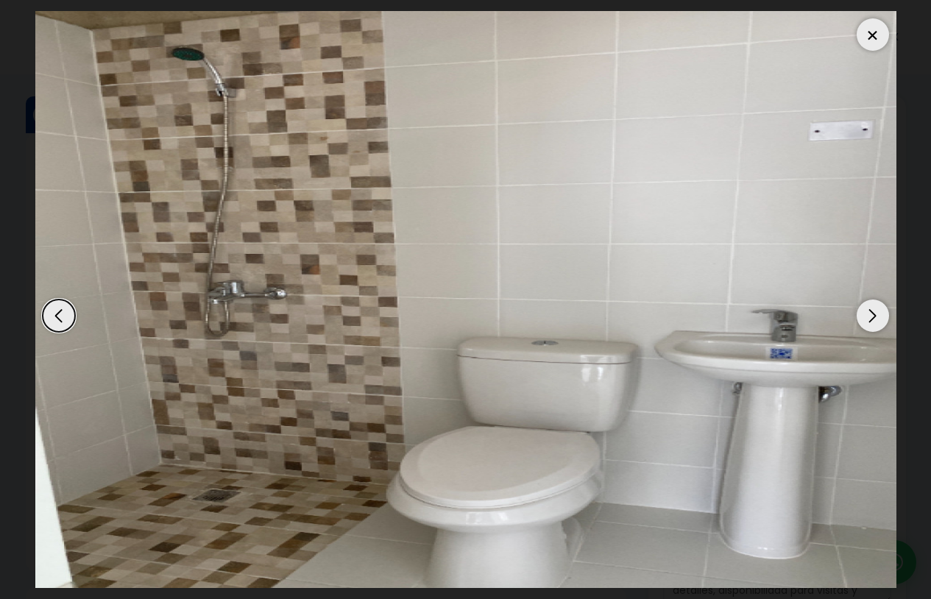
click at [874, 25] on div at bounding box center [873, 34] width 32 height 32
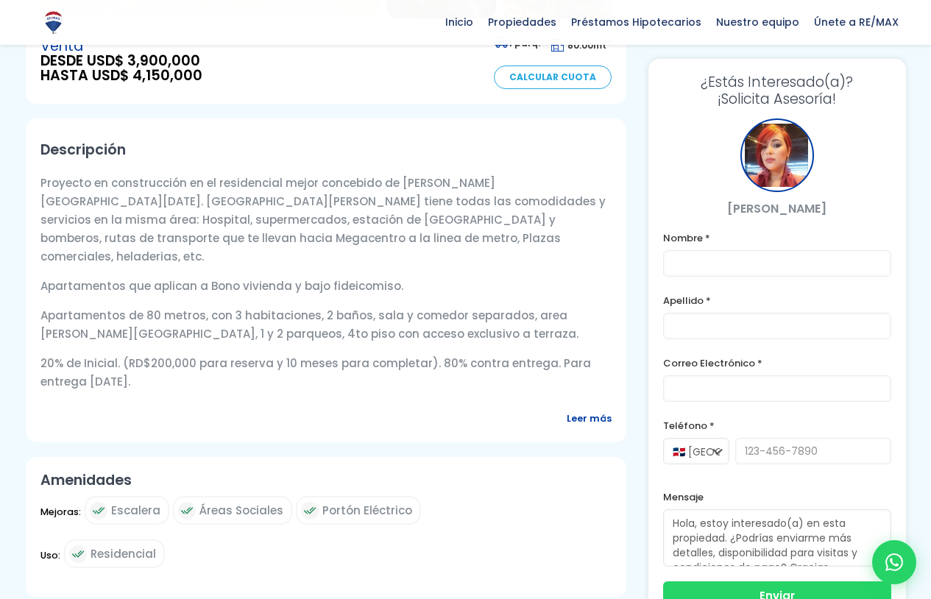
scroll to position [442, 0]
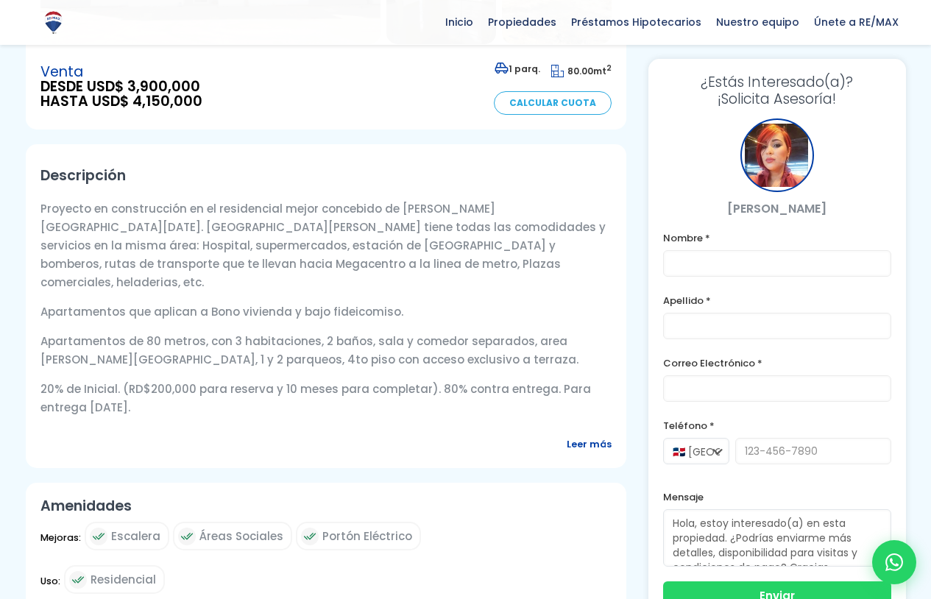
drag, startPoint x: 116, startPoint y: 288, endPoint x: 326, endPoint y: 323, distance: 213.3
click at [351, 332] on p "Apartamentos de 80 metros, con 3 habitaciones, 2 baños, sala y comedor separado…" at bounding box center [325, 350] width 571 height 37
click at [325, 325] on div "Proyecto en construcción en el residencial mejor concebido de Santo Domingo Est…" at bounding box center [325, 313] width 571 height 228
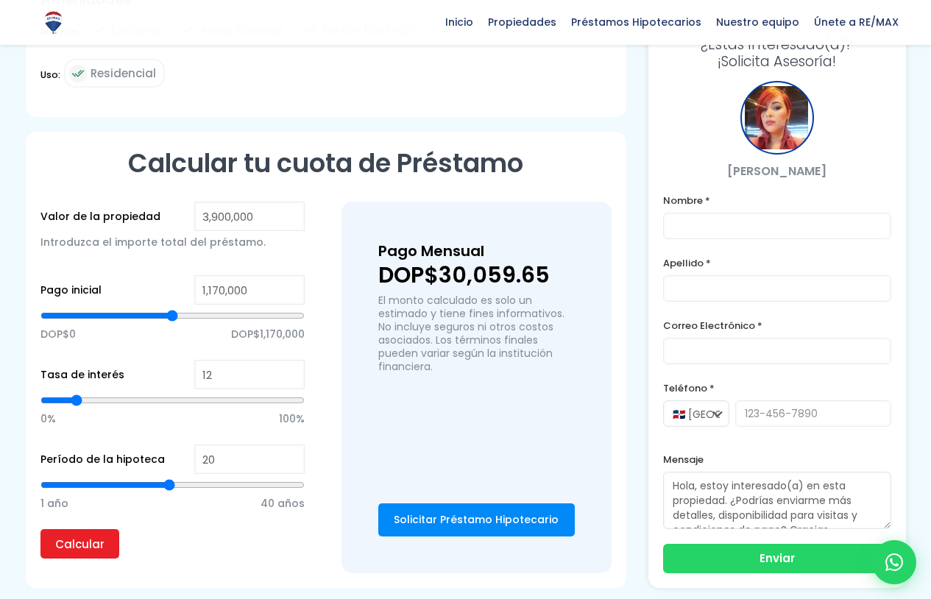
scroll to position [15, 0]
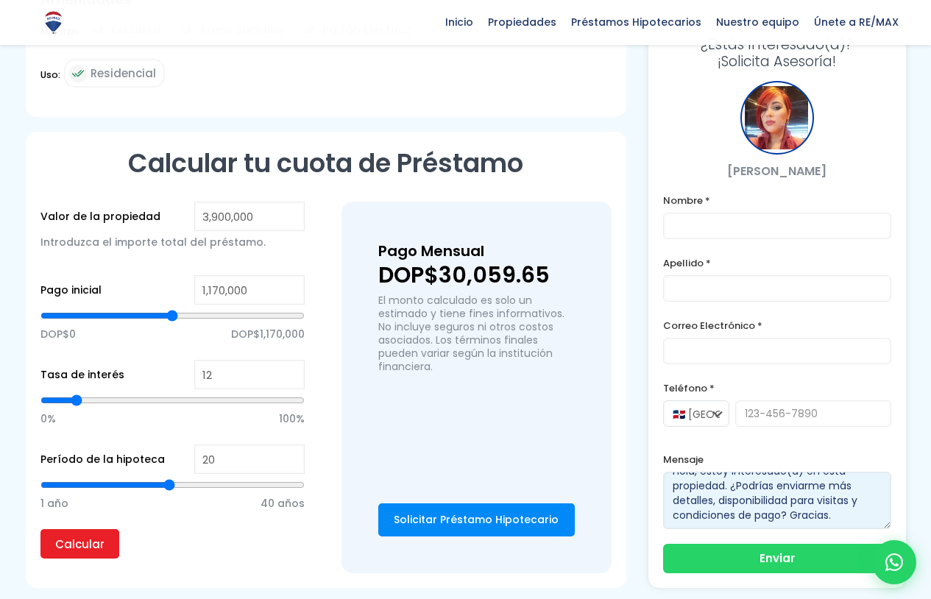
drag, startPoint x: 707, startPoint y: 444, endPoint x: 810, endPoint y: 444, distance: 103.0
click at [810, 472] on textarea "Hola, estoy interesado(a) en esta propiedad. ¿Podrías enviarme más detalles, di…" at bounding box center [777, 500] width 228 height 57
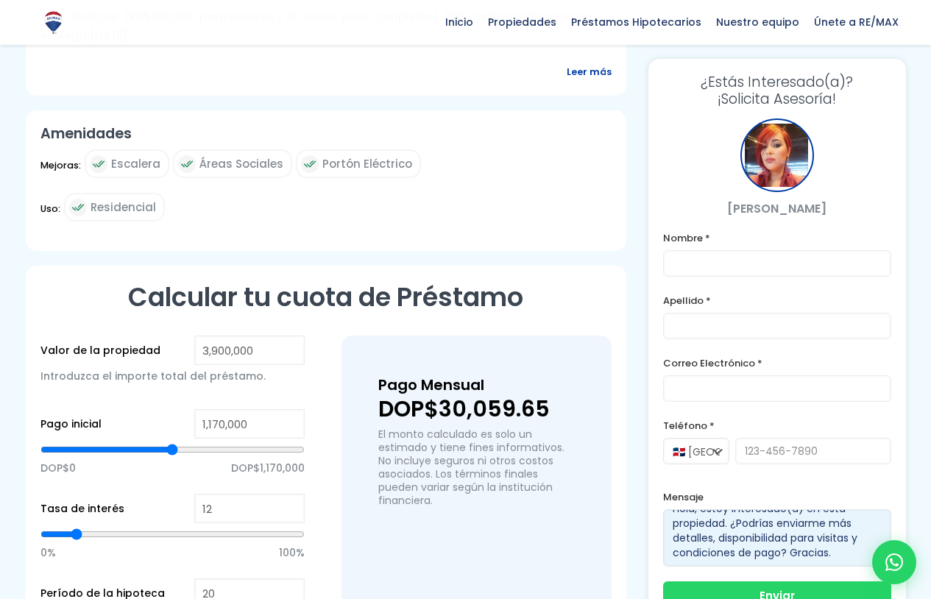
scroll to position [801, 0]
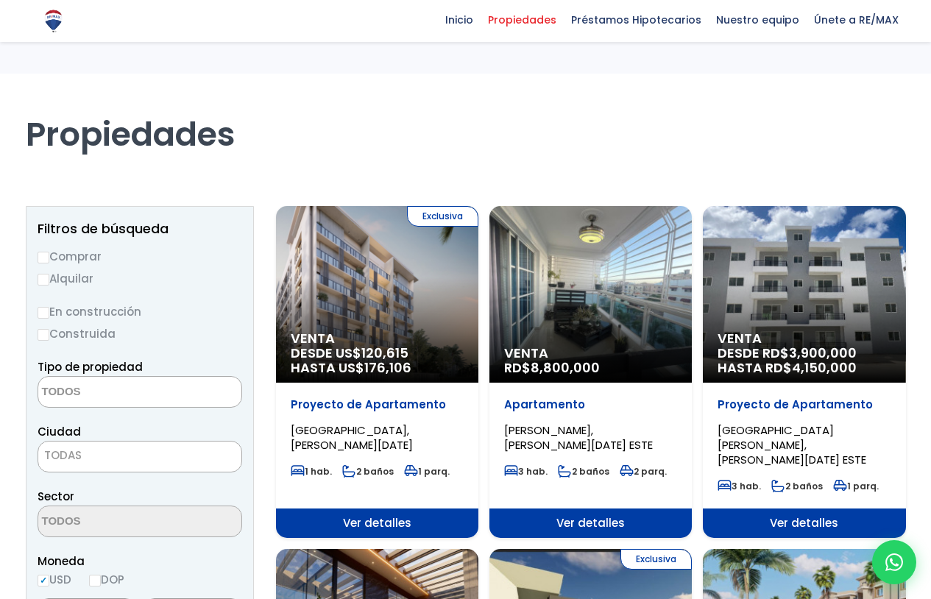
select select
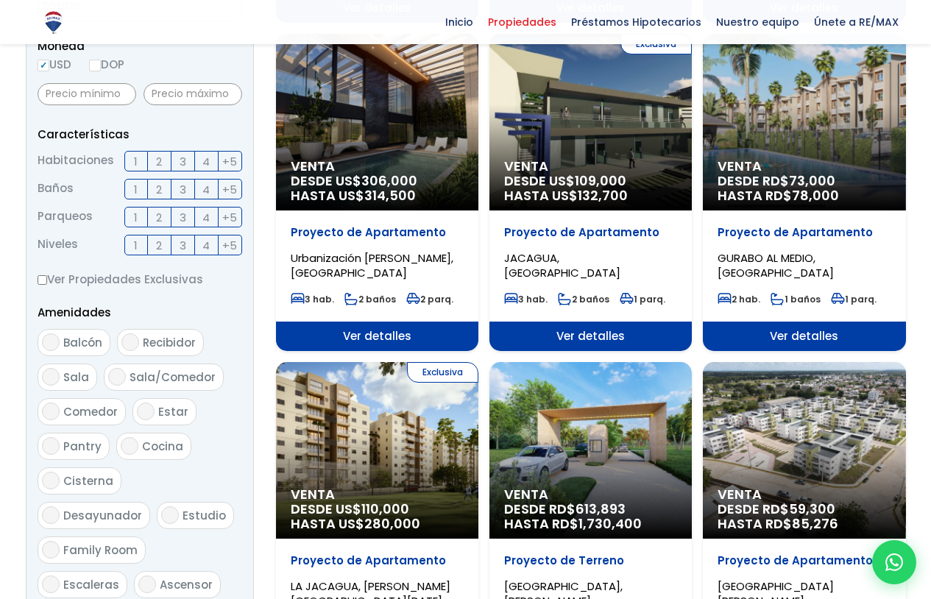
scroll to position [368, 0]
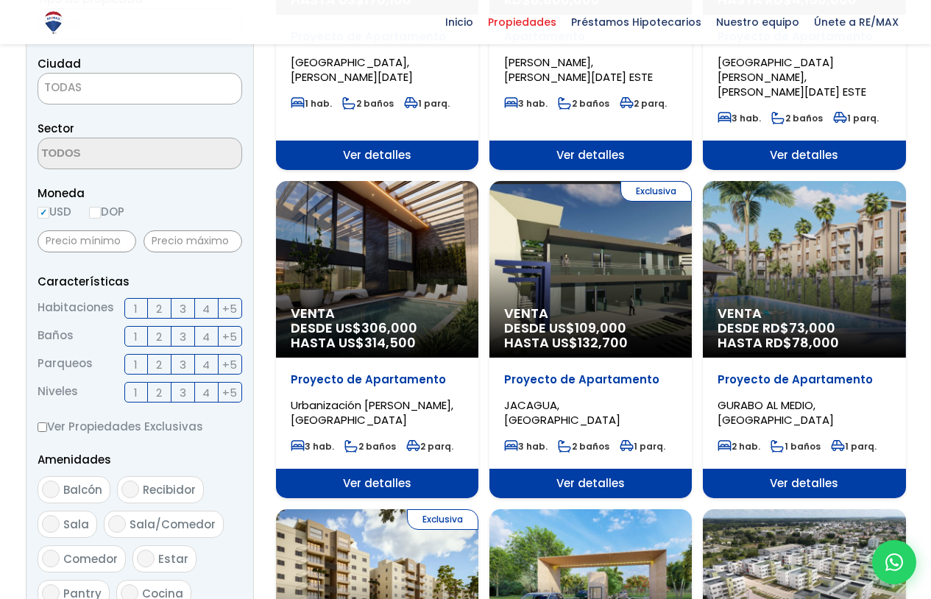
click at [104, 208] on label "DOP" at bounding box center [106, 211] width 35 height 18
click at [0, 0] on input "DOP" at bounding box center [0, 0] width 0 height 0
click at [99, 210] on input "DOP" at bounding box center [95, 213] width 12 height 12
radio input "true"
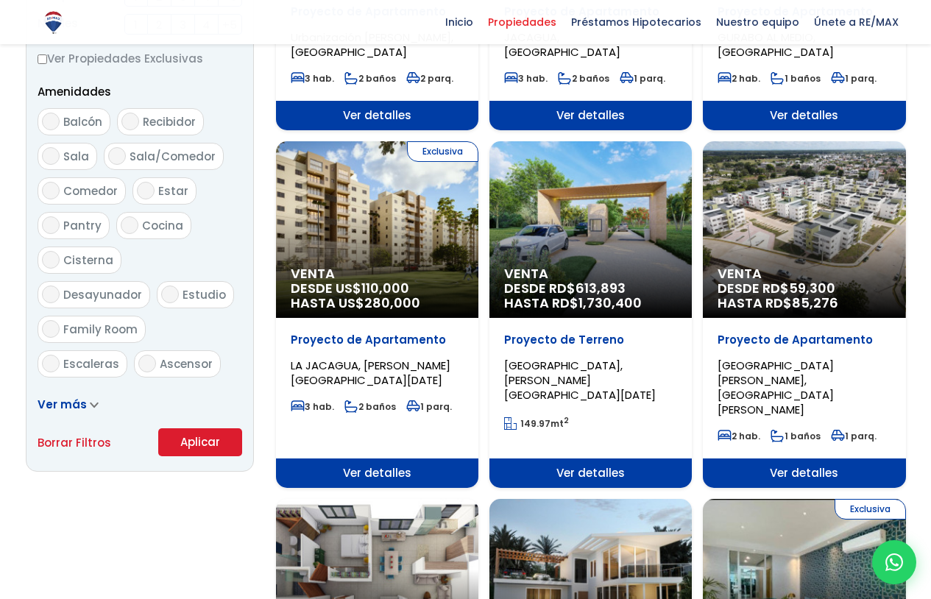
scroll to position [957, 0]
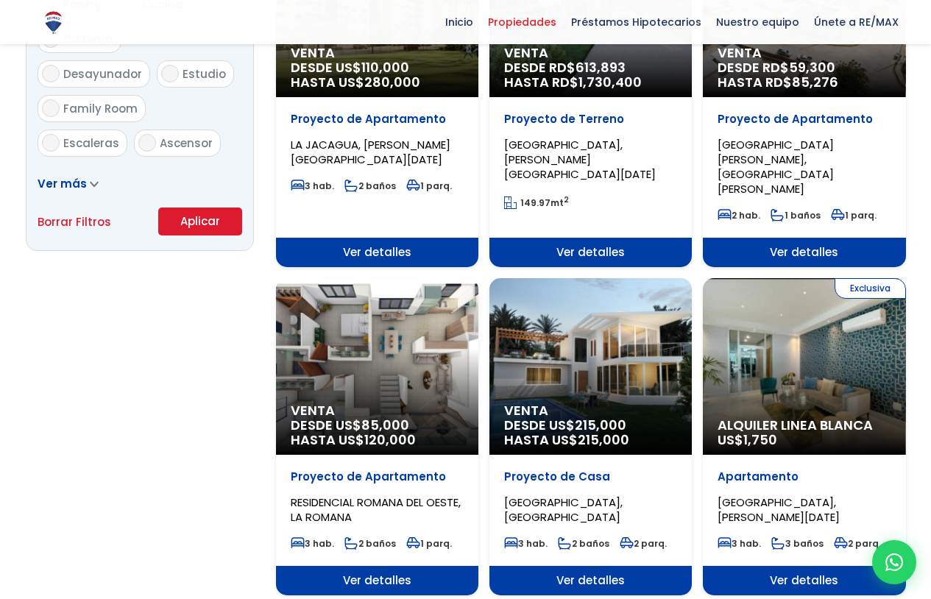
click at [202, 226] on button "Aplicar" at bounding box center [200, 222] width 84 height 28
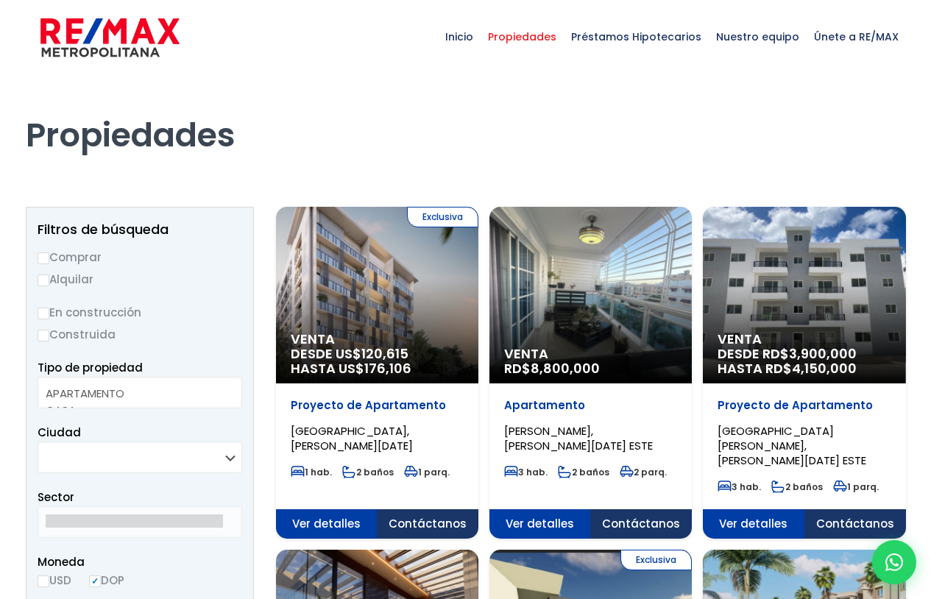
select select
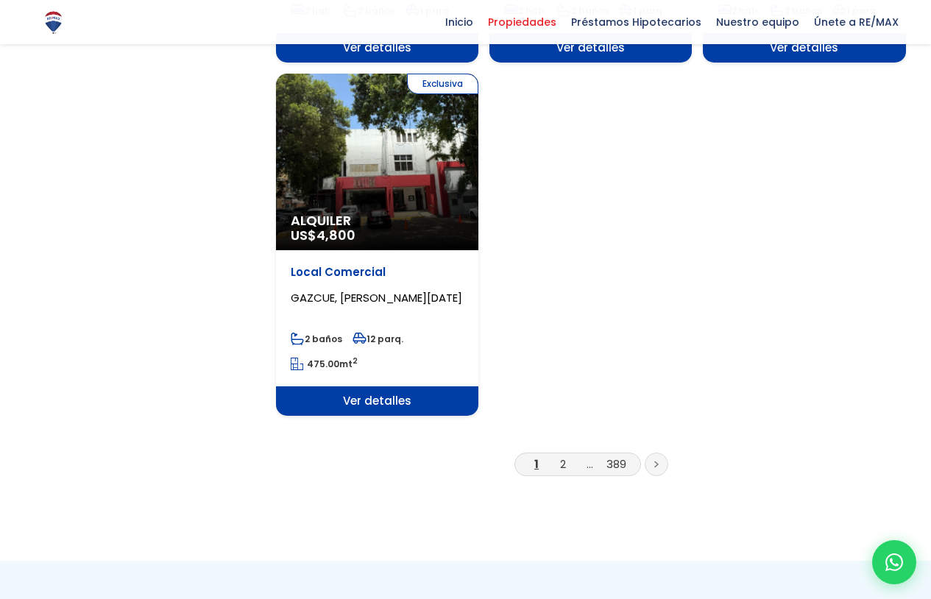
scroll to position [1913, 0]
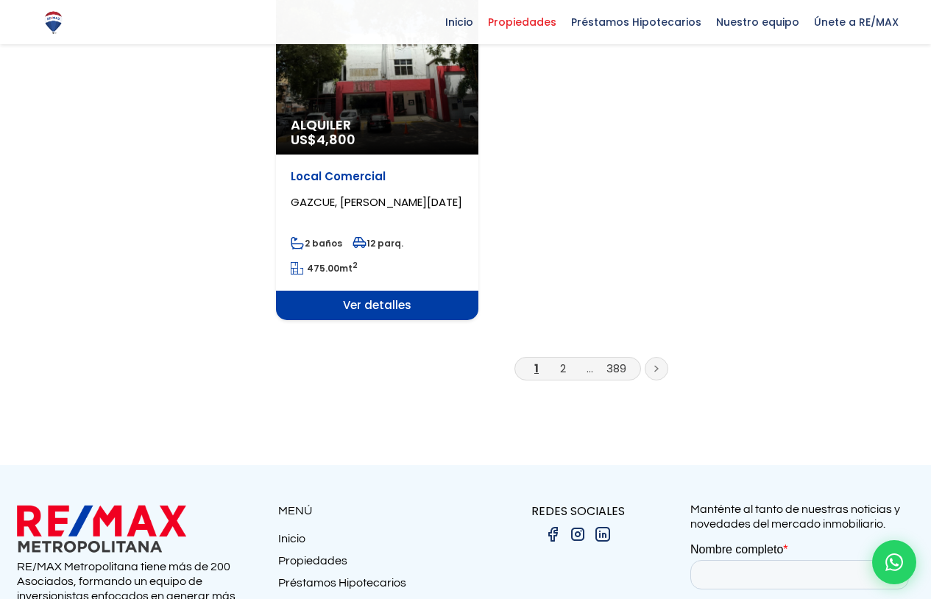
drag, startPoint x: 523, startPoint y: 390, endPoint x: 550, endPoint y: 326, distance: 69.3
drag, startPoint x: 550, startPoint y: 326, endPoint x: 564, endPoint y: 328, distance: 14.2
click at [564, 361] on link "2" at bounding box center [563, 368] width 6 height 15
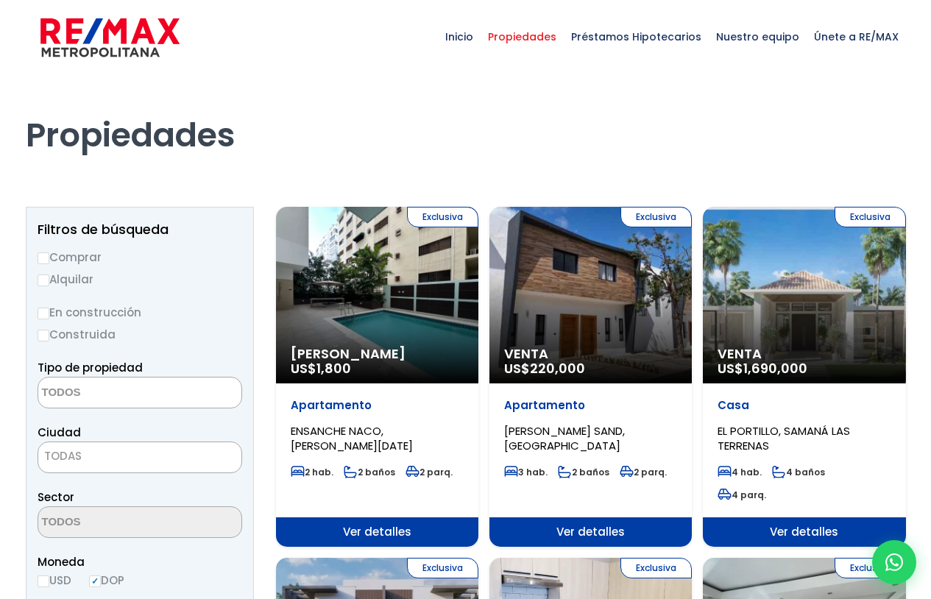
select select
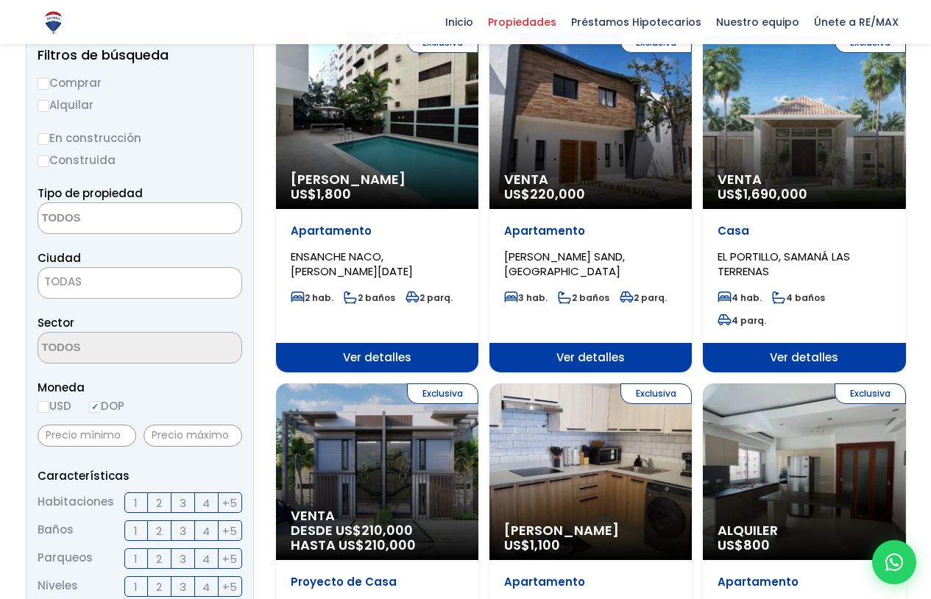
scroll to position [147, 0]
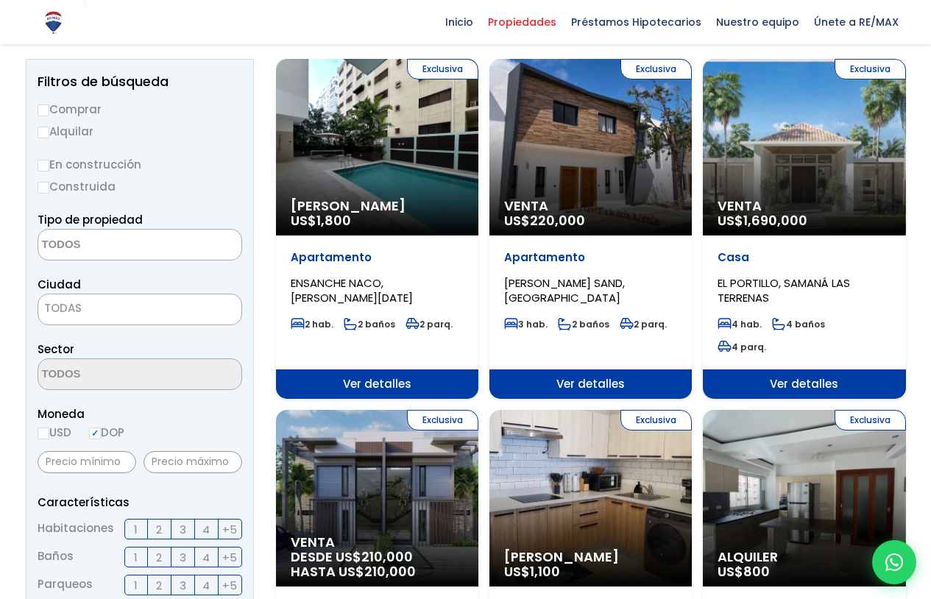
click at [48, 108] on input "Comprar" at bounding box center [44, 110] width 12 height 12
radio input "true"
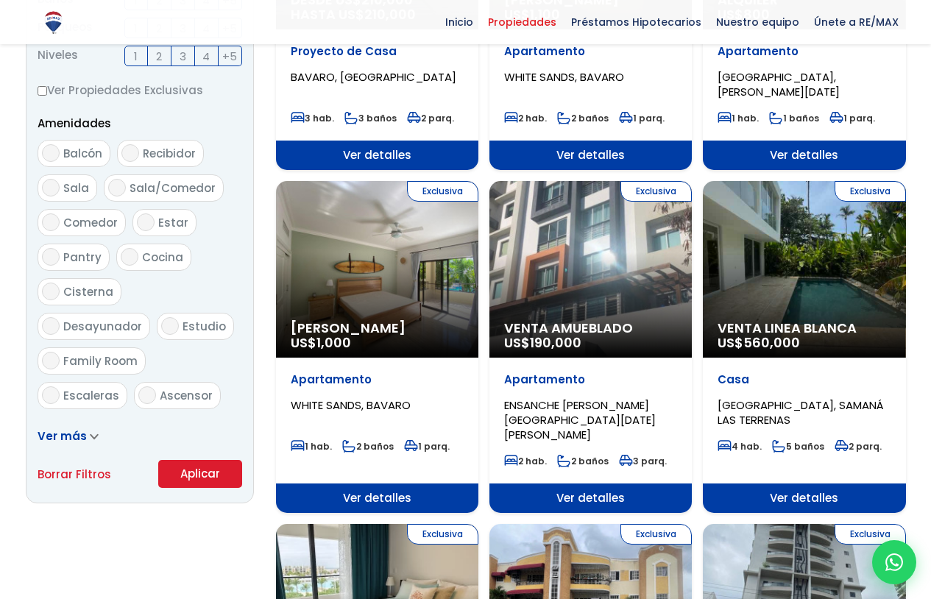
scroll to position [809, 0]
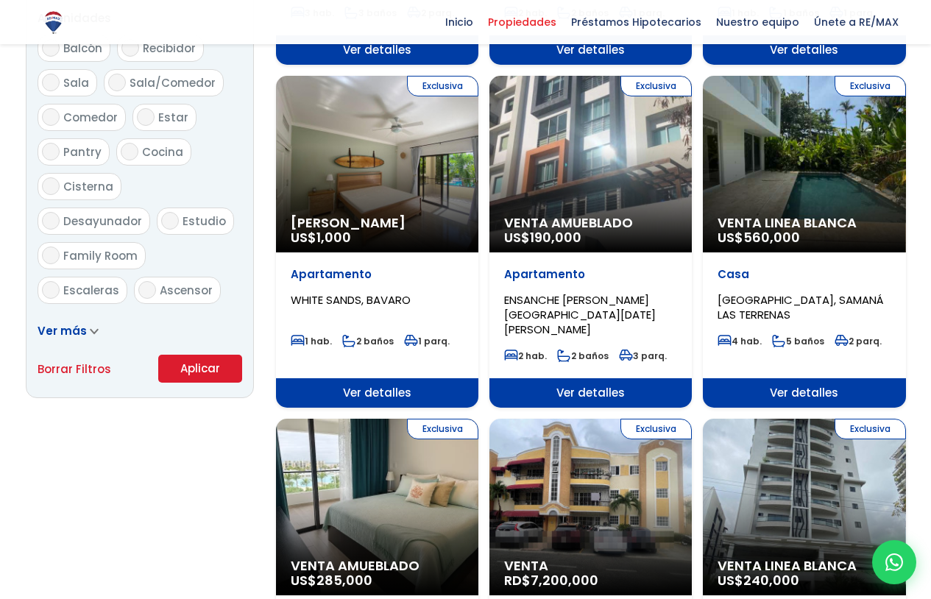
click at [215, 370] on button "Aplicar" at bounding box center [200, 369] width 84 height 28
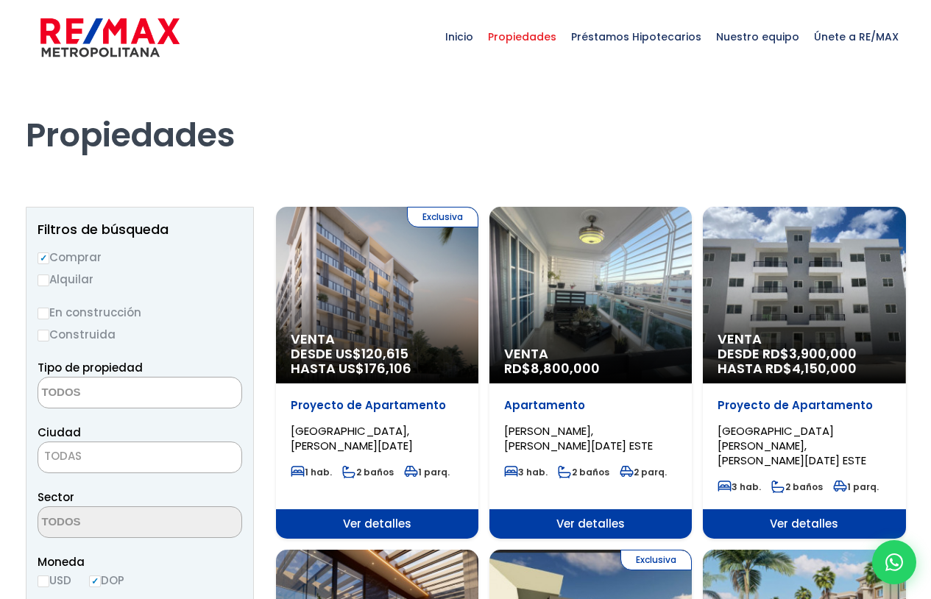
select select
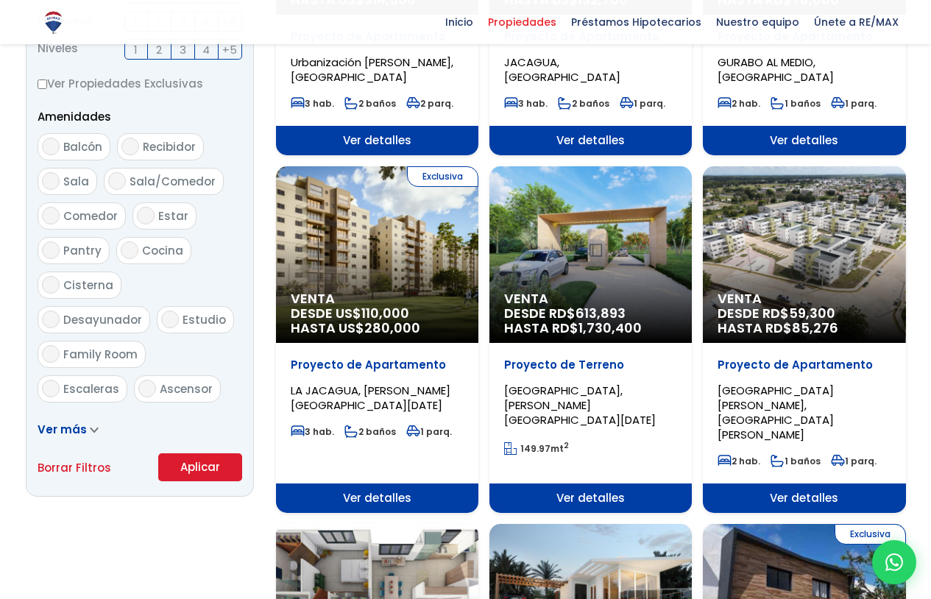
scroll to position [883, 0]
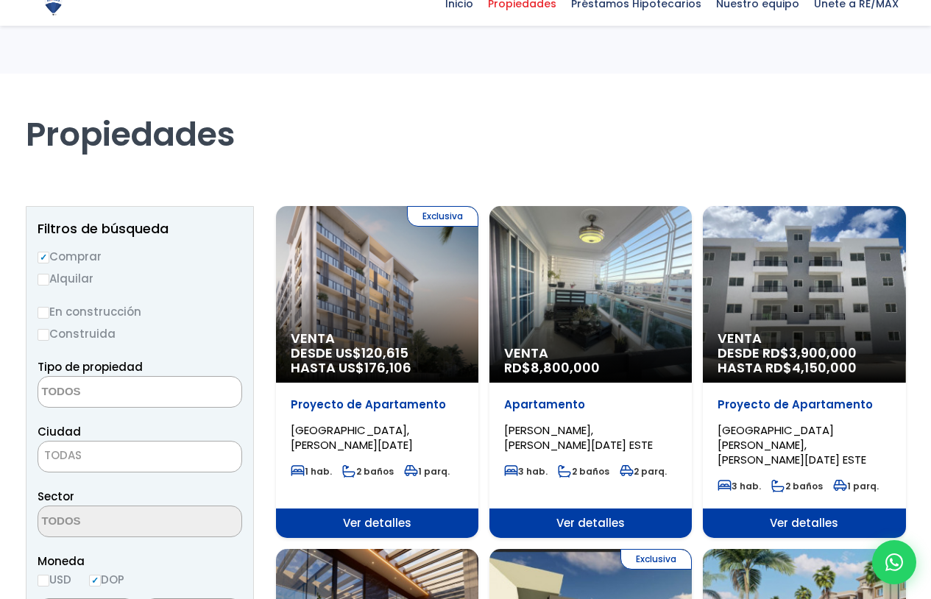
select select
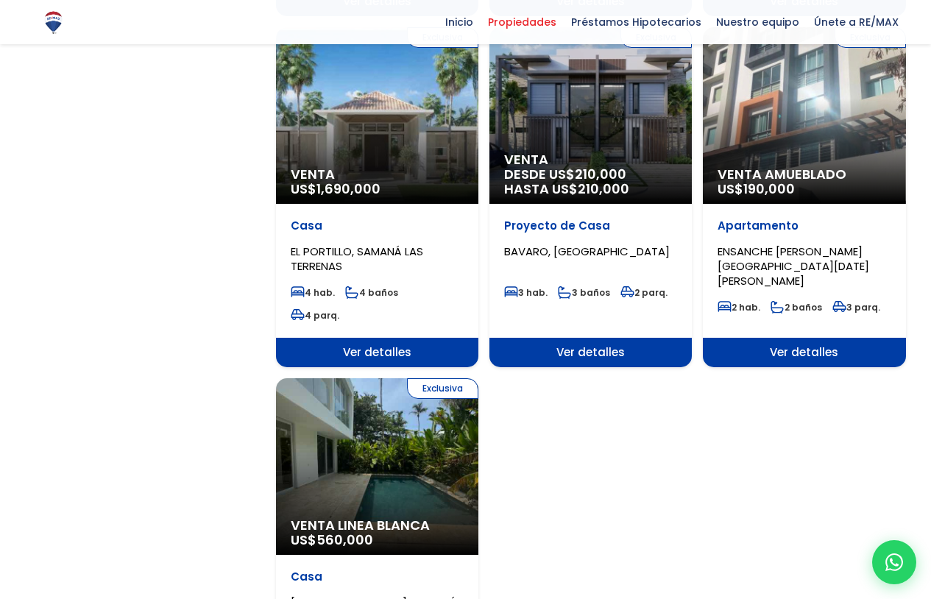
scroll to position [1693, 0]
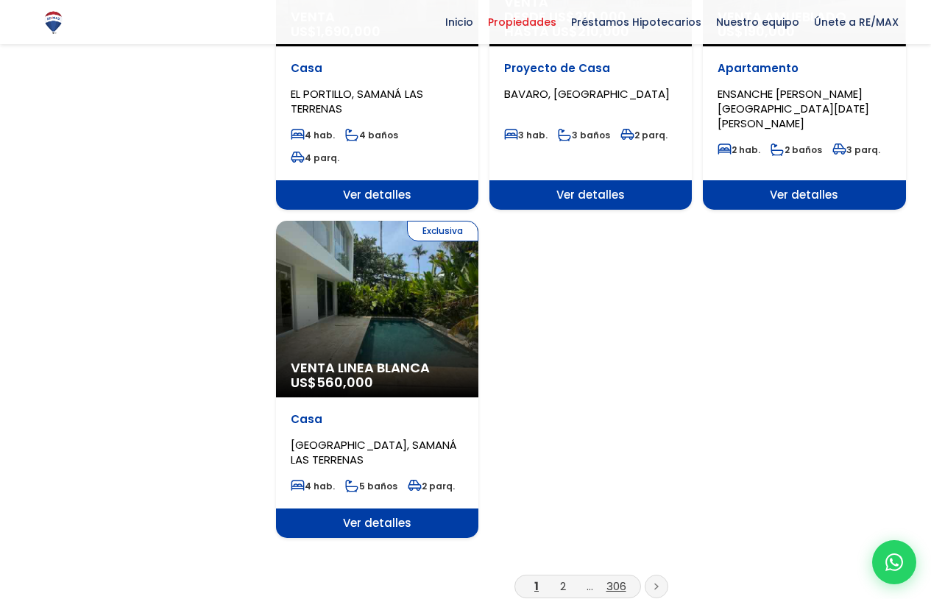
click at [608, 578] on link "306" at bounding box center [616, 585] width 20 height 15
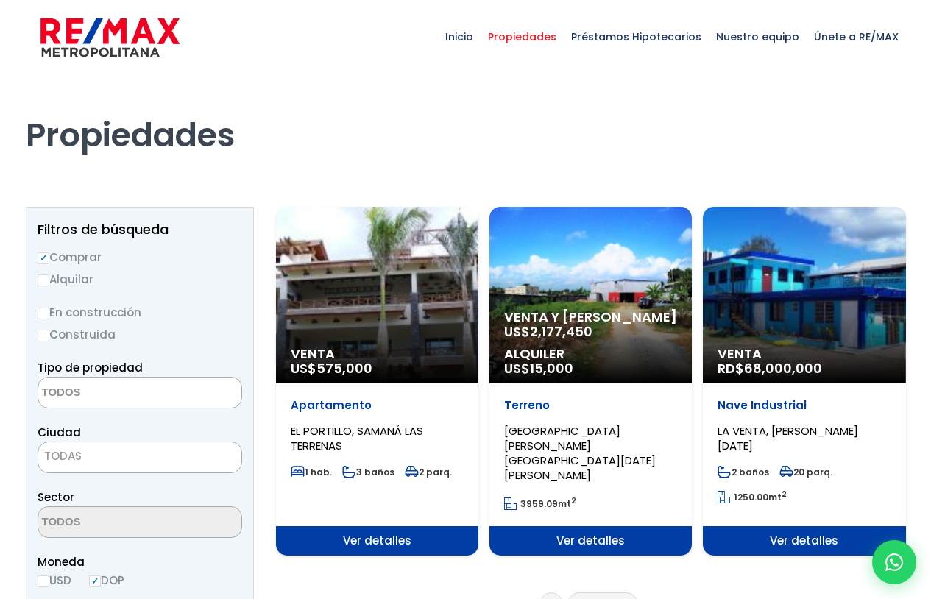
select select
click at [464, 347] on p "Venta y Alquiler US$ 2,177,450" at bounding box center [377, 361] width 173 height 29
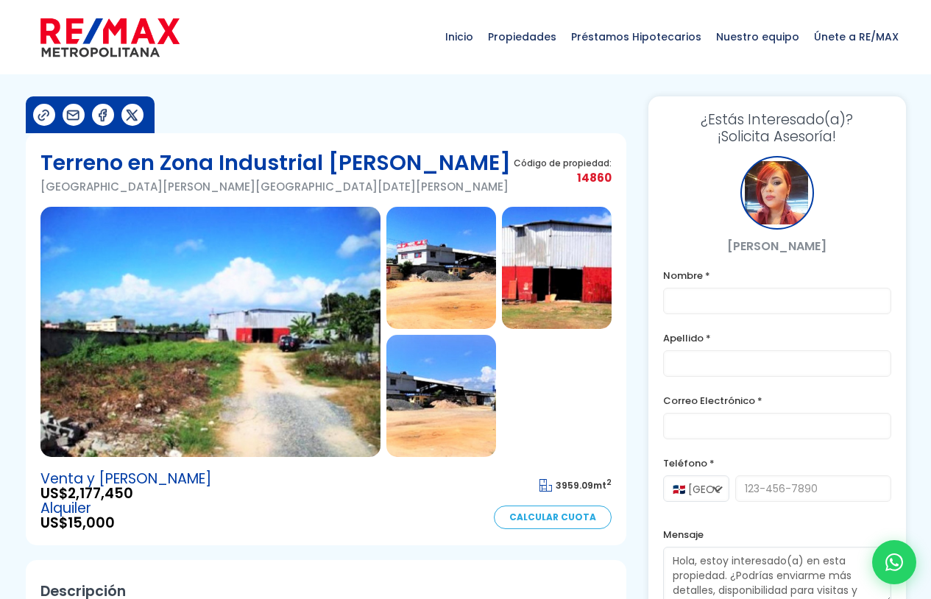
click at [400, 290] on img at bounding box center [441, 268] width 110 height 122
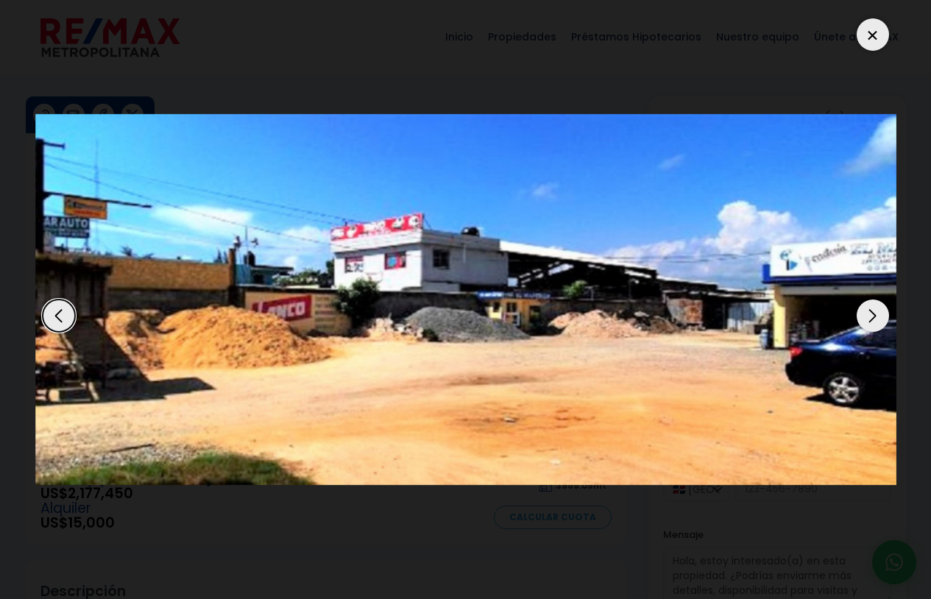
click at [863, 313] on div "Next slide" at bounding box center [873, 316] width 32 height 32
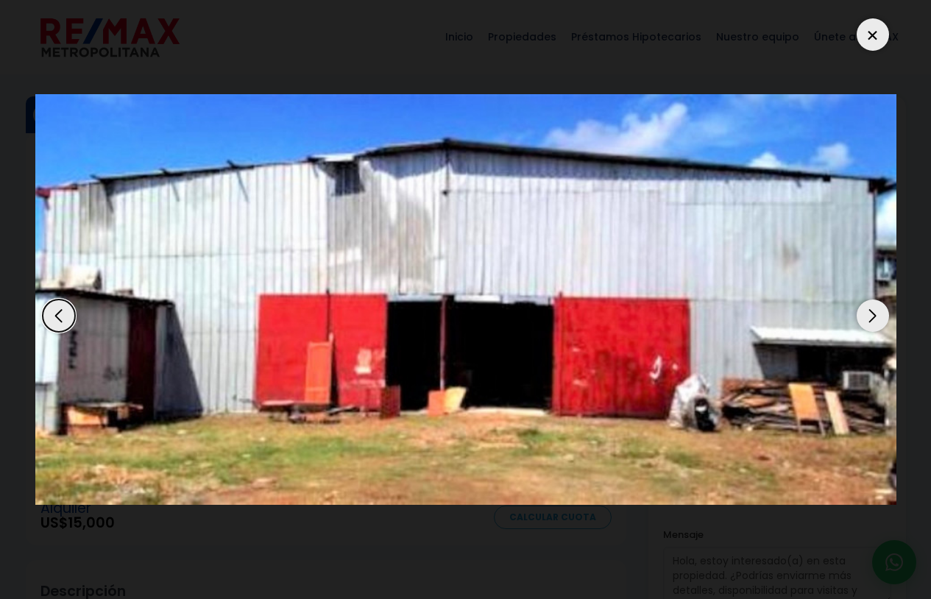
click at [863, 313] on div "Next slide" at bounding box center [873, 316] width 32 height 32
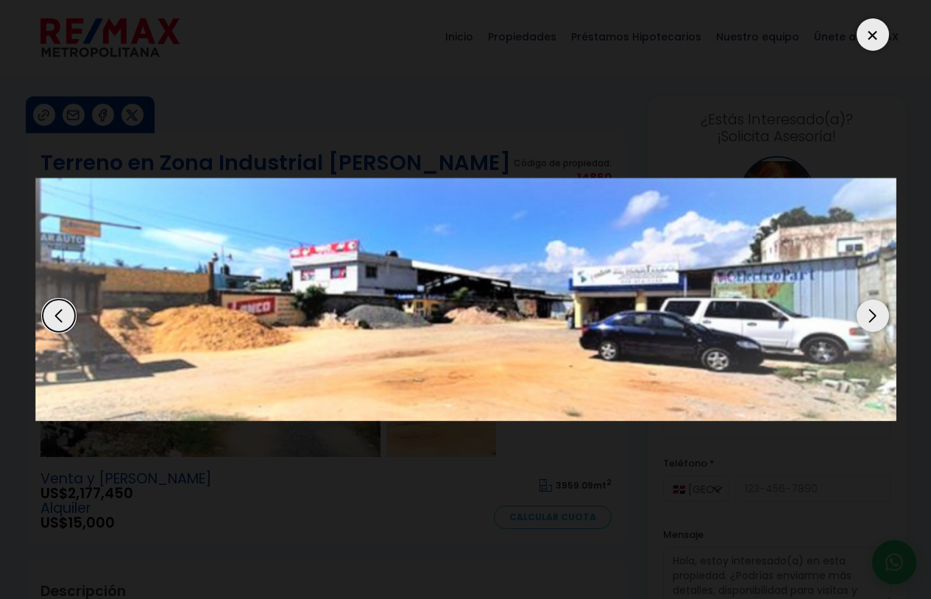
click at [863, 313] on div "Next slide" at bounding box center [873, 316] width 32 height 32
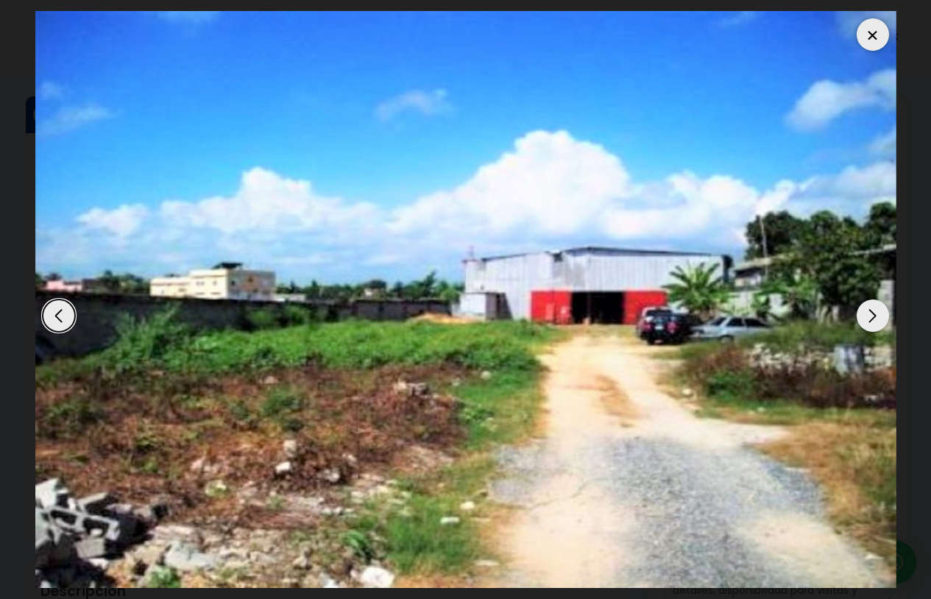
click at [875, 37] on div at bounding box center [873, 34] width 32 height 32
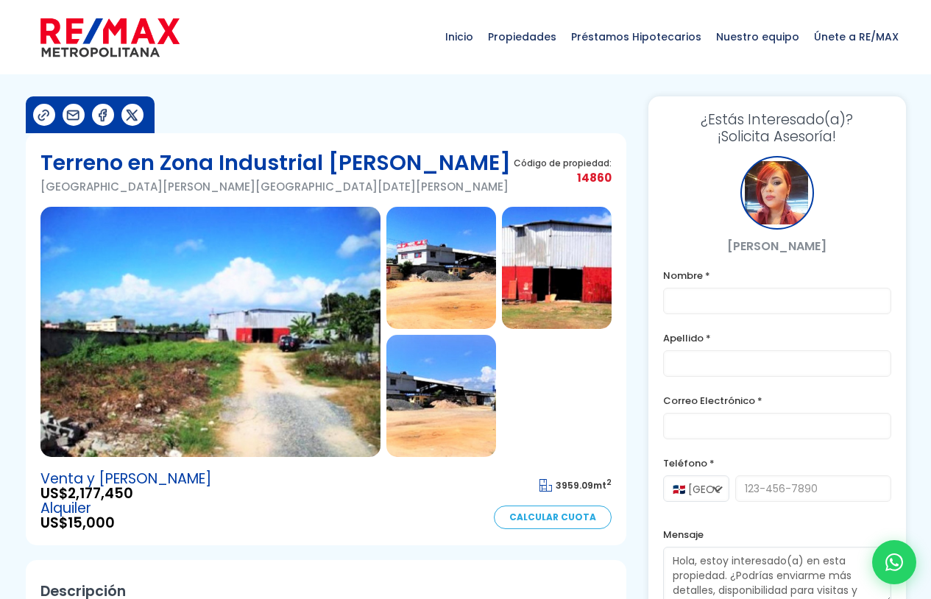
drag, startPoint x: 71, startPoint y: 498, endPoint x: 108, endPoint y: 500, distance: 36.9
click at [108, 500] on div "Venta y Alquiler US$ 2,177,450 Alquiler US$ 15,000" at bounding box center [125, 501] width 171 height 59
click at [115, 525] on span "15,000" at bounding box center [91, 523] width 47 height 20
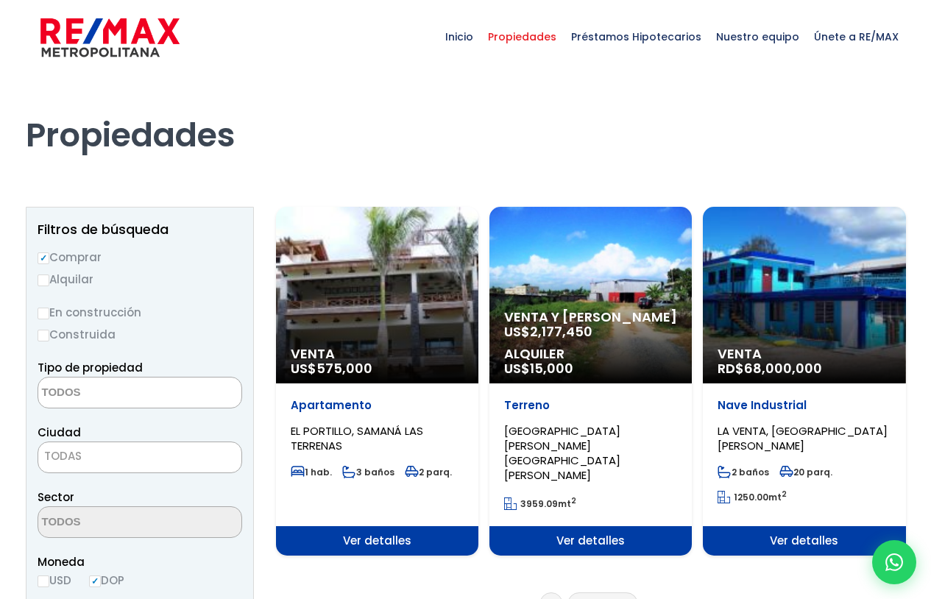
select select
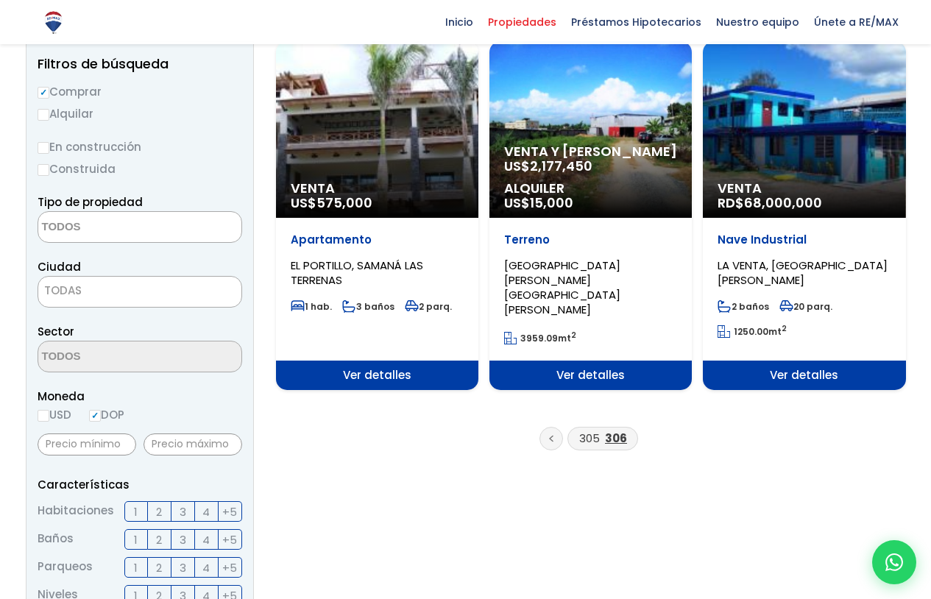
scroll to position [74, 0]
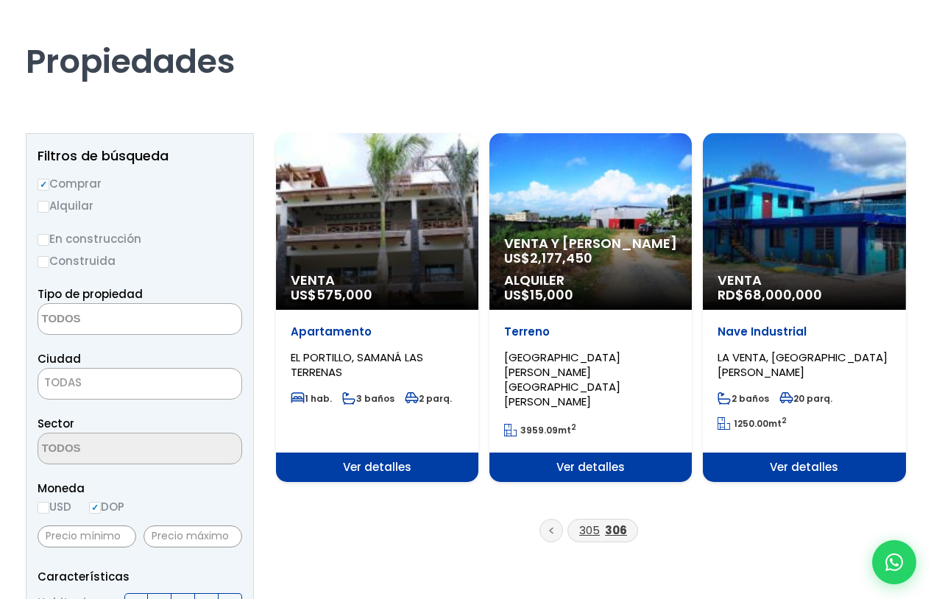
click at [589, 525] on link "305" at bounding box center [589, 529] width 21 height 15
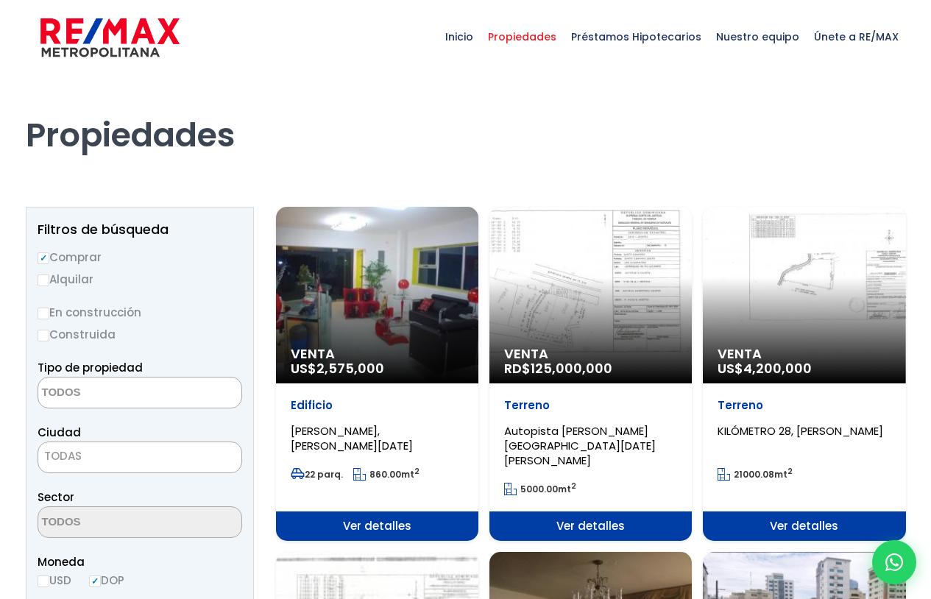
select select
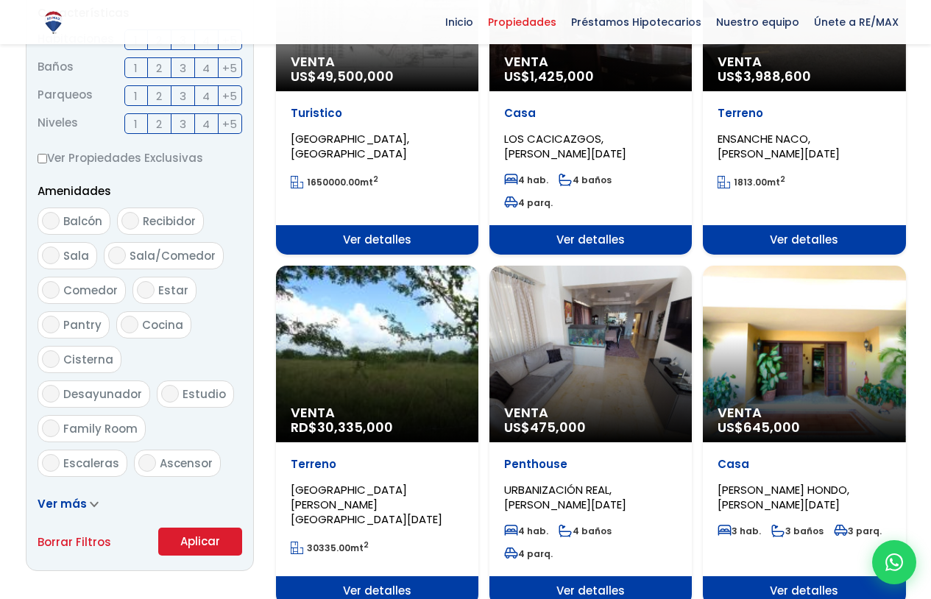
scroll to position [662, 0]
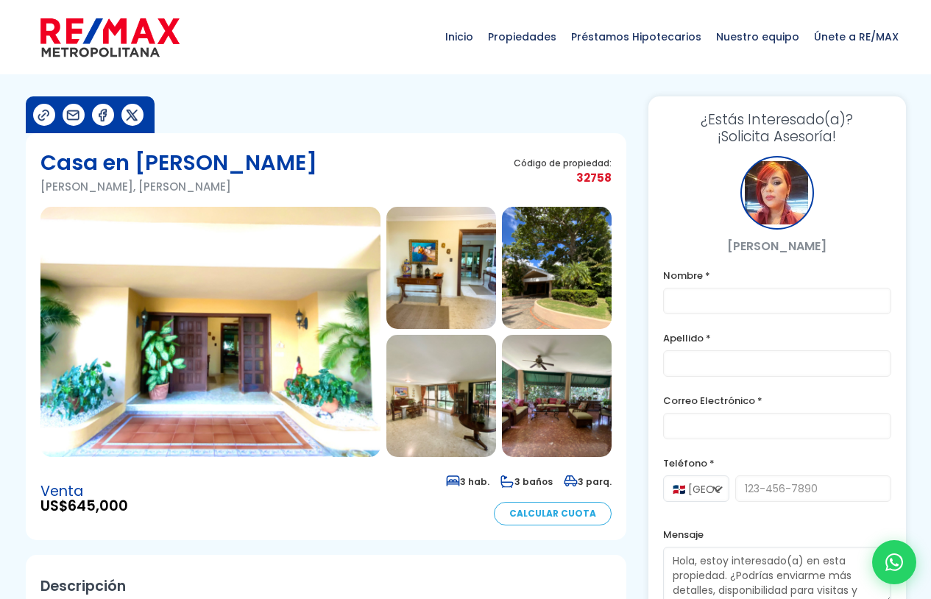
click at [293, 339] on img at bounding box center [210, 332] width 340 height 250
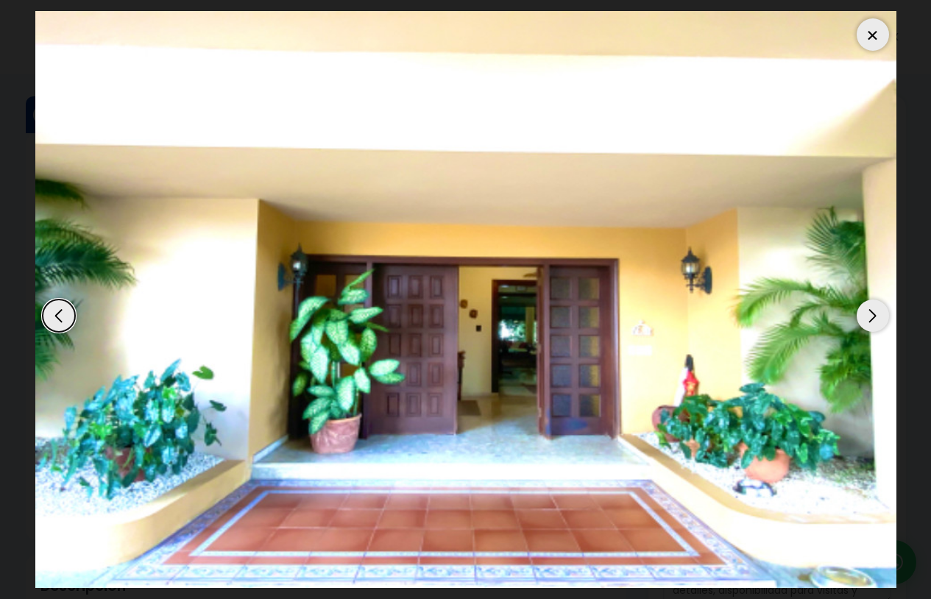
click at [871, 313] on div "Next slide" at bounding box center [873, 316] width 32 height 32
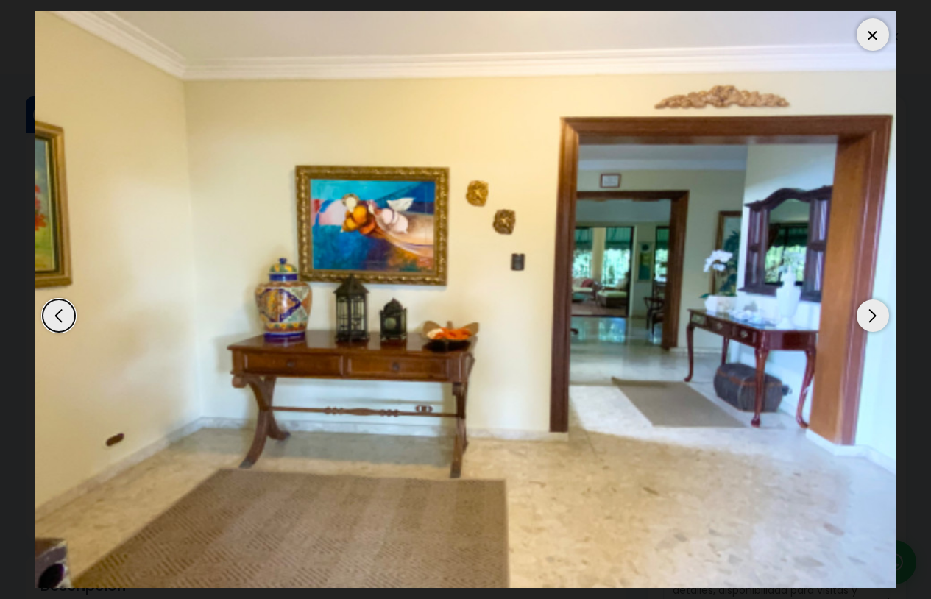
click at [871, 313] on div "Next slide" at bounding box center [873, 316] width 32 height 32
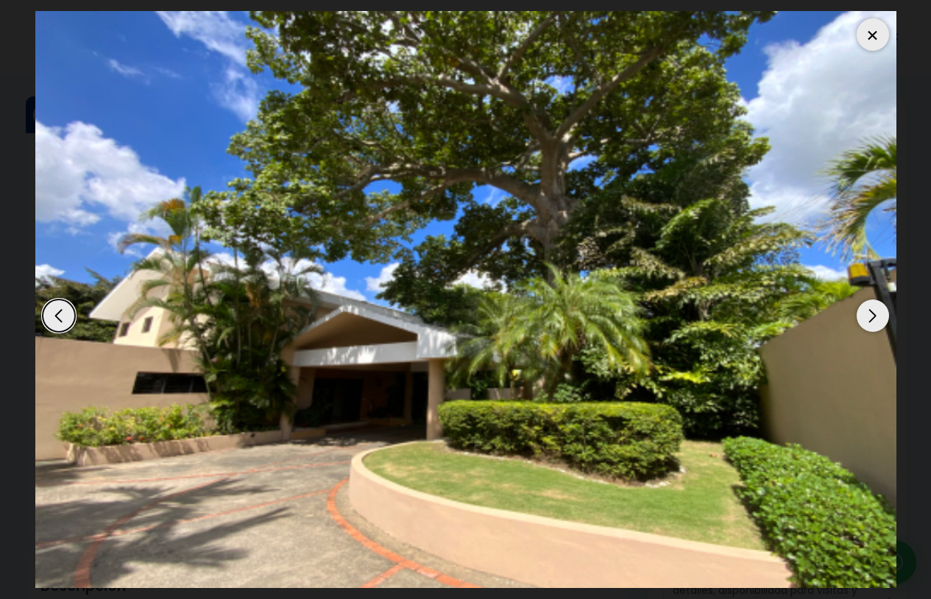
click at [871, 313] on div "Next slide" at bounding box center [873, 316] width 32 height 32
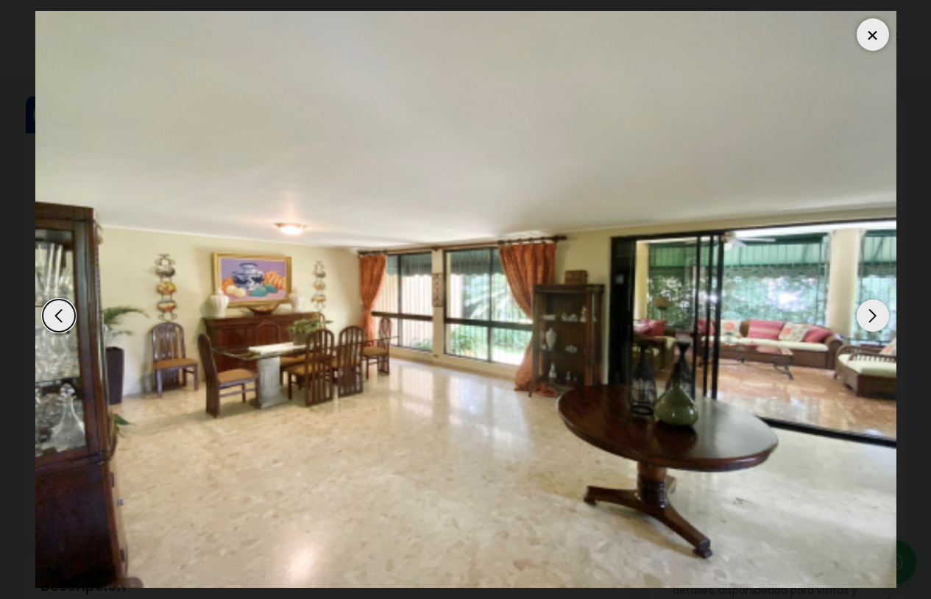
click at [871, 313] on div "Next slide" at bounding box center [873, 316] width 32 height 32
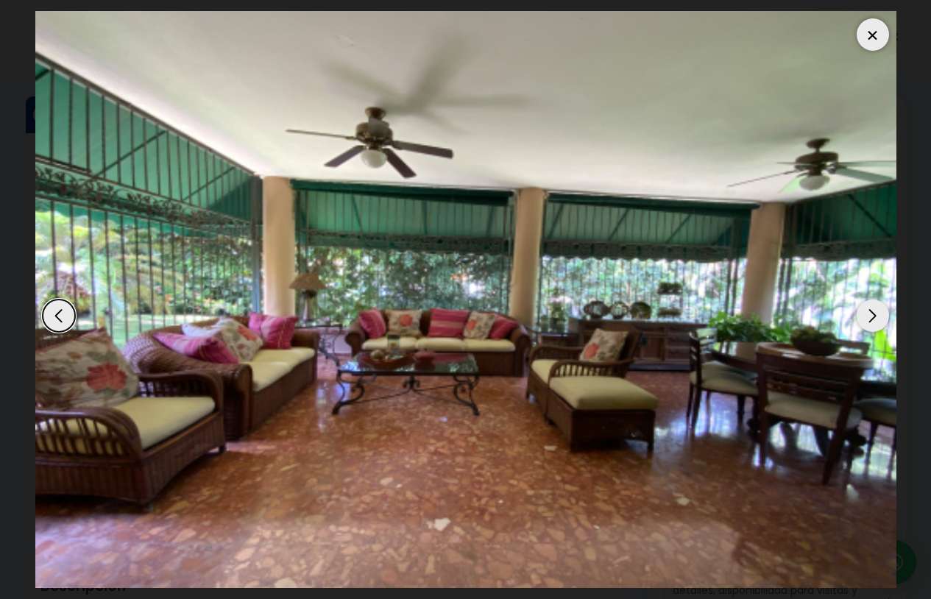
click at [876, 313] on div "Next slide" at bounding box center [873, 316] width 32 height 32
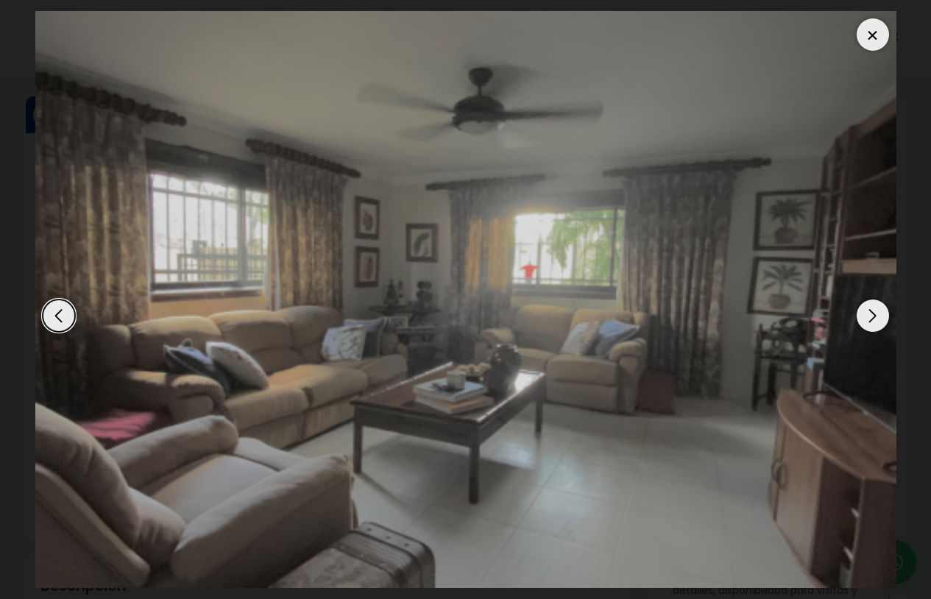
click at [876, 313] on div "Next slide" at bounding box center [873, 316] width 32 height 32
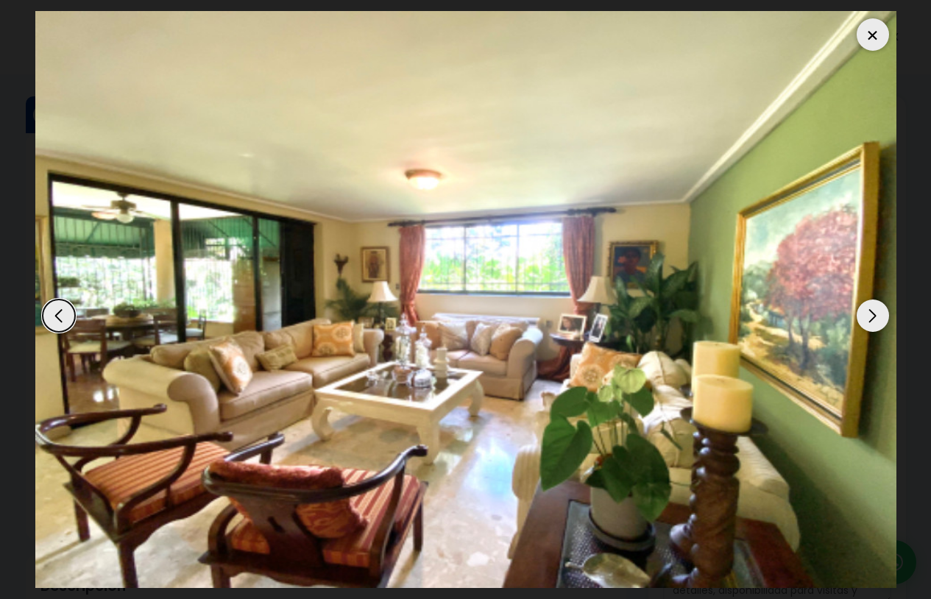
click at [876, 313] on div "Next slide" at bounding box center [873, 316] width 32 height 32
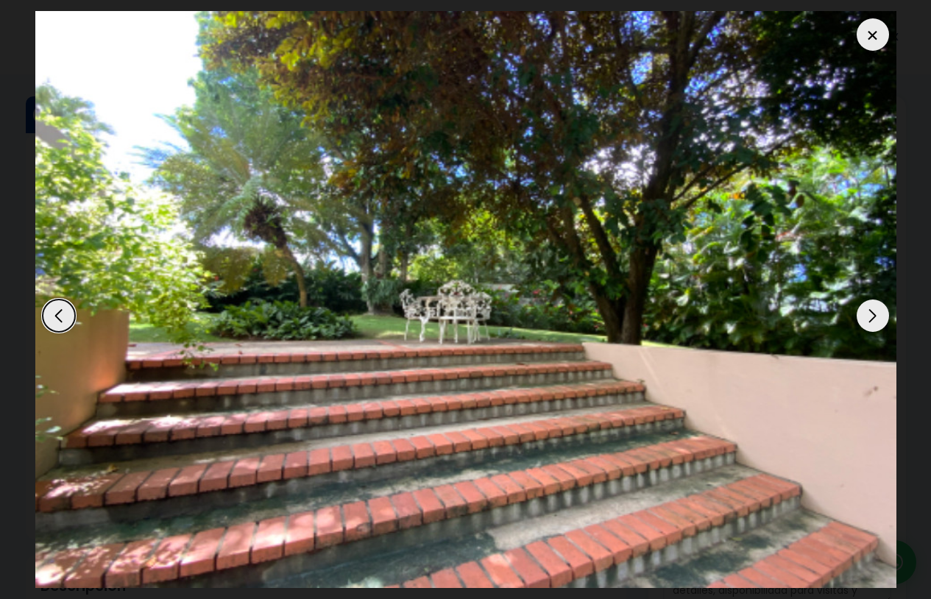
click at [876, 313] on div "Next slide" at bounding box center [873, 316] width 32 height 32
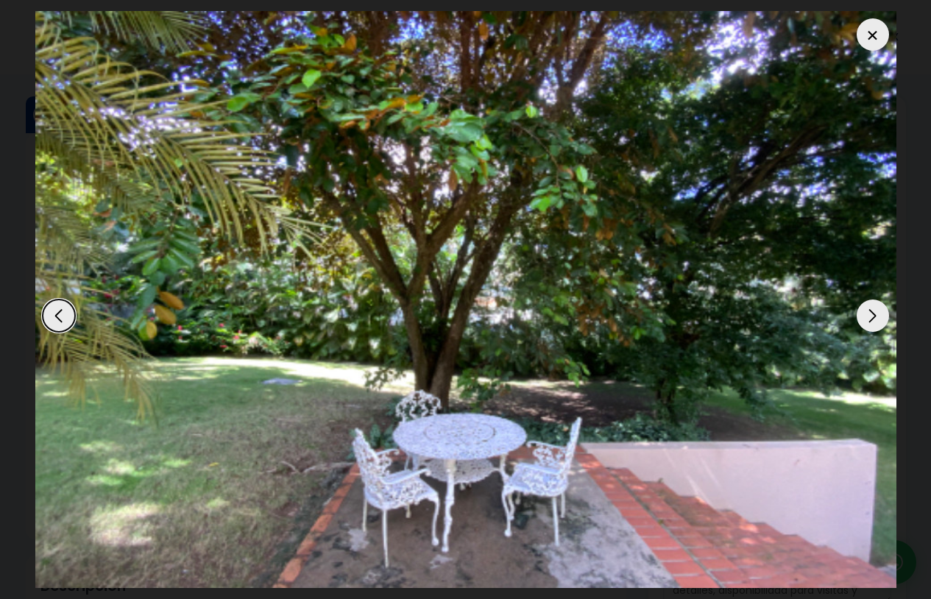
click at [876, 313] on div "Next slide" at bounding box center [873, 316] width 32 height 32
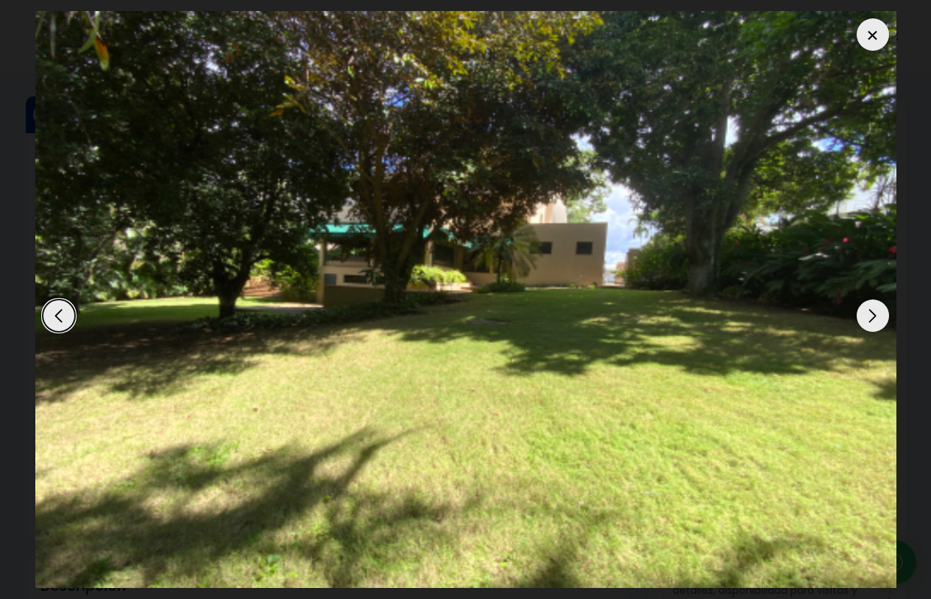
click at [876, 313] on div "Next slide" at bounding box center [873, 316] width 32 height 32
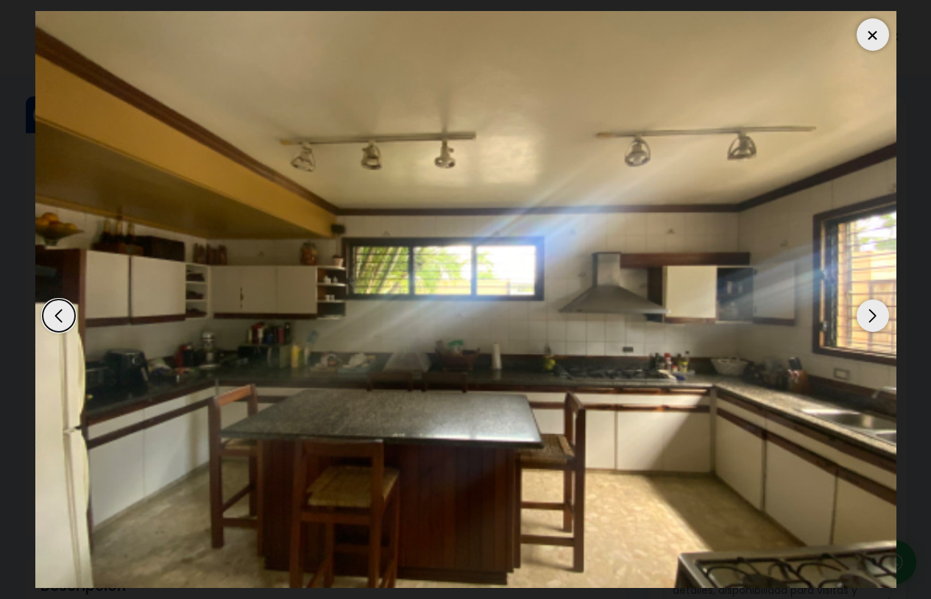
click at [876, 313] on div "Next slide" at bounding box center [873, 316] width 32 height 32
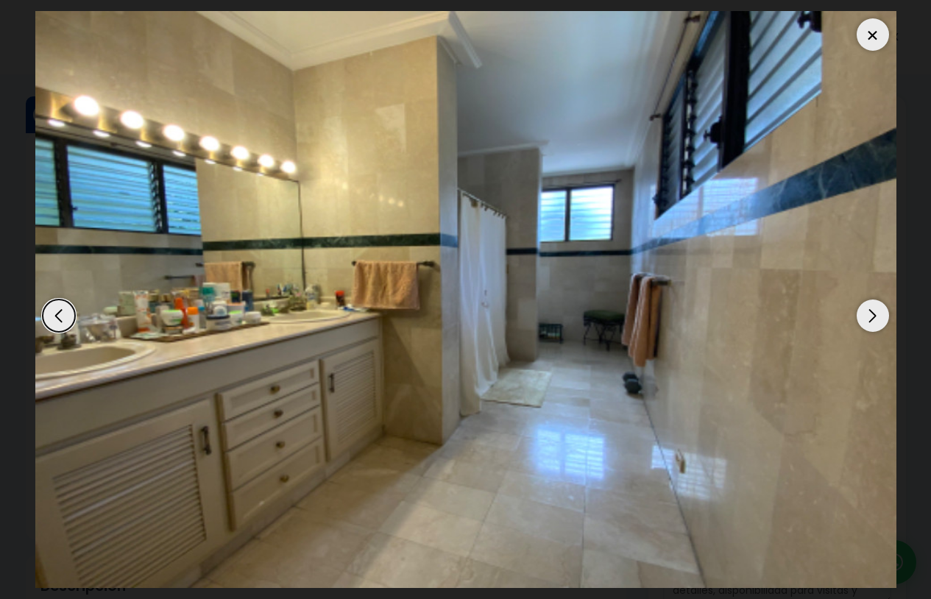
click at [876, 313] on div "Next slide" at bounding box center [873, 316] width 32 height 32
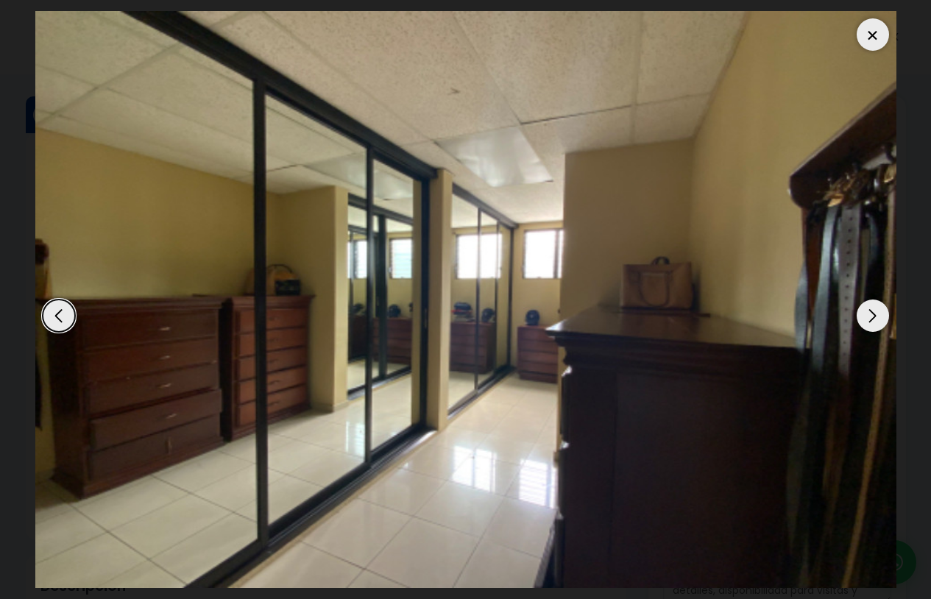
click at [876, 313] on div "Next slide" at bounding box center [873, 316] width 32 height 32
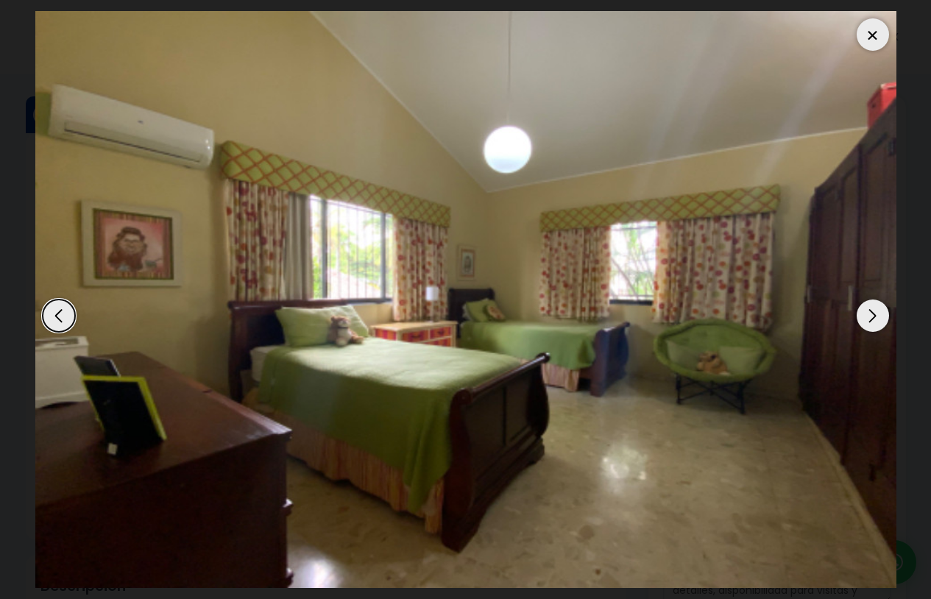
click at [875, 35] on div at bounding box center [873, 34] width 32 height 32
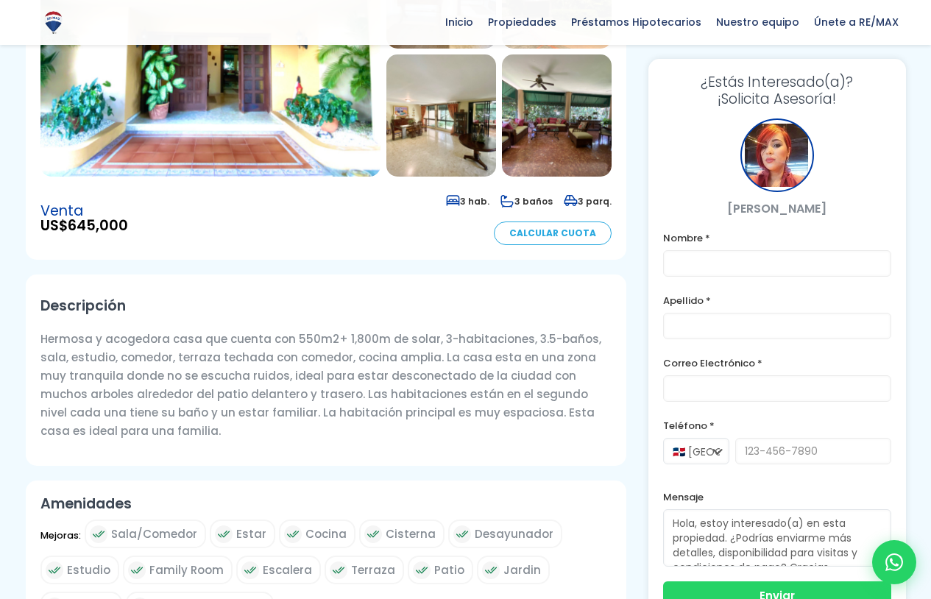
scroll to position [368, 0]
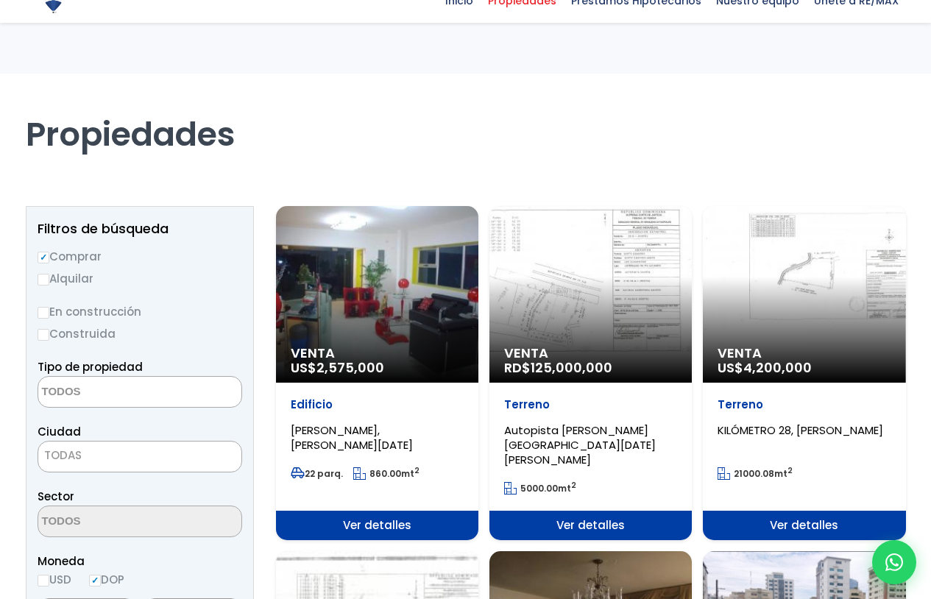
select select
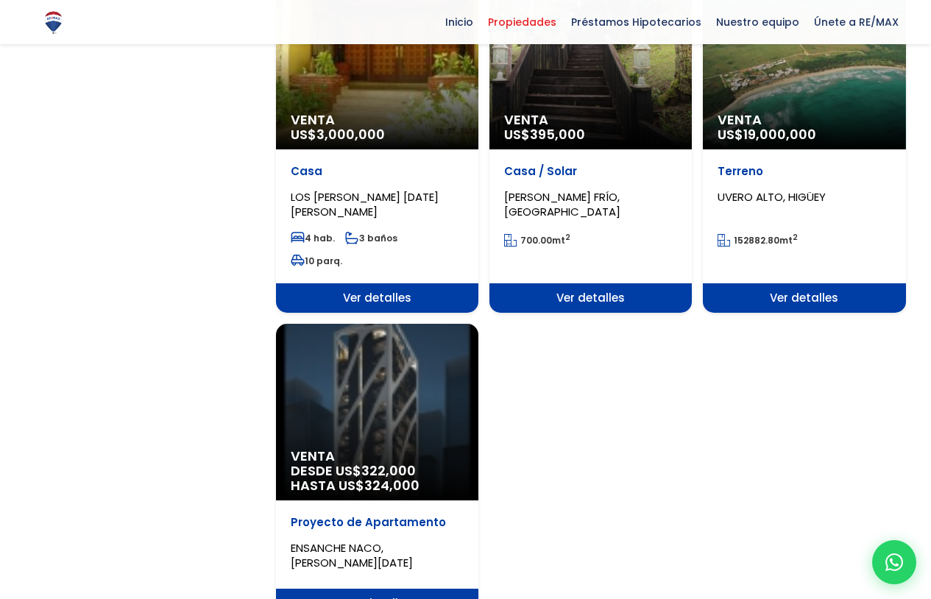
scroll to position [1766, 0]
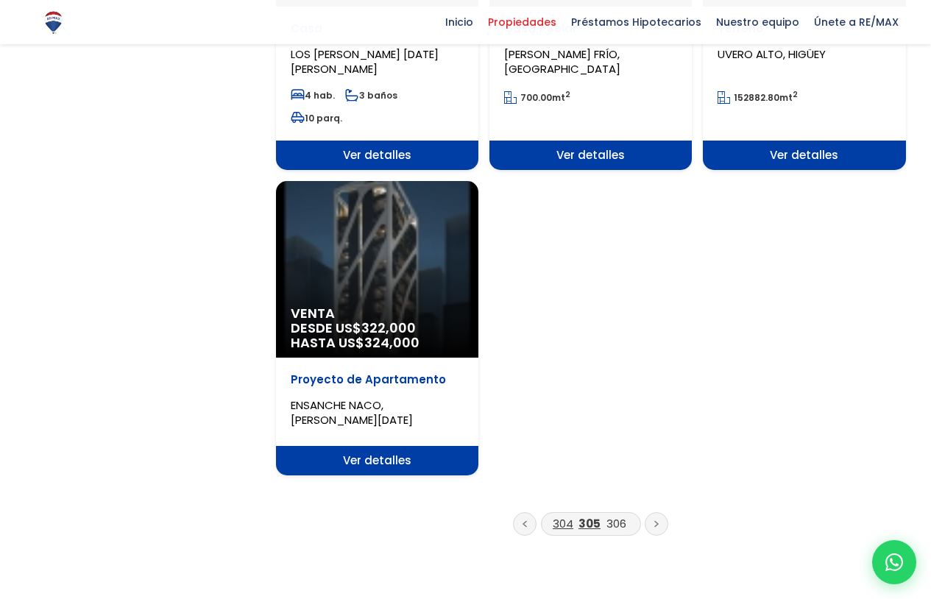
click at [564, 516] on link "304" at bounding box center [563, 523] width 21 height 15
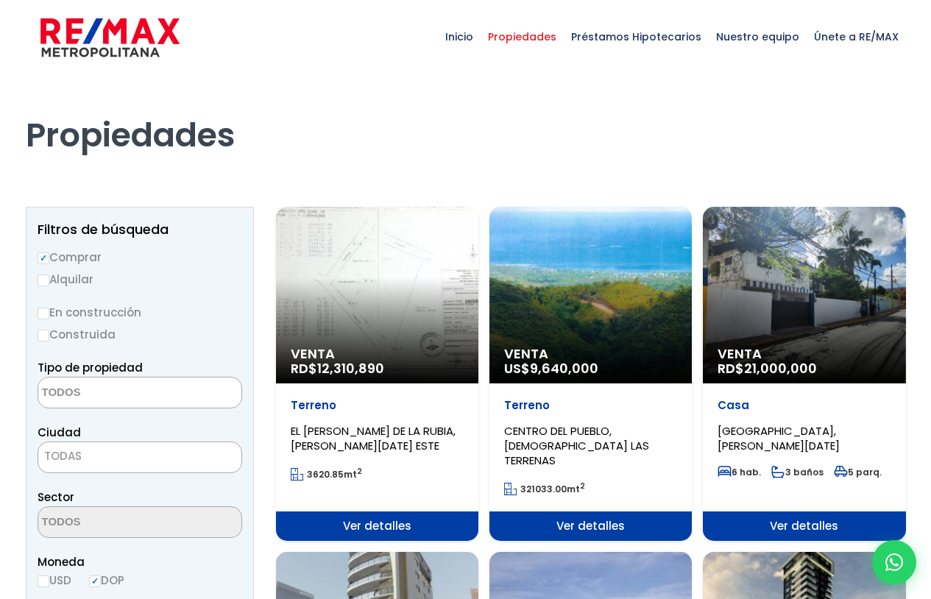
select select
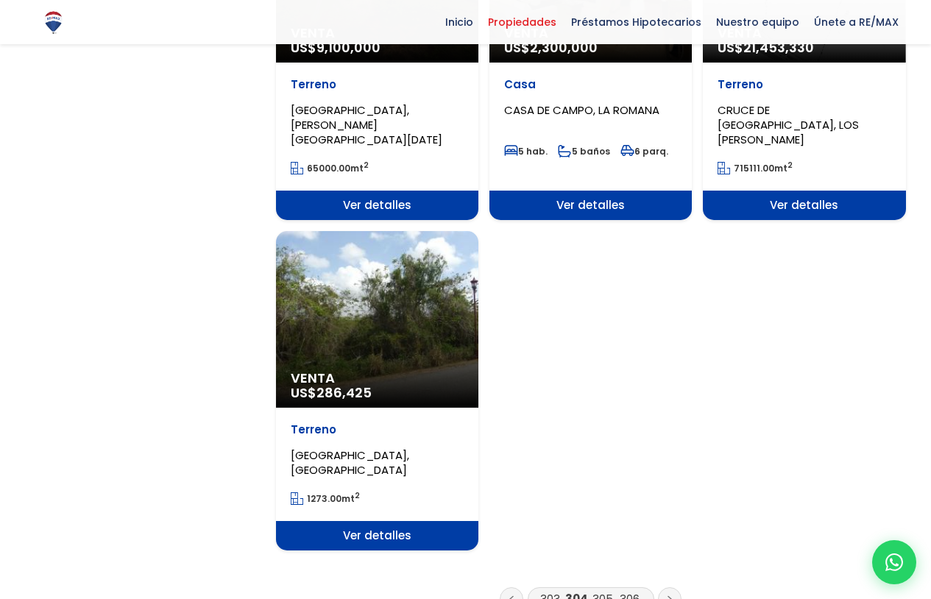
scroll to position [1840, 0]
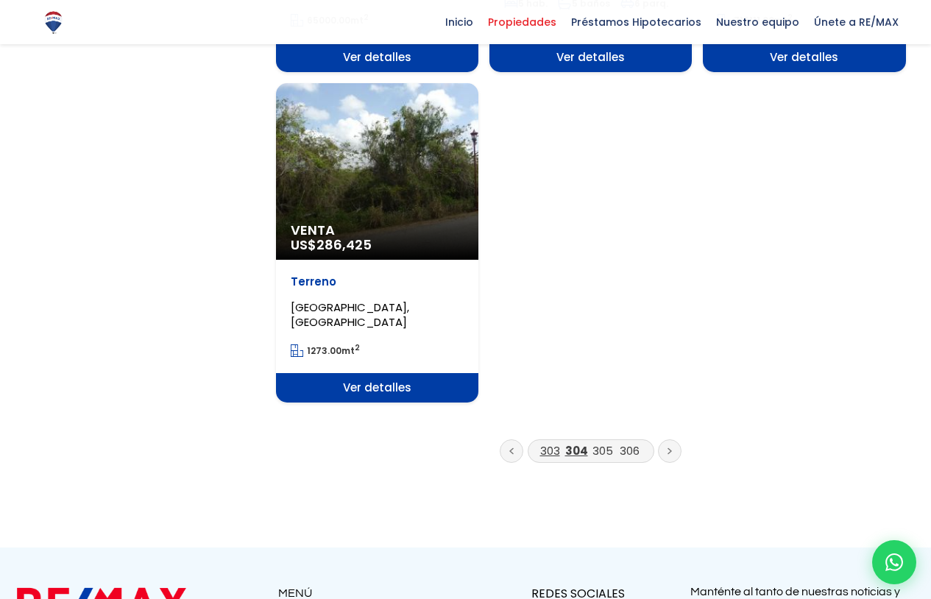
click at [548, 443] on link "303" at bounding box center [550, 450] width 20 height 15
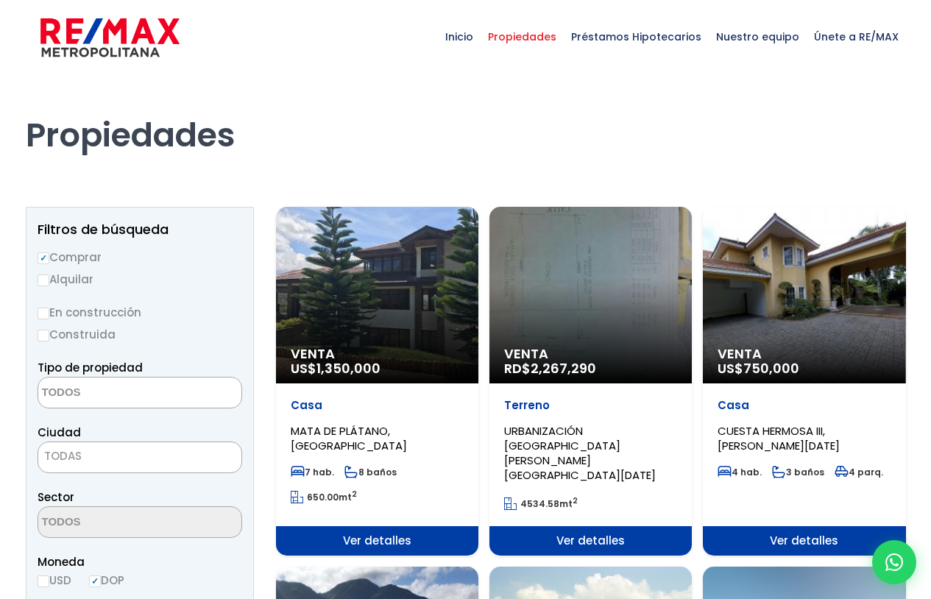
select select
click at [464, 362] on p "Venta US$ 750,000" at bounding box center [377, 361] width 173 height 29
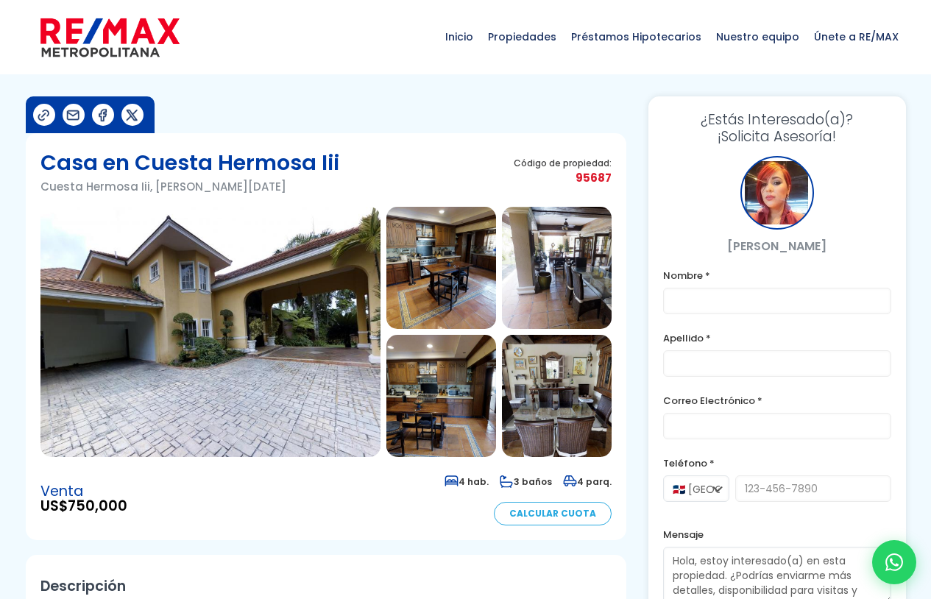
click at [447, 284] on img at bounding box center [441, 268] width 110 height 122
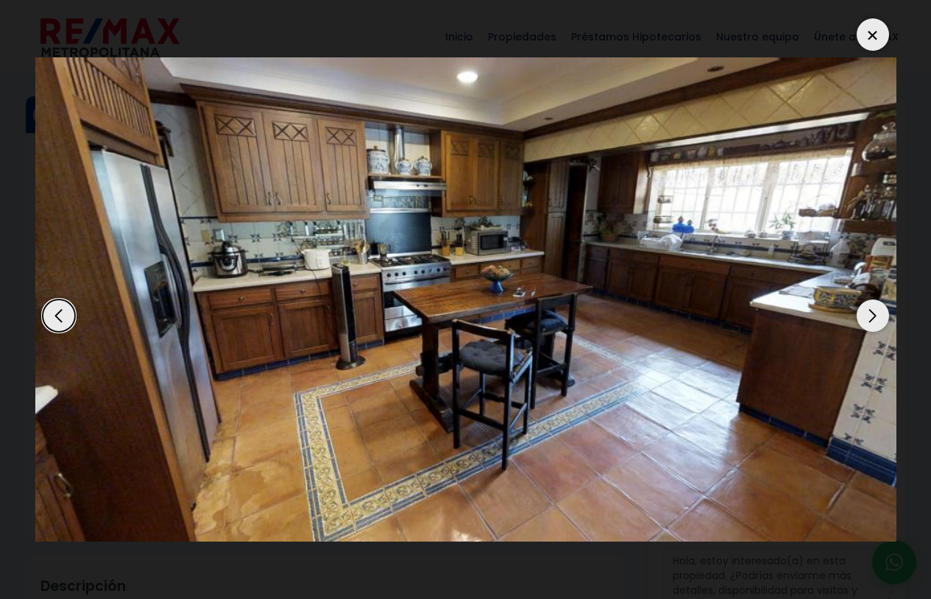
click at [880, 312] on div "Next slide" at bounding box center [873, 316] width 32 height 32
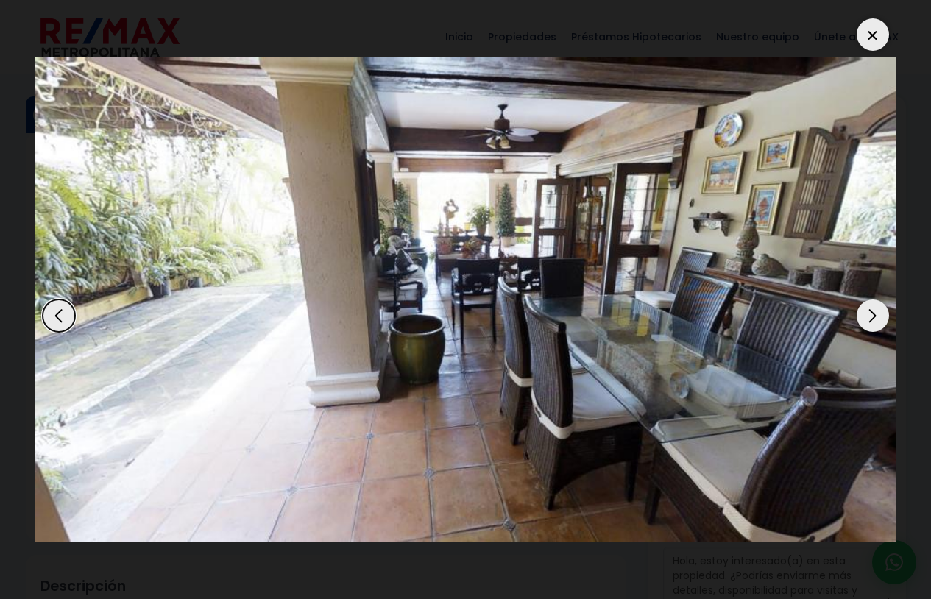
click at [880, 312] on div "Next slide" at bounding box center [873, 316] width 32 height 32
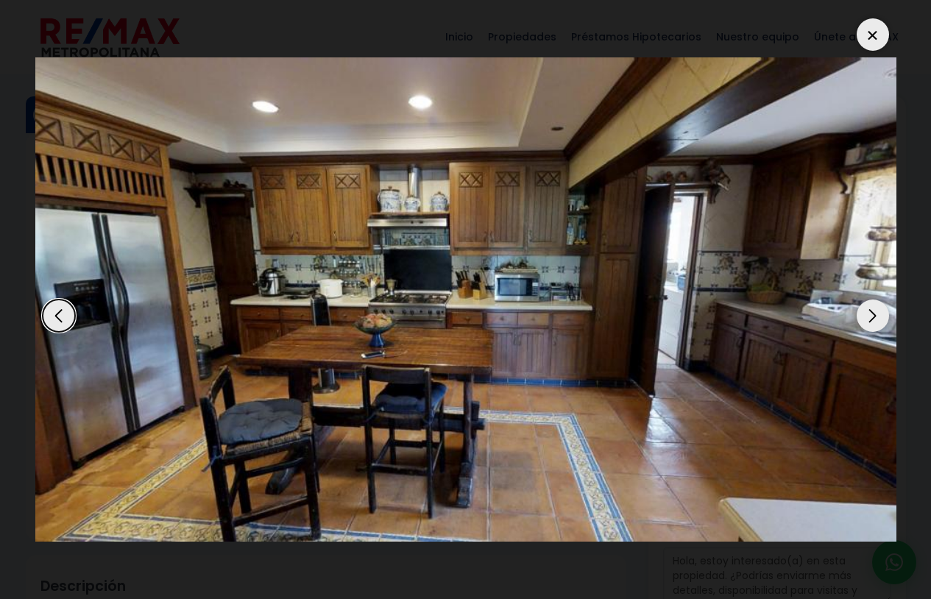
click at [880, 312] on div "Next slide" at bounding box center [873, 316] width 32 height 32
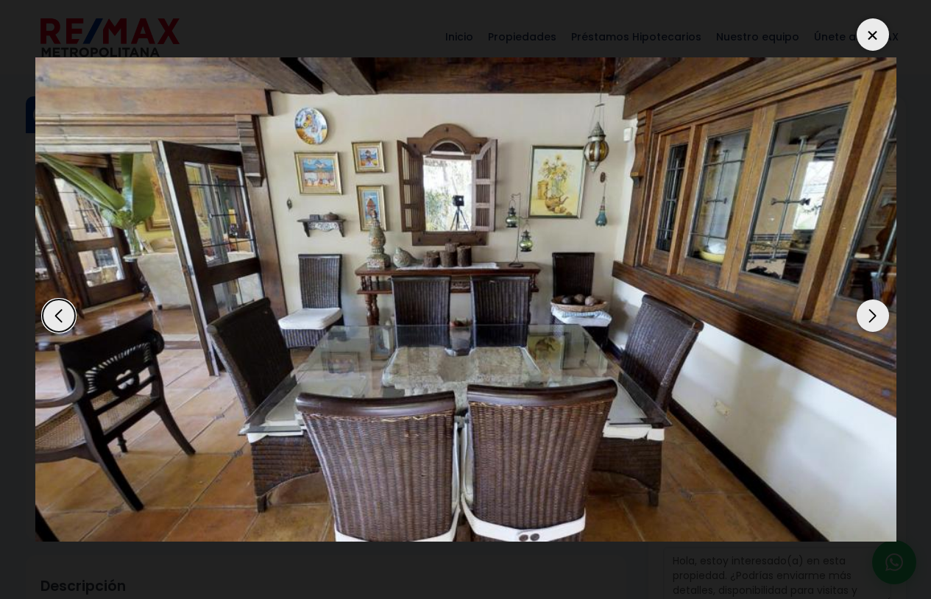
click at [880, 312] on div "Next slide" at bounding box center [873, 316] width 32 height 32
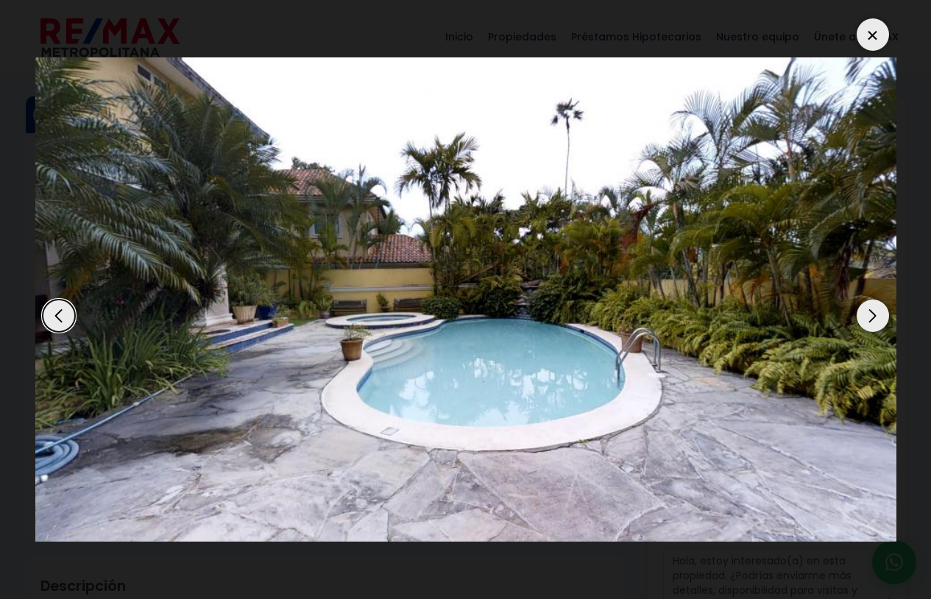
click at [880, 312] on div "Next slide" at bounding box center [873, 316] width 32 height 32
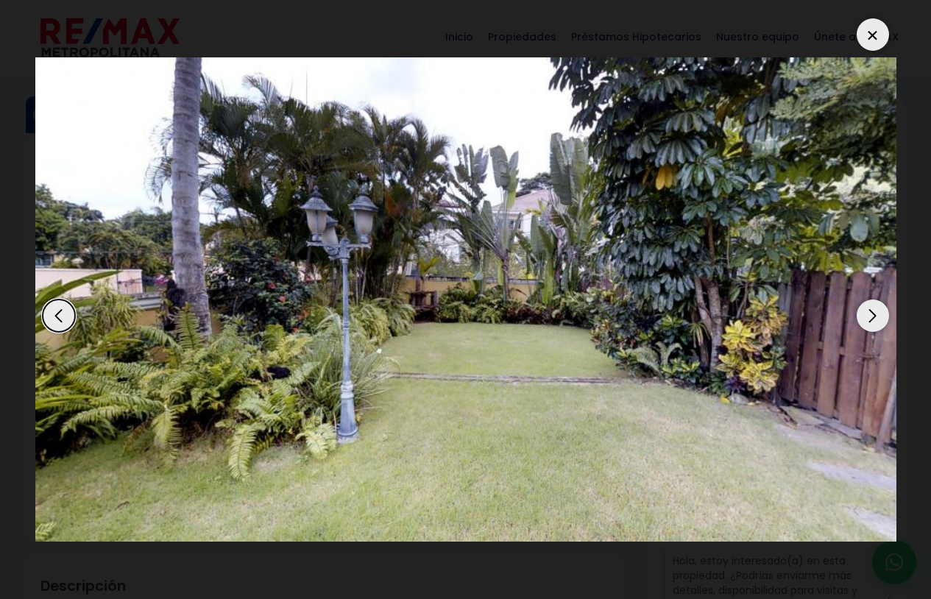
click at [880, 312] on div "Next slide" at bounding box center [873, 316] width 32 height 32
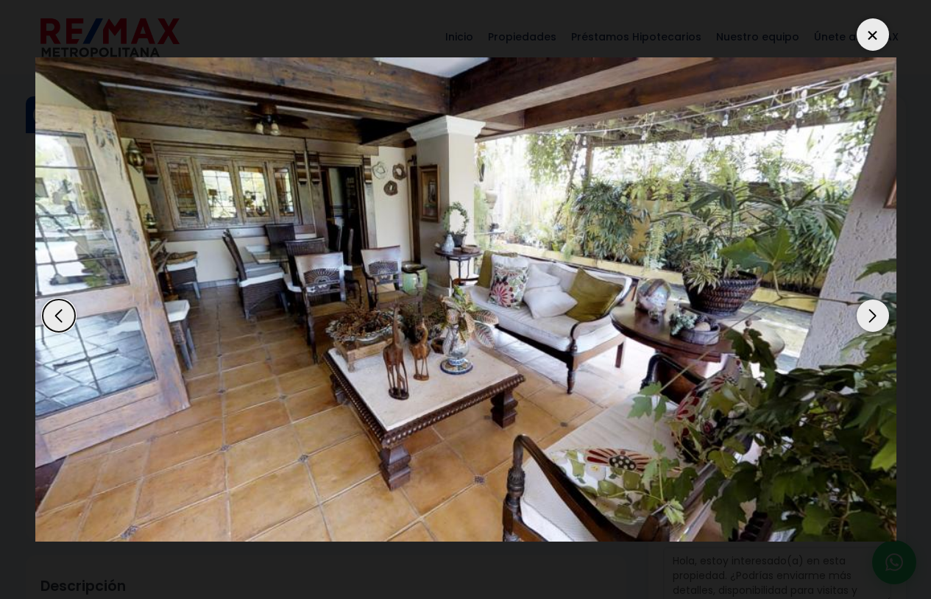
click at [880, 312] on div "Next slide" at bounding box center [873, 316] width 32 height 32
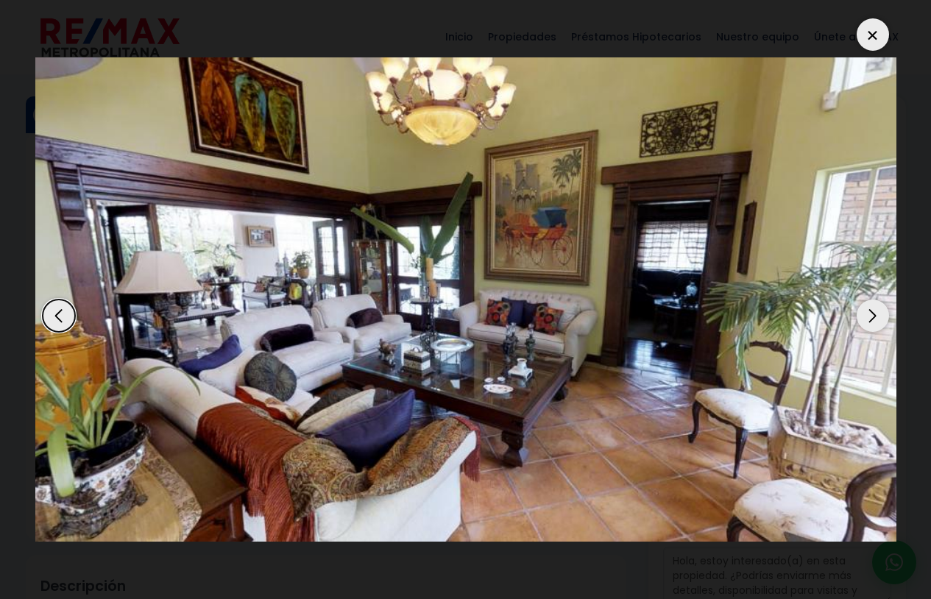
click at [880, 312] on div "Next slide" at bounding box center [873, 316] width 32 height 32
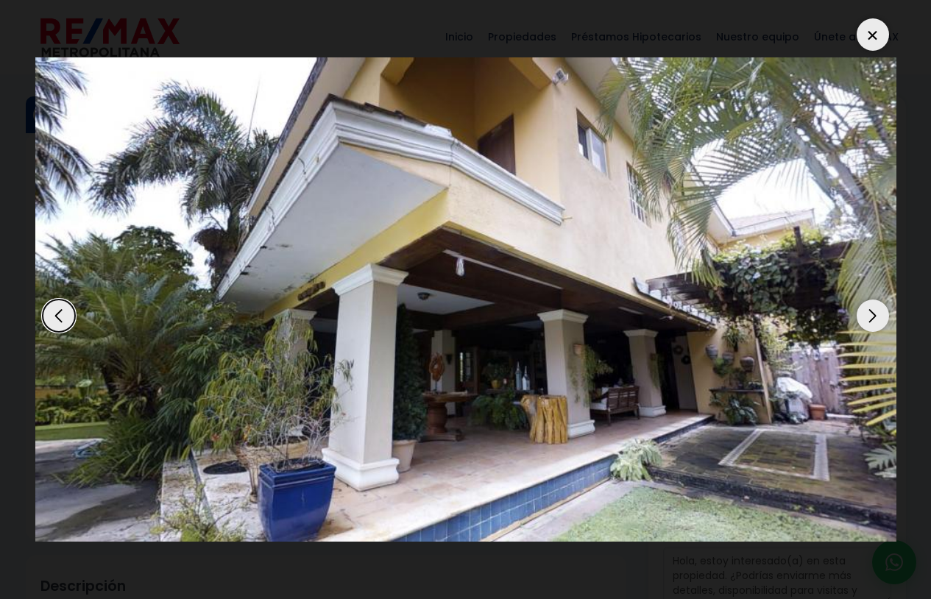
click at [872, 38] on div at bounding box center [873, 34] width 32 height 32
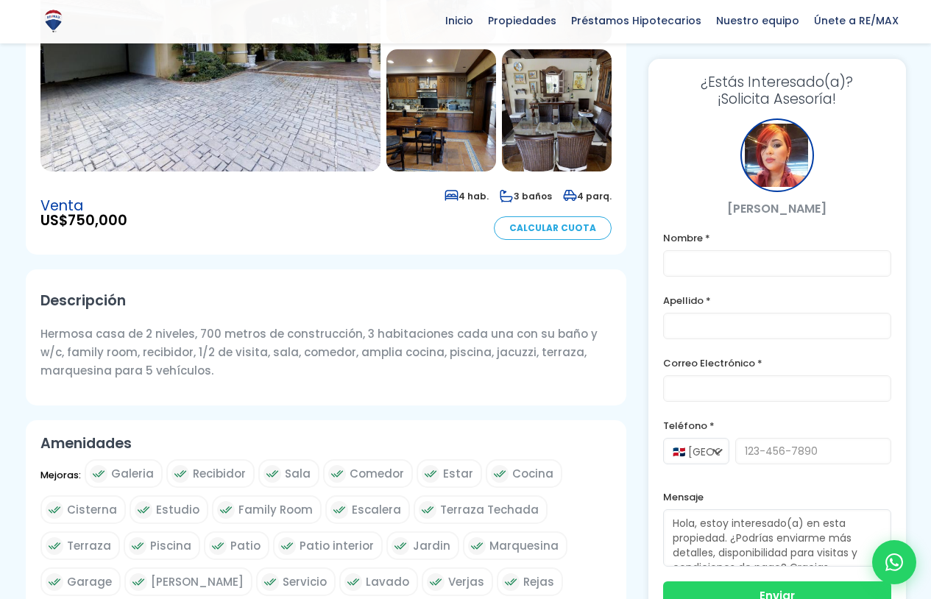
scroll to position [294, 0]
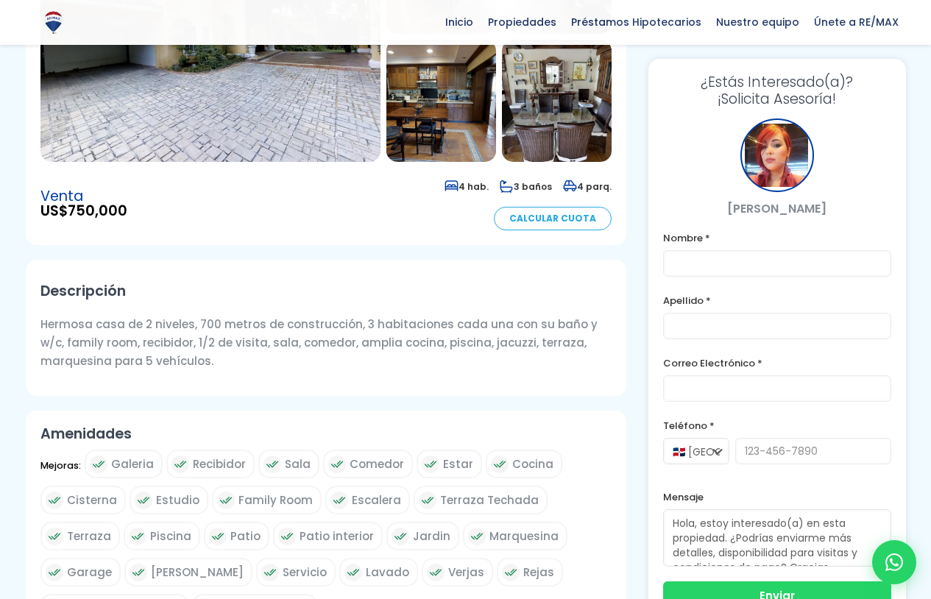
drag, startPoint x: 74, startPoint y: 324, endPoint x: 489, endPoint y: 330, distance: 415.8
click at [489, 330] on p "Hermosa casa de 2 niveles, 700 metros de construcción, 3 habitaciones cada una …" at bounding box center [325, 342] width 571 height 55
click at [469, 353] on p "Hermosa casa de 2 niveles, 700 metros de construcción, 3 habitaciones cada una …" at bounding box center [325, 342] width 571 height 55
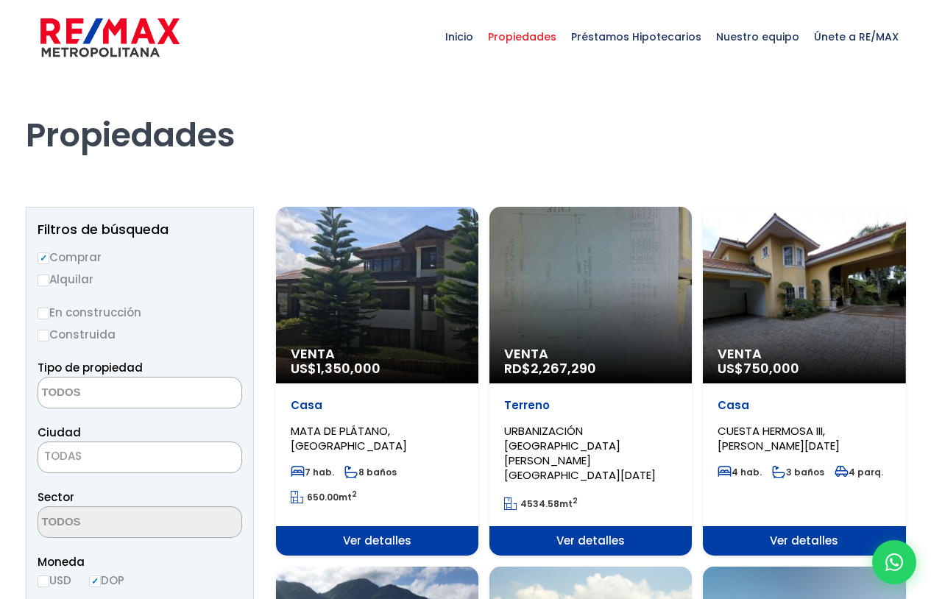
select select
click at [767, 148] on h1 "Propiedades" at bounding box center [466, 114] width 880 height 81
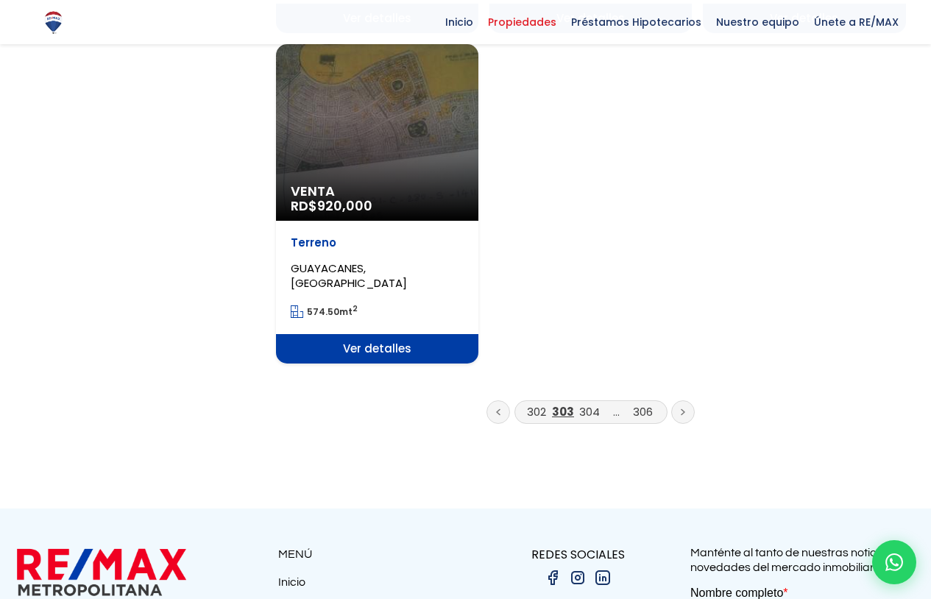
scroll to position [1913, 0]
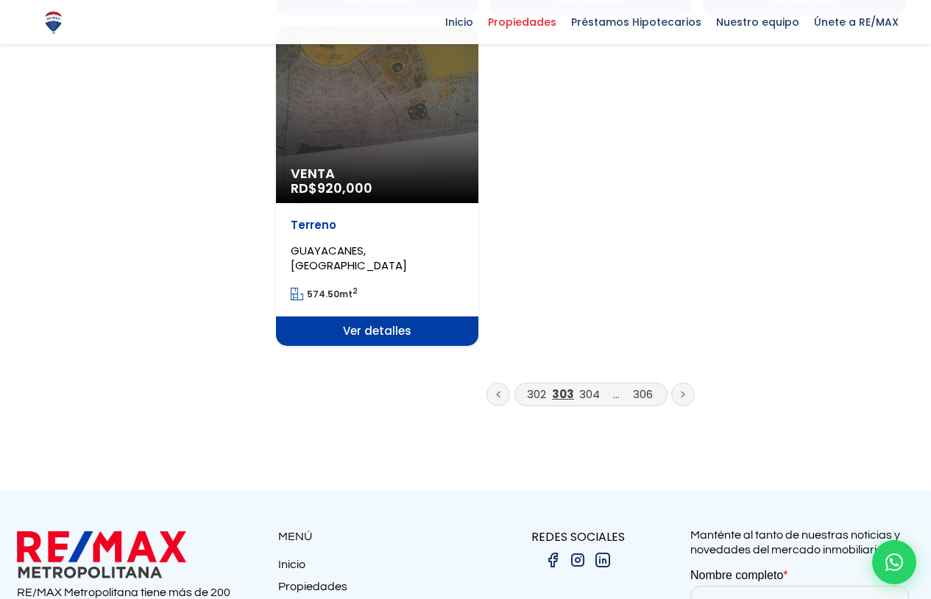
click at [523, 383] on span "302 303 304 ... 306" at bounding box center [590, 395] width 153 height 24
click at [528, 386] on link "302" at bounding box center [536, 393] width 19 height 15
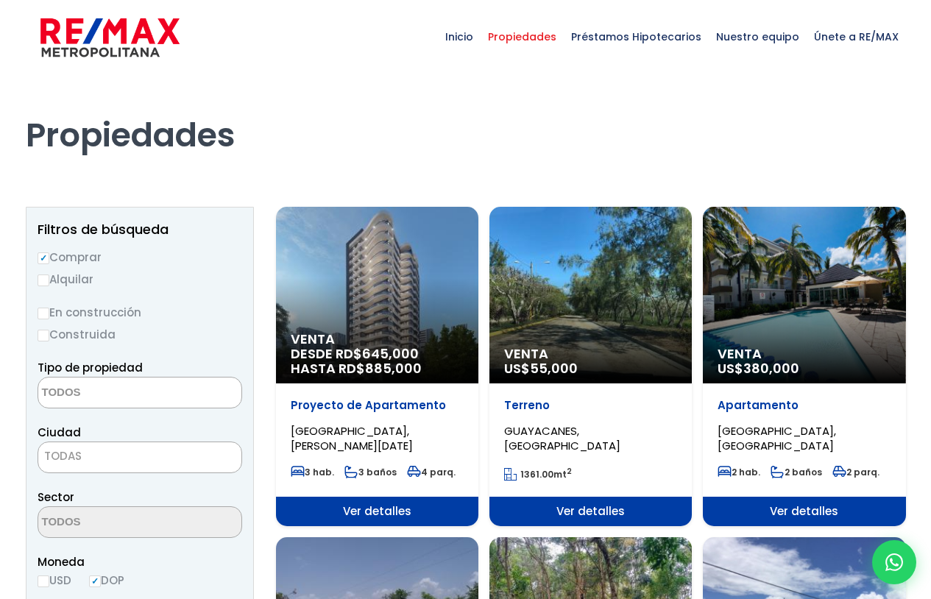
select select
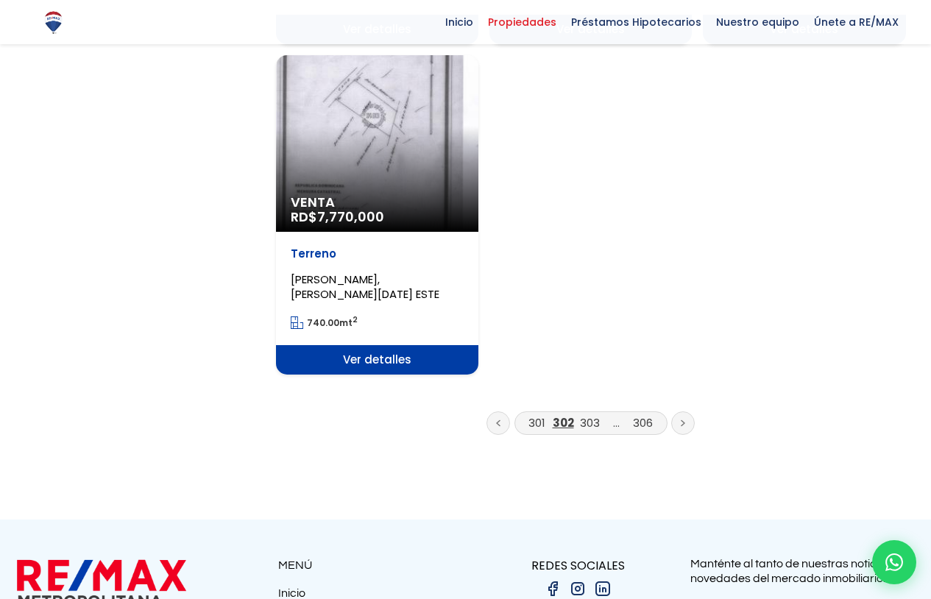
scroll to position [1840, 0]
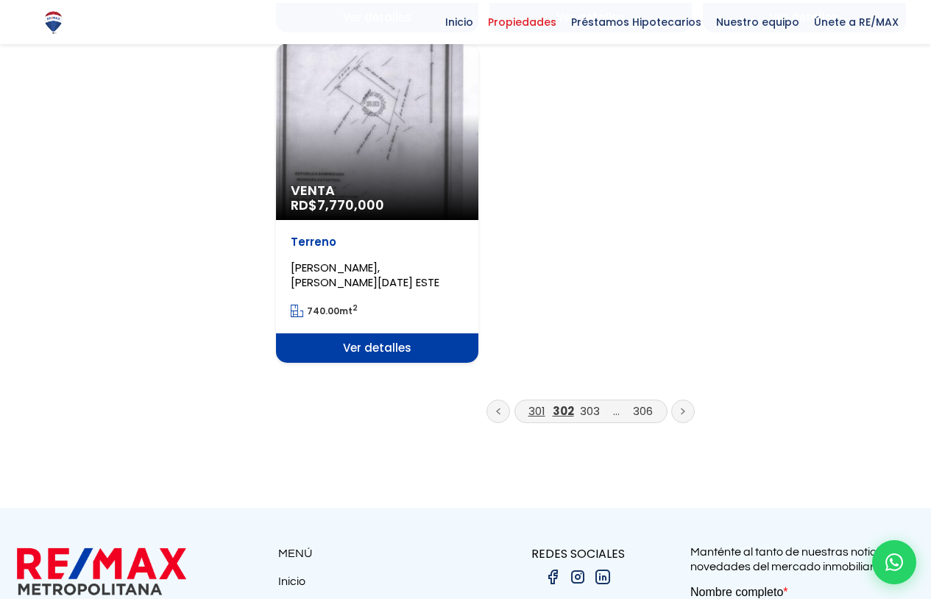
click at [532, 403] on link "301" at bounding box center [536, 410] width 17 height 15
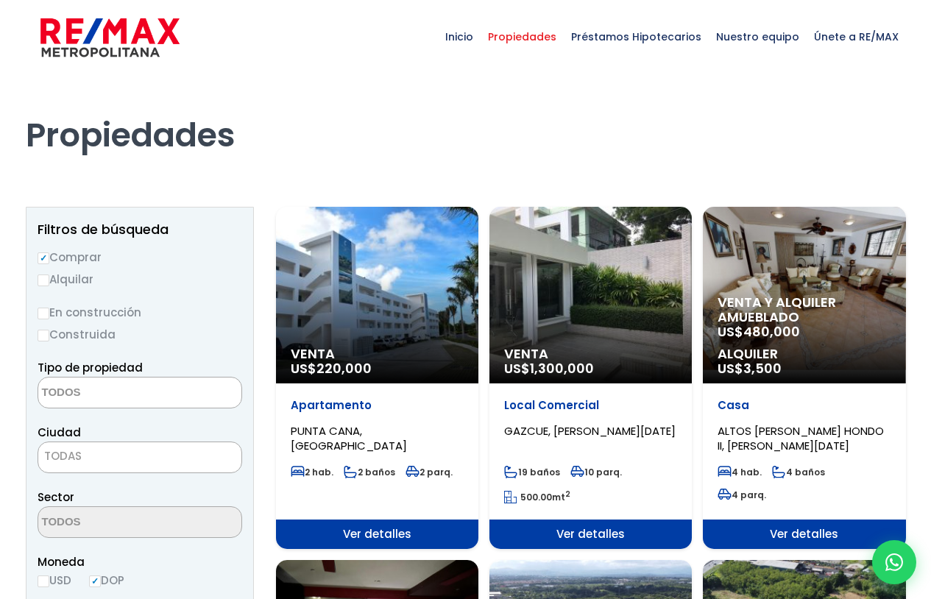
select select
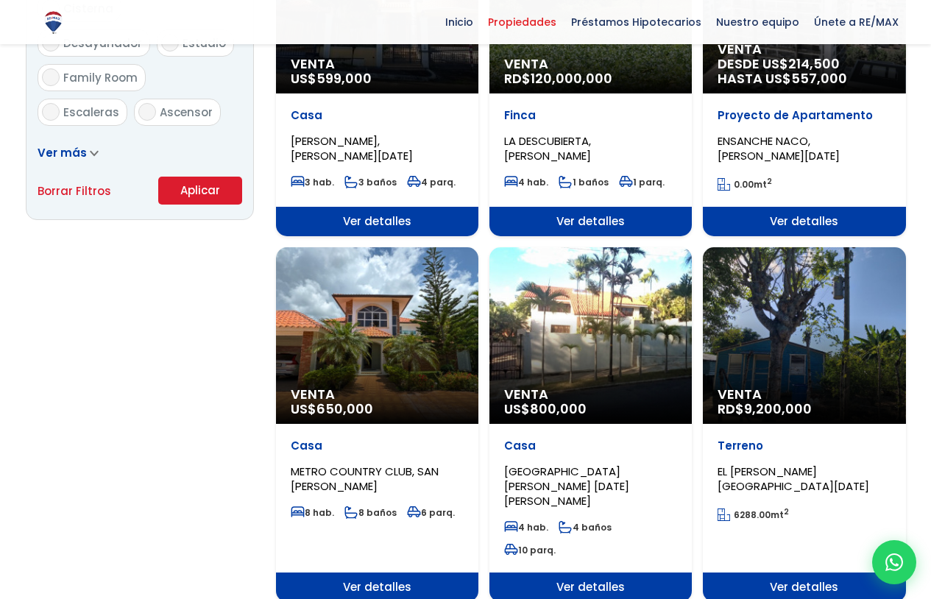
scroll to position [1030, 0]
